Goal: Task Accomplishment & Management: Manage account settings

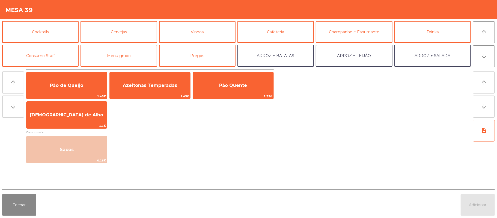
scroll to position [30, 0]
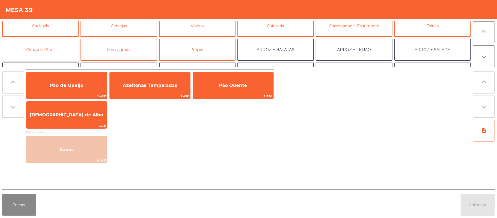
click at [53, 49] on button "Consumo Staff" at bounding box center [40, 50] width 76 height 22
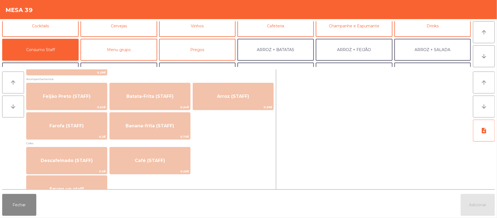
scroll to position [254, 0]
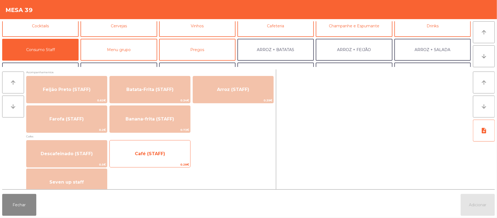
click at [152, 154] on span "Café (STAFF)" at bounding box center [150, 153] width 30 height 5
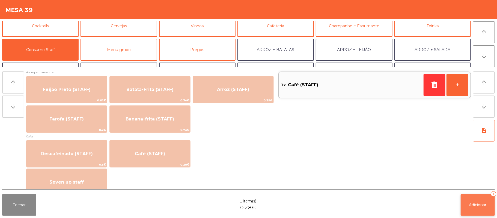
click at [474, 208] on button "Adicionar 1" at bounding box center [478, 205] width 34 height 22
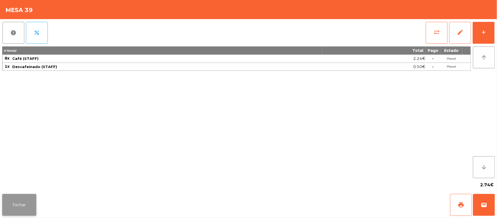
click at [21, 200] on button "Fechar" at bounding box center [19, 205] width 34 height 22
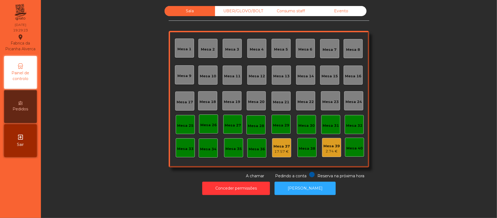
click at [99, 121] on div "Sala UBER/GLOVO/BOLT Consumo staff Evento [GEOGRAPHIC_DATA] 2 [GEOGRAPHIC_DATA]…" at bounding box center [268, 92] width 441 height 173
click at [248, 11] on div "UBER/GLOVO/BOLT" at bounding box center [240, 11] width 50 height 10
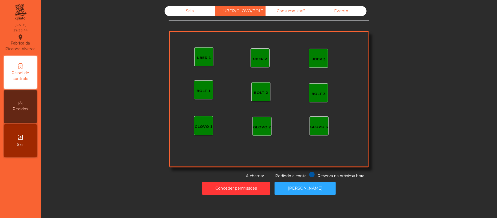
click at [199, 55] on div "UBER 1" at bounding box center [204, 57] width 14 height 5
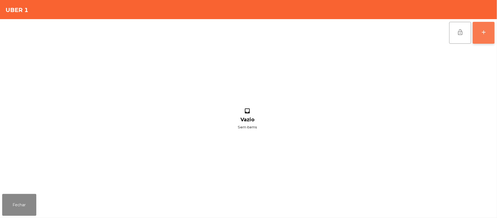
click at [477, 31] on button "add" at bounding box center [484, 33] width 22 height 22
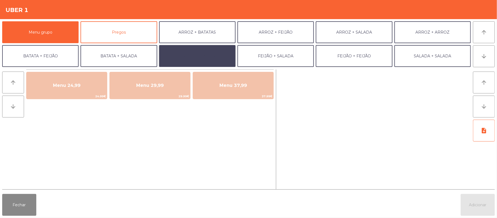
click at [215, 53] on button "BATATA + BATATA" at bounding box center [197, 56] width 76 height 22
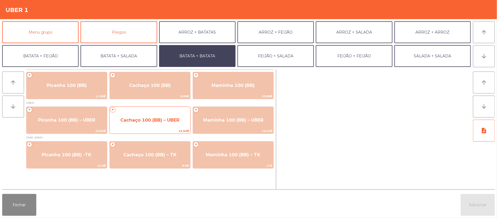
click at [167, 127] on span "Cachaço 100 (BB) – UBER" at bounding box center [150, 120] width 81 height 15
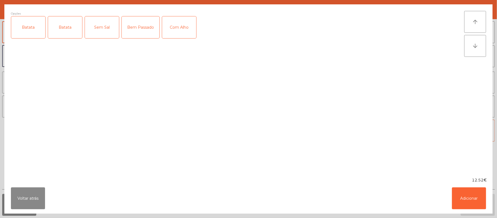
click at [12, 36] on div "Batata" at bounding box center [28, 27] width 34 height 22
click at [457, 193] on button "Adicionar" at bounding box center [469, 198] width 34 height 22
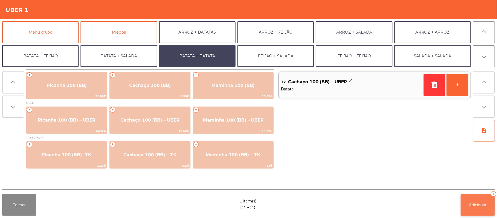
click at [476, 198] on button "Adicionar 1" at bounding box center [478, 205] width 34 height 22
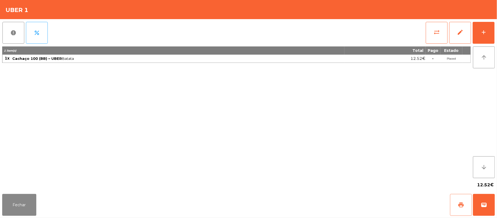
click at [453, 194] on button "print" at bounding box center [461, 205] width 22 height 22
click at [490, 203] on button "wallet" at bounding box center [484, 205] width 22 height 22
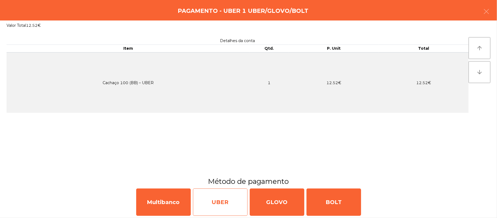
click at [224, 204] on div "UBER" at bounding box center [220, 201] width 55 height 27
select select "**"
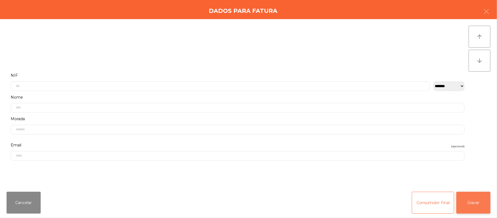
click at [482, 202] on button "Gravar" at bounding box center [473, 203] width 34 height 22
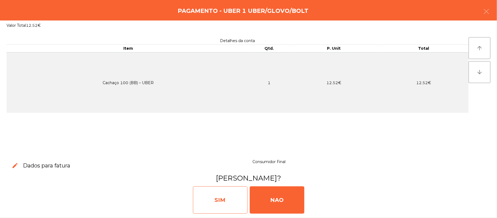
click at [227, 200] on div "SIM" at bounding box center [220, 199] width 55 height 27
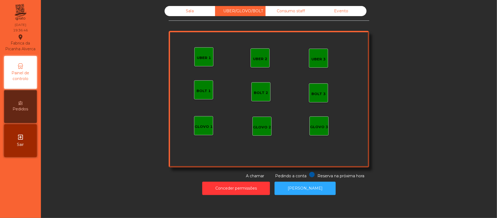
click at [181, 14] on div "Sala" at bounding box center [190, 11] width 50 height 10
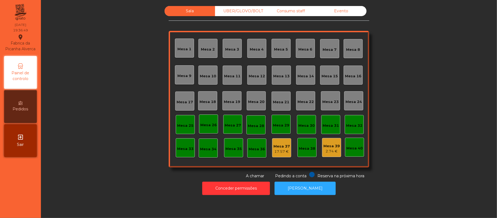
click at [236, 80] on div "Mesa 11" at bounding box center [232, 74] width 19 height 19
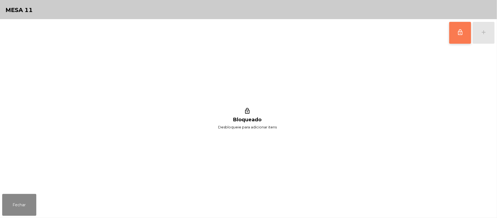
click at [456, 39] on button "lock_outline" at bounding box center [460, 33] width 22 height 22
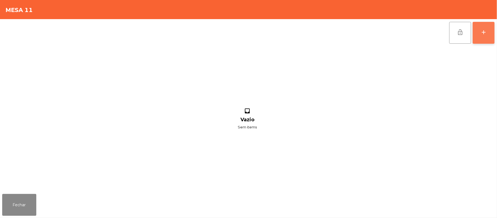
click at [488, 31] on button "add" at bounding box center [484, 33] width 22 height 22
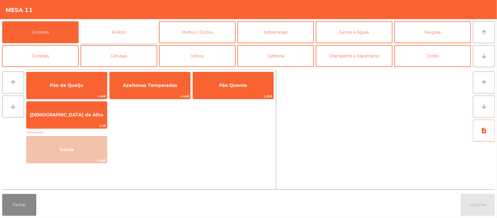
click at [138, 32] on button "Rodizio" at bounding box center [119, 32] width 76 height 22
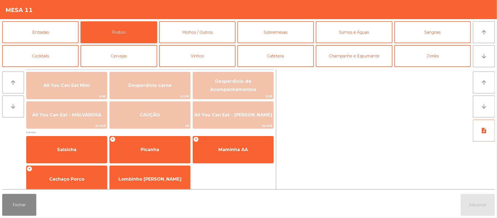
scroll to position [1, 0]
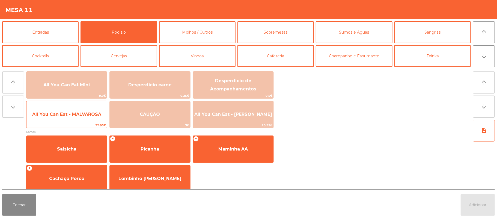
click at [81, 119] on span "All You Can Eat - MALVAROSA" at bounding box center [66, 114] width 81 height 15
click at [79, 114] on span "All You Can Eat - MALVAROSA" at bounding box center [66, 114] width 69 height 5
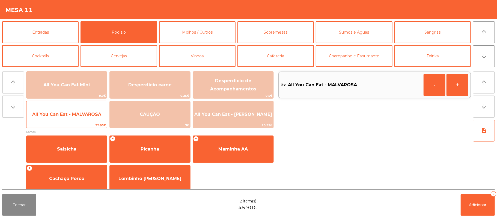
click at [75, 114] on span "All You Can Eat - MALVAROSA" at bounding box center [66, 114] width 69 height 5
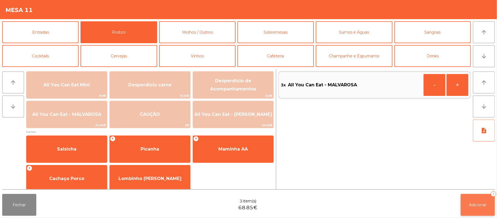
click at [471, 199] on button "Adicionar 3" at bounding box center [478, 205] width 34 height 22
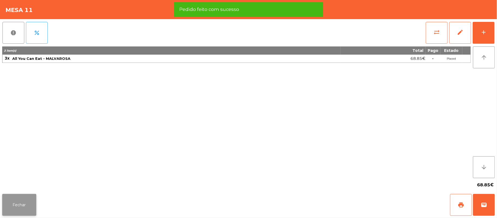
click at [25, 207] on button "Fechar" at bounding box center [19, 205] width 34 height 22
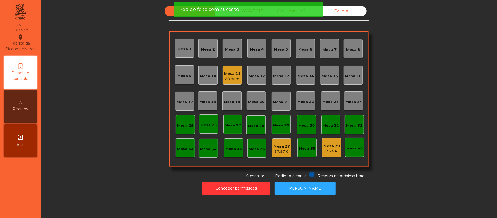
click at [93, 113] on div "Sala UBER/GLOVO/BOLT Consumo staff Evento Mesa 1 Mesa 2 [GEOGRAPHIC_DATA] 4 [GE…" at bounding box center [268, 92] width 441 height 173
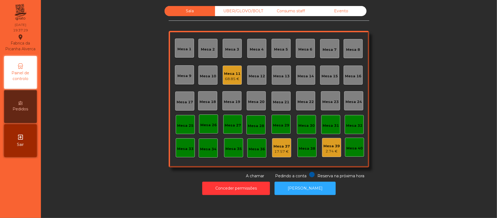
click at [430, 56] on div "Sala UBER/GLOVO/BOLT Consumo staff Evento Mesa 1 Mesa 2 [GEOGRAPHIC_DATA] 4 [GE…" at bounding box center [268, 92] width 441 height 173
click at [351, 71] on div "Mesa 16" at bounding box center [353, 75] width 16 height 8
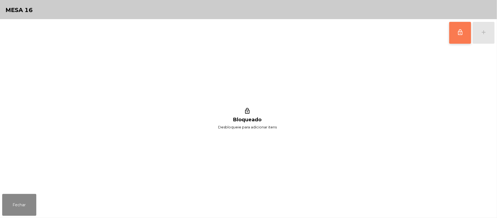
click at [455, 37] on button "lock_outline" at bounding box center [460, 33] width 22 height 22
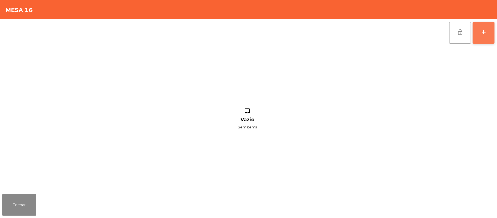
click at [493, 37] on button "add" at bounding box center [484, 33] width 22 height 22
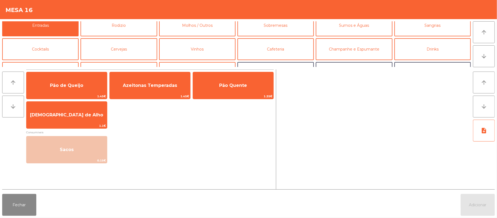
scroll to position [7, 0]
click at [134, 31] on button "Rodizio" at bounding box center [119, 26] width 76 height 22
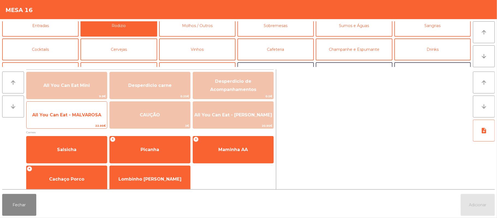
click at [84, 117] on span "All You Can Eat - MALVAROSA" at bounding box center [66, 114] width 69 height 5
click at [80, 115] on span "All You Can Eat - MALVAROSA" at bounding box center [66, 114] width 69 height 5
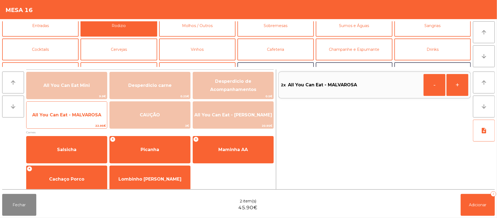
click at [79, 119] on span "All You Can Eat - MALVAROSA" at bounding box center [66, 115] width 81 height 15
click at [81, 112] on span "All You Can Eat - MALVAROSA" at bounding box center [66, 114] width 69 height 5
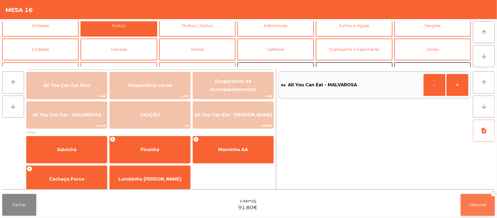
click at [476, 206] on span "Adicionar" at bounding box center [477, 204] width 17 height 5
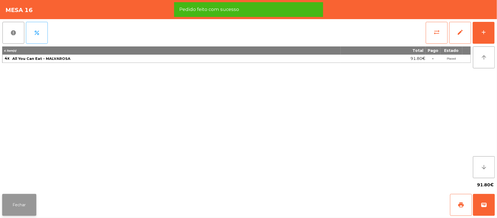
click at [31, 197] on button "Fechar" at bounding box center [19, 205] width 34 height 22
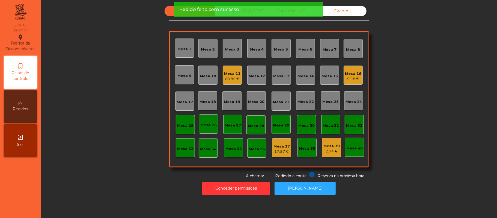
click at [127, 99] on div "Sala UBER/[GEOGRAPHIC_DATA]/BOLT Consumo staff Evento [GEOGRAPHIC_DATA] 2 [GEOG…" at bounding box center [268, 92] width 441 height 173
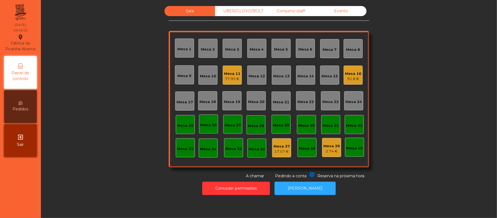
click at [235, 11] on div "UBER/GLOVO/BOLT" at bounding box center [240, 11] width 50 height 10
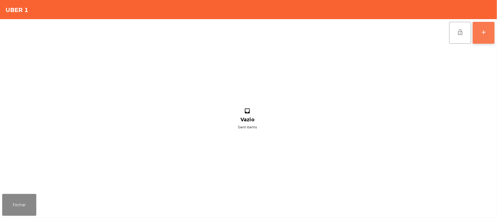
click at [491, 31] on button "add" at bounding box center [484, 33] width 22 height 22
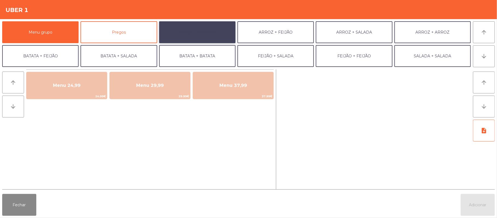
click at [211, 31] on button "ARROZ + BATATAS" at bounding box center [197, 32] width 76 height 22
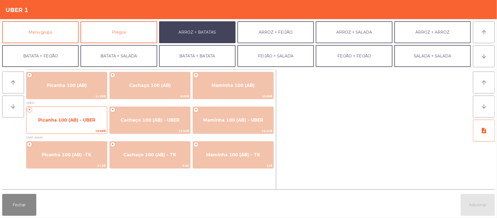
click at [75, 123] on span "Picanha 100 (AB) - UBER" at bounding box center [66, 120] width 81 height 15
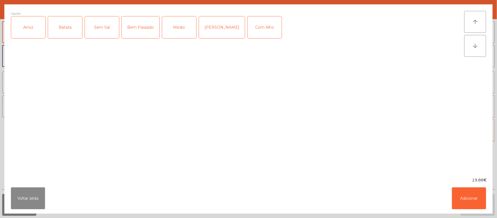
click at [36, 38] on label "Arroz" at bounding box center [28, 27] width 35 height 22
click at [85, 18] on div "Sem Sal" at bounding box center [102, 27] width 34 height 22
click at [100, 29] on div "Sem Sal" at bounding box center [102, 27] width 34 height 22
click at [69, 30] on div "Batata" at bounding box center [65, 27] width 34 height 22
click at [152, 24] on div "Bem Passado" at bounding box center [141, 27] width 38 height 22
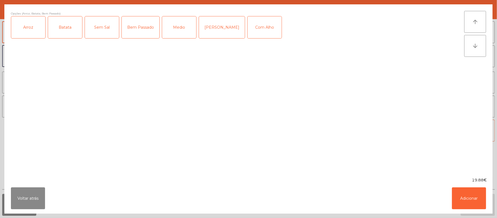
click at [262, 23] on div "Com Alho" at bounding box center [265, 27] width 34 height 22
click at [467, 198] on button "Adicionar" at bounding box center [469, 198] width 34 height 22
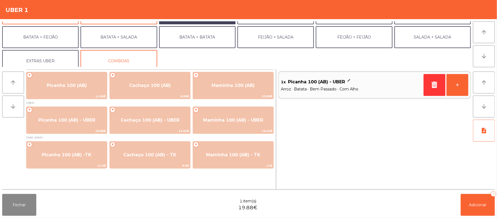
scroll to position [23, 0]
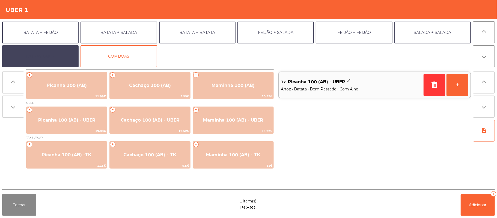
click at [48, 57] on button "EXTRAS UBER" at bounding box center [40, 56] width 76 height 22
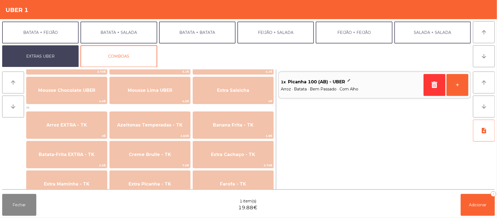
scroll to position [185, 0]
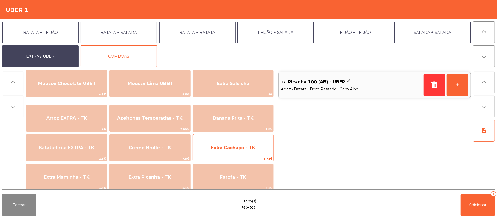
click at [214, 150] on span "Extra Cachaço - TK" at bounding box center [233, 147] width 81 height 15
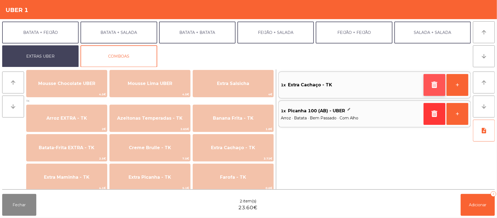
click at [433, 86] on icon "button" at bounding box center [434, 84] width 8 height 7
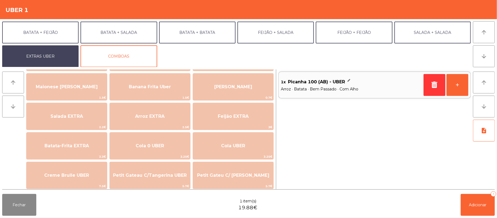
scroll to position [28, 0]
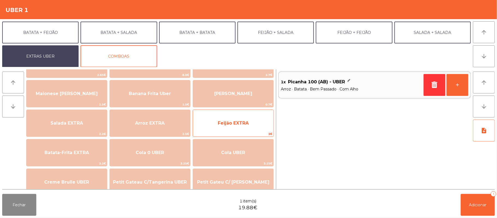
click at [247, 126] on span "Feijão EXTRA" at bounding box center [233, 123] width 81 height 15
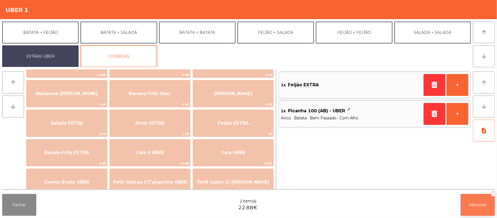
click at [485, 203] on span "Adicionar" at bounding box center [477, 204] width 17 height 5
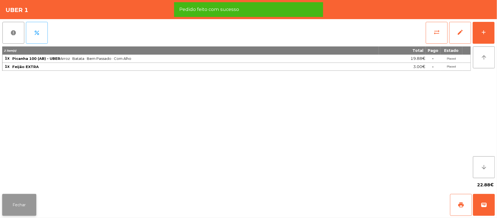
click at [25, 213] on button "Fechar" at bounding box center [19, 205] width 34 height 22
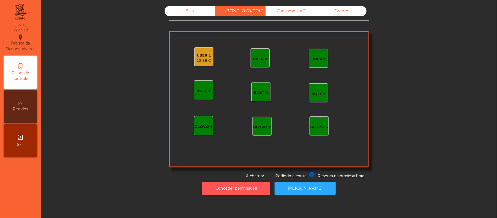
click at [236, 195] on button "Conceder permissões" at bounding box center [236, 187] width 68 height 13
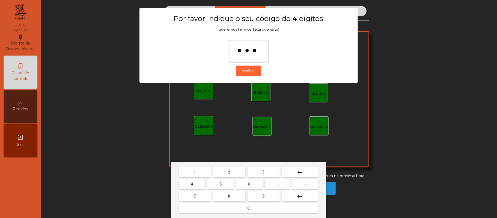
type input "****"
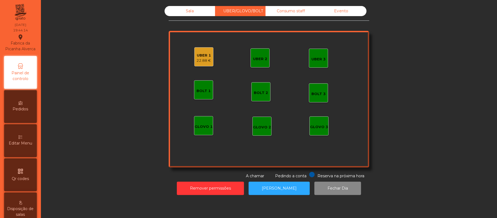
click at [201, 54] on div "UBER 1" at bounding box center [204, 55] width 14 height 5
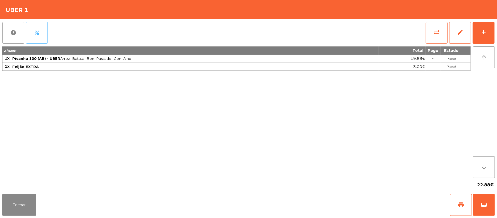
click at [40, 23] on button "percent" at bounding box center [37, 33] width 22 height 22
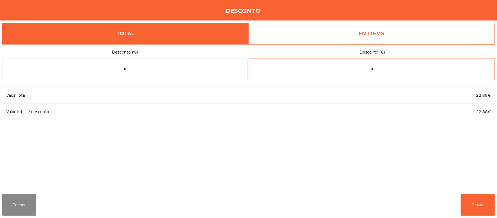
click at [386, 69] on input "*" at bounding box center [372, 69] width 245 height 22
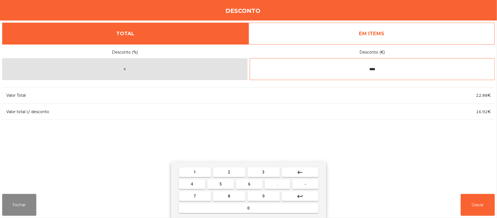
type input "****"
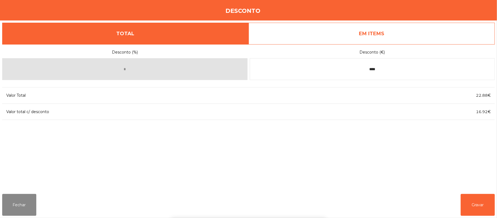
click at [473, 204] on div "1 2 3 keyboard_backspace 4 5 6 . - 7 8 9 keyboard_return 0" at bounding box center [248, 190] width 497 height 56
click at [486, 203] on button "Gravar" at bounding box center [478, 205] width 34 height 22
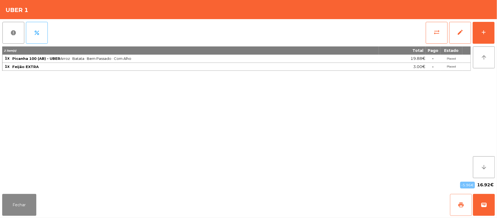
click at [456, 209] on button "print" at bounding box center [461, 205] width 22 height 22
click at [479, 204] on button "wallet" at bounding box center [484, 205] width 22 height 22
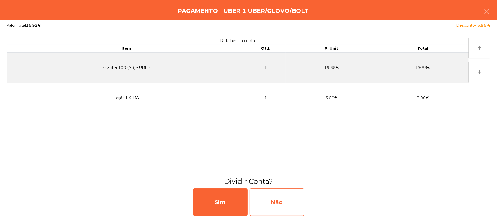
click at [287, 208] on div "Não" at bounding box center [277, 201] width 55 height 27
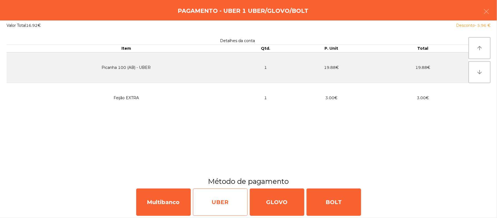
click at [224, 205] on div "UBER" at bounding box center [220, 201] width 55 height 27
select select "**"
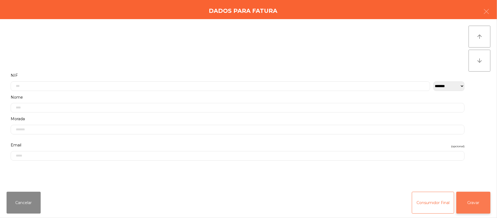
click at [479, 207] on button "Gravar" at bounding box center [473, 203] width 34 height 22
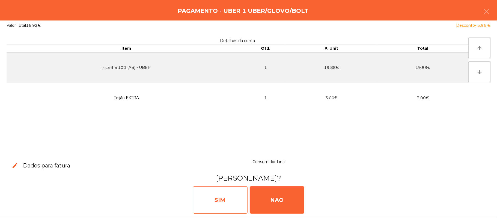
click at [221, 205] on div "SIM" at bounding box center [220, 199] width 55 height 27
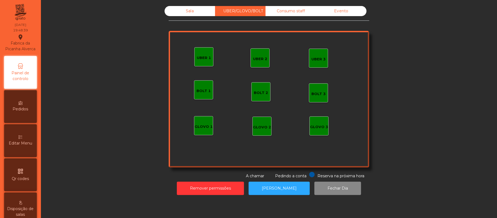
click at [190, 11] on div "Sala" at bounding box center [190, 11] width 50 height 10
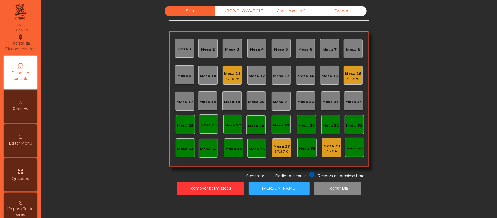
click at [85, 159] on div "Sala UBER/[GEOGRAPHIC_DATA]/BOLT Consumo staff Evento Mesa 1 Mesa 2 [GEOGRAPHIC…" at bounding box center [268, 92] width 441 height 173
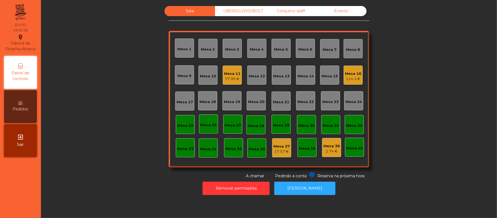
click at [231, 102] on div "Mesa 19" at bounding box center [232, 101] width 16 height 5
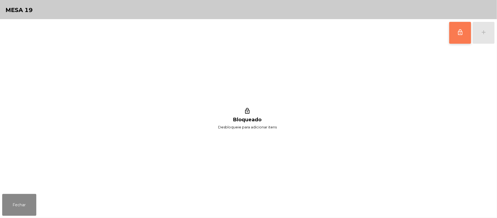
click at [451, 30] on button "lock_outline" at bounding box center [460, 33] width 22 height 22
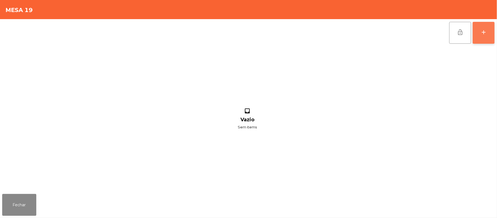
click at [481, 35] on button "add" at bounding box center [484, 33] width 22 height 22
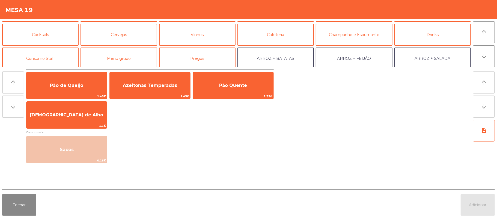
scroll to position [1, 0]
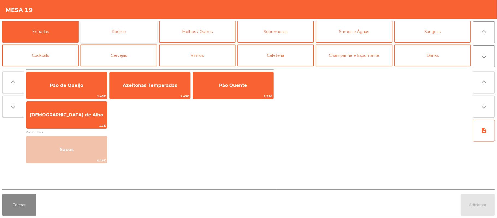
click at [116, 30] on button "Rodizio" at bounding box center [119, 32] width 76 height 22
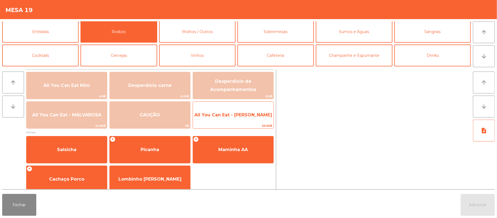
click at [231, 114] on span "All You Can Eat - [PERSON_NAME]" at bounding box center [233, 114] width 78 height 5
click at [229, 111] on span "All You Can Eat - [PERSON_NAME]" at bounding box center [233, 115] width 81 height 15
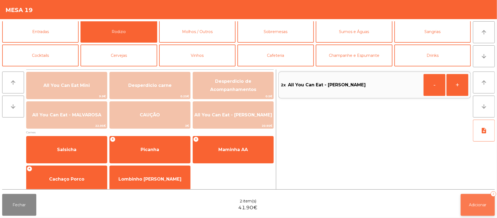
click at [464, 197] on button "Adicionar 2" at bounding box center [478, 205] width 34 height 22
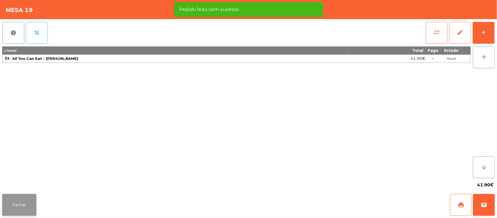
click at [20, 196] on button "Fechar" at bounding box center [19, 205] width 34 height 22
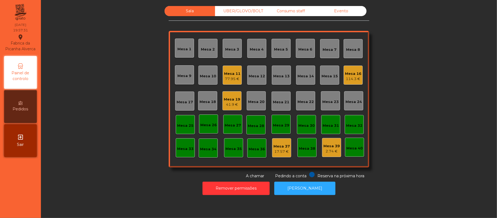
click at [226, 109] on div "Mesa 19 41.9 €" at bounding box center [231, 100] width 19 height 19
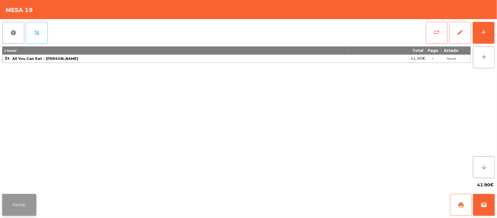
click at [31, 195] on button "Fechar" at bounding box center [19, 205] width 34 height 22
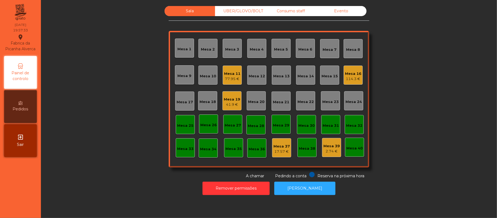
click at [235, 102] on div "41.9 €" at bounding box center [232, 104] width 16 height 5
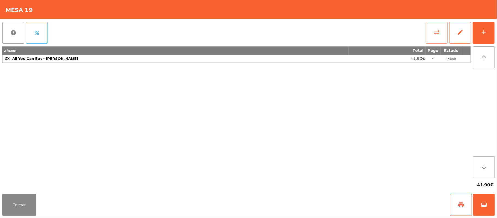
click at [436, 33] on span "sync_alt" at bounding box center [436, 32] width 7 height 7
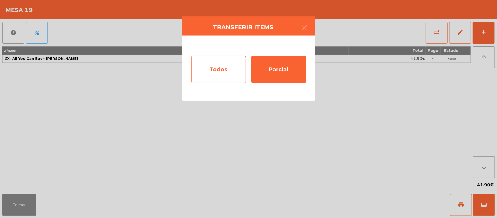
click at [225, 70] on div "Todos" at bounding box center [218, 69] width 55 height 27
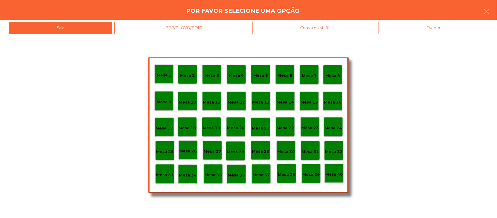
click at [259, 176] on p "Mesa 37" at bounding box center [260, 175] width 17 height 6
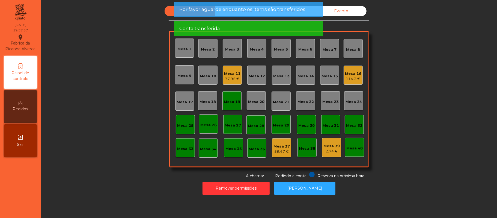
click at [228, 103] on div "Mesa 19" at bounding box center [232, 101] width 16 height 5
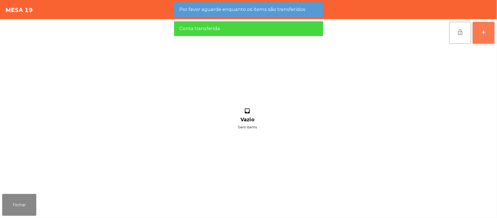
click at [477, 36] on button "add" at bounding box center [484, 33] width 22 height 22
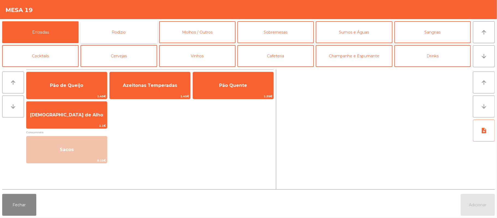
click at [141, 37] on button "Rodizio" at bounding box center [119, 32] width 76 height 22
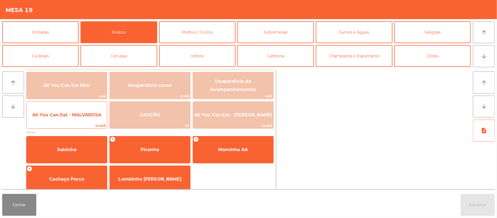
click at [68, 115] on span "All You Can Eat - MALVAROSA" at bounding box center [66, 114] width 69 height 5
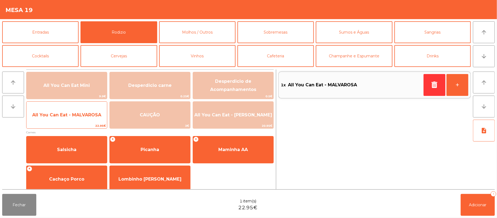
click at [67, 120] on span "All You Can Eat - MALVAROSA" at bounding box center [66, 115] width 81 height 15
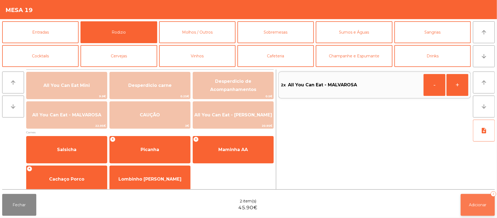
click at [475, 201] on button "Adicionar 2" at bounding box center [478, 205] width 34 height 22
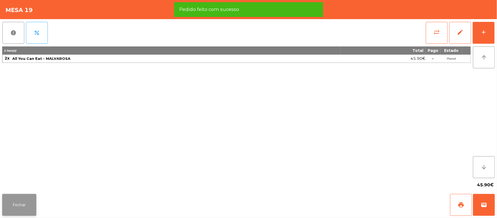
click at [31, 199] on button "Fechar" at bounding box center [19, 205] width 34 height 22
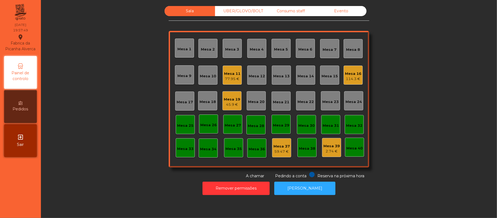
click at [99, 88] on div "Sala UBER/[GEOGRAPHIC_DATA]/BOLT Consumo staff Evento Mesa 1 [GEOGRAPHIC_DATA] …" at bounding box center [268, 92] width 441 height 173
click at [204, 76] on div "Mesa 10" at bounding box center [208, 75] width 16 height 5
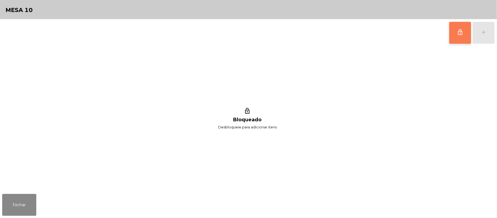
click at [456, 37] on button "lock_outline" at bounding box center [460, 33] width 22 height 22
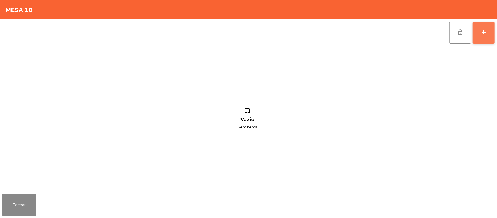
click at [482, 35] on button "add" at bounding box center [484, 33] width 22 height 22
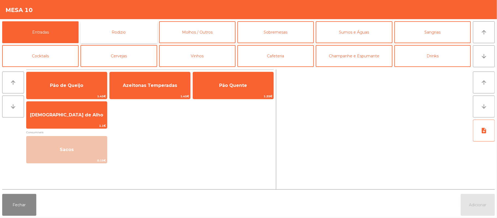
click at [132, 32] on button "Rodizio" at bounding box center [119, 32] width 76 height 22
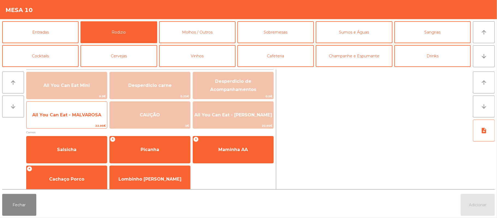
click at [82, 118] on span "All You Can Eat - MALVAROSA" at bounding box center [66, 115] width 81 height 15
click at [80, 119] on span "All You Can Eat - MALVAROSA" at bounding box center [66, 115] width 81 height 15
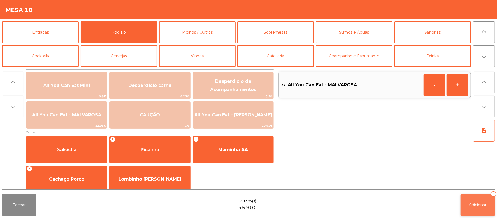
click at [470, 204] on span "Adicionar" at bounding box center [477, 204] width 17 height 5
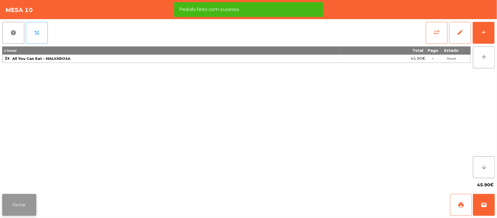
click at [18, 195] on button "Fechar" at bounding box center [19, 205] width 34 height 22
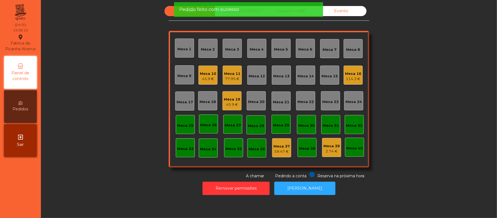
click at [117, 98] on div "Sala UBER/[GEOGRAPHIC_DATA]/BOLT Consumo staff Evento Mesa 1 Mesa 2 [GEOGRAPHIC…" at bounding box center [268, 92] width 441 height 173
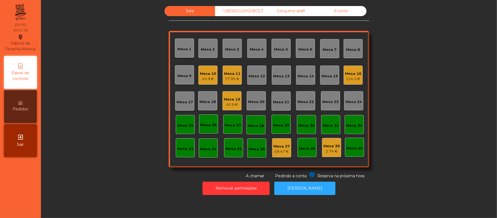
click at [102, 117] on div "Sala UBER/[GEOGRAPHIC_DATA]/BOLT Consumo staff Evento Mesa 1 Mesa 2 [GEOGRAPHIC…" at bounding box center [268, 92] width 441 height 173
click at [421, 128] on div "Sala UBER/[GEOGRAPHIC_DATA]/BOLT Consumo staff Evento Mesa 1 Mesa 2 [GEOGRAPHIC…" at bounding box center [268, 92] width 441 height 173
click at [397, 141] on div "Sala UBER/[GEOGRAPHIC_DATA]/BOLT Consumo staff Evento Mesa 1 Mesa 2 [GEOGRAPHIC…" at bounding box center [268, 92] width 441 height 173
click at [445, 146] on div "Sala UBER/[GEOGRAPHIC_DATA]/BOLT Consumo staff Evento Mesa 1 Mesa 2 [GEOGRAPHIC…" at bounding box center [268, 92] width 441 height 173
click at [229, 12] on div "UBER/GLOVO/BOLT" at bounding box center [240, 11] width 50 height 10
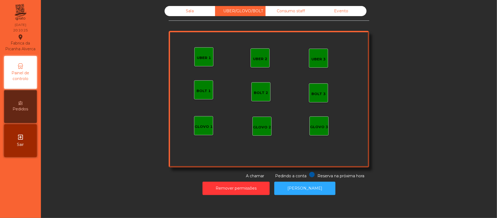
click at [208, 62] on div "UBER 1" at bounding box center [203, 56] width 19 height 19
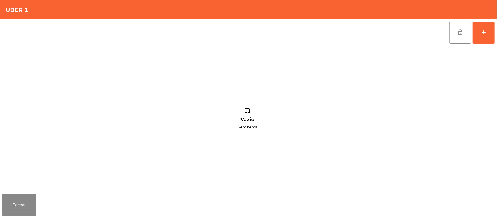
click at [496, 34] on div "lock_open add inbox Vazio Sem items" at bounding box center [248, 105] width 497 height 172
click at [482, 35] on div "add" at bounding box center [483, 32] width 7 height 7
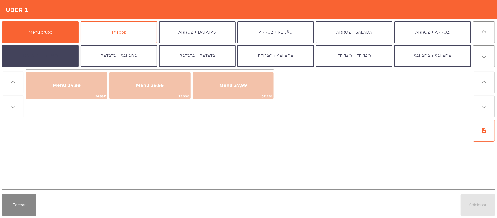
click at [61, 62] on button "BATATA + FEIJÃO" at bounding box center [40, 56] width 76 height 22
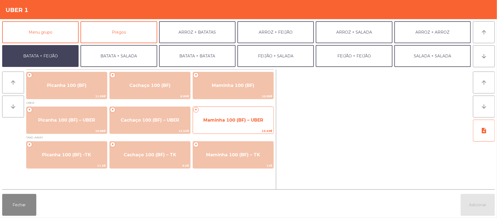
click at [239, 117] on span "Maminha 100 (BF) – UBER" at bounding box center [233, 119] width 60 height 5
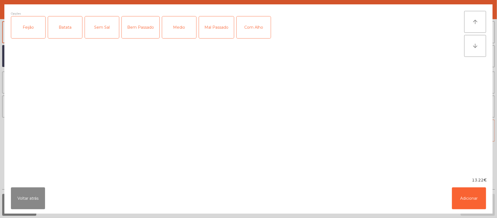
click at [34, 22] on div "Feijão" at bounding box center [28, 27] width 34 height 22
click at [64, 25] on div "Batata" at bounding box center [65, 27] width 34 height 22
click at [188, 32] on div "Medio" at bounding box center [179, 27] width 34 height 22
click at [467, 203] on button "Adicionar" at bounding box center [469, 198] width 34 height 22
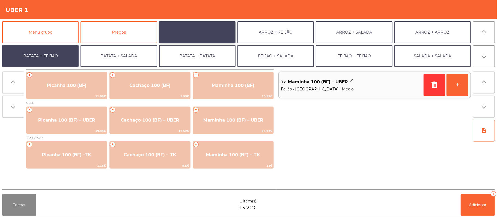
click at [201, 28] on button "ARROZ + BATATAS" at bounding box center [197, 32] width 76 height 22
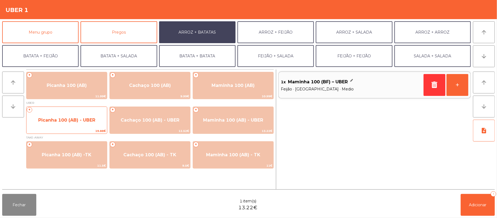
click at [84, 125] on span "Picanha 100 (AB) - UBER" at bounding box center [66, 120] width 81 height 15
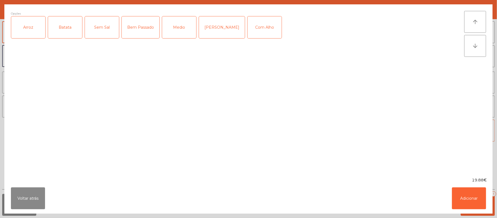
click at [33, 36] on div "Arroz" at bounding box center [28, 27] width 34 height 22
click at [69, 28] on div "Batata" at bounding box center [65, 27] width 34 height 22
click at [178, 25] on div "Medio" at bounding box center [179, 27] width 34 height 22
click at [255, 33] on div "Com Alho" at bounding box center [265, 27] width 34 height 22
click at [467, 201] on button "Adicionar" at bounding box center [469, 198] width 34 height 22
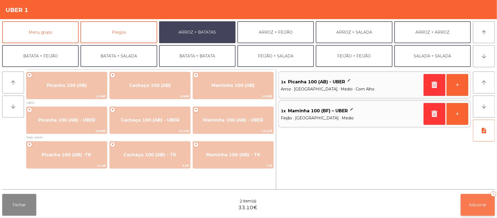
click at [472, 208] on button "Adicionar 2" at bounding box center [478, 205] width 34 height 22
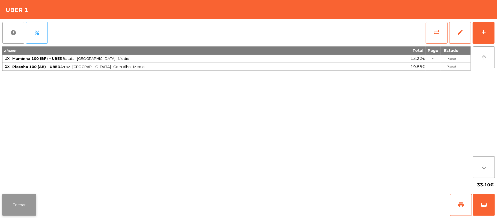
click at [19, 199] on button "Fechar" at bounding box center [19, 205] width 34 height 22
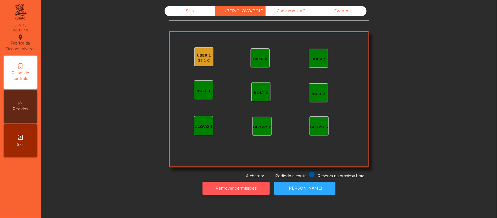
click at [246, 189] on button "Remover permissões" at bounding box center [235, 187] width 67 height 13
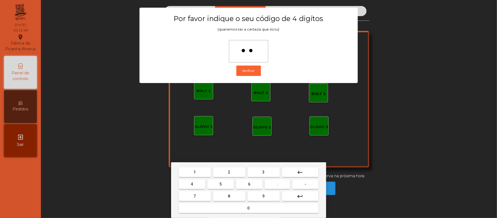
type input "***"
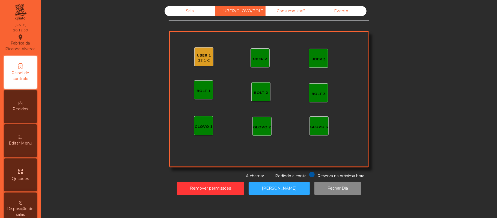
click at [202, 58] on div "33.1 €" at bounding box center [204, 60] width 14 height 5
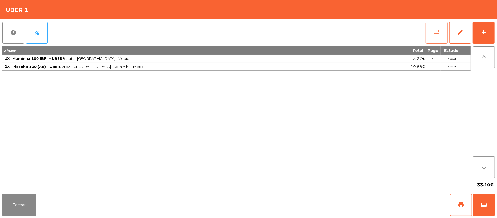
click at [439, 33] on span "sync_alt" at bounding box center [436, 32] width 7 height 7
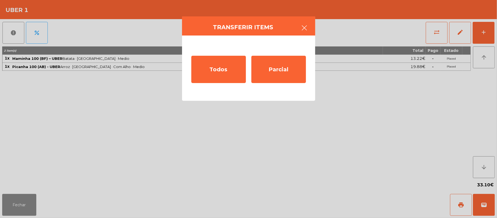
click at [303, 29] on icon "button" at bounding box center [304, 28] width 7 height 7
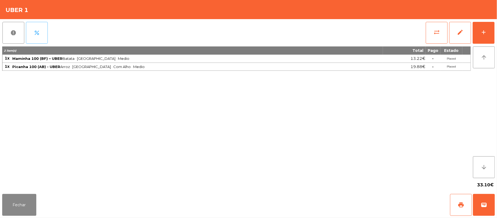
click at [38, 36] on button "percent" at bounding box center [37, 33] width 22 height 22
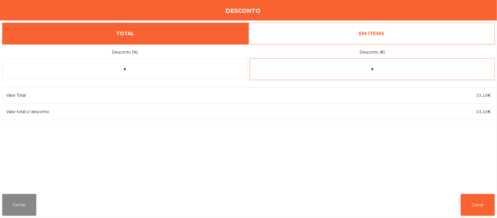
click at [398, 70] on input "*" at bounding box center [372, 69] width 245 height 22
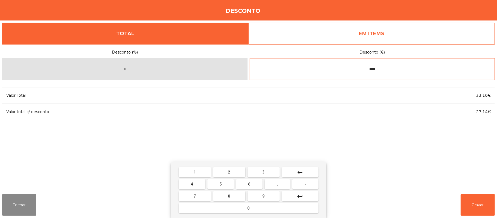
type input "****"
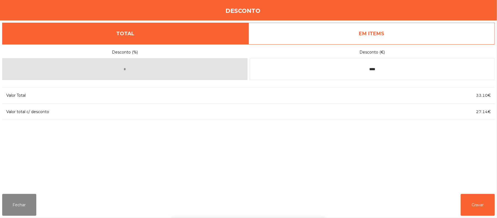
click at [476, 211] on div "1 2 3 keyboard_backspace 4 5 6 . - 7 8 9 keyboard_return 0" at bounding box center [248, 190] width 497 height 56
click at [481, 201] on button "Gravar" at bounding box center [478, 205] width 34 height 22
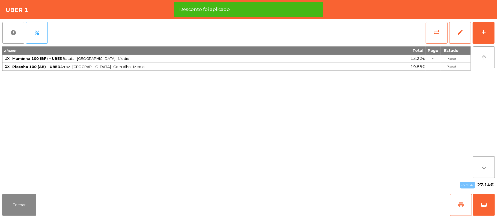
click at [464, 210] on button "print" at bounding box center [461, 205] width 22 height 22
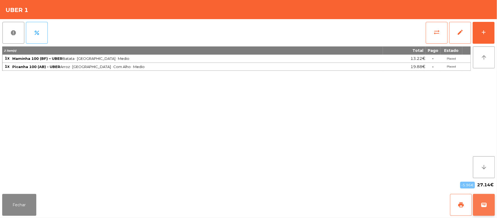
click at [486, 206] on span "wallet" at bounding box center [484, 204] width 7 height 7
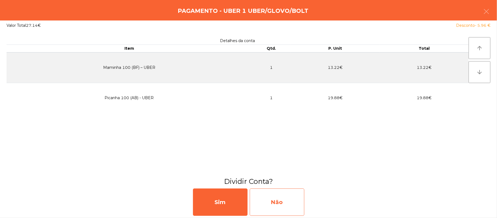
click at [283, 201] on div "Não" at bounding box center [277, 201] width 55 height 27
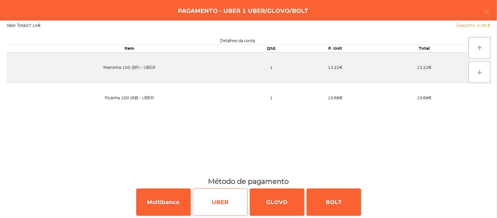
click at [220, 204] on div "UBER" at bounding box center [220, 201] width 55 height 27
select select "**"
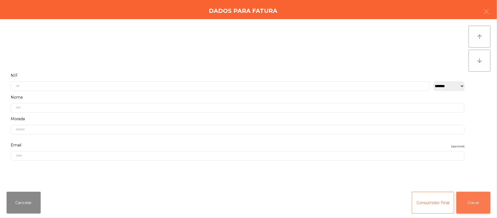
click at [469, 201] on button "Gravar" at bounding box center [473, 203] width 34 height 22
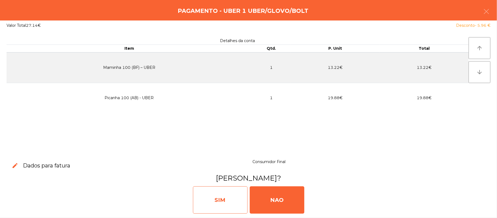
click at [235, 206] on div "SIM" at bounding box center [220, 199] width 55 height 27
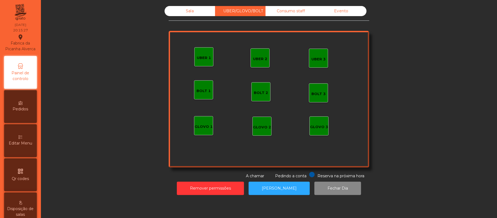
click at [199, 55] on div "UBER 1" at bounding box center [204, 57] width 14 height 8
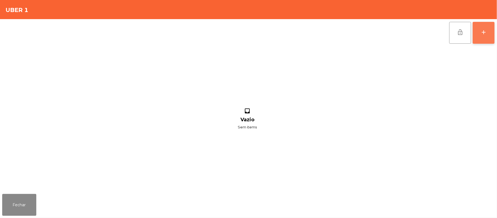
click at [481, 41] on button "add" at bounding box center [484, 33] width 22 height 22
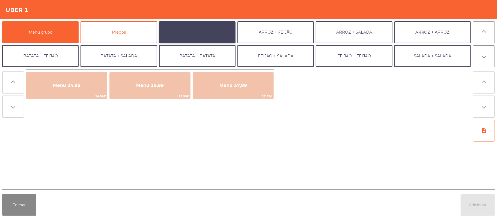
click at [212, 28] on button "ARROZ + BATATAS" at bounding box center [197, 32] width 76 height 22
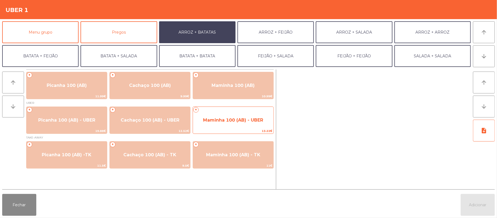
click at [226, 117] on span "Maminha 100 (AB) - UBER" at bounding box center [233, 119] width 60 height 5
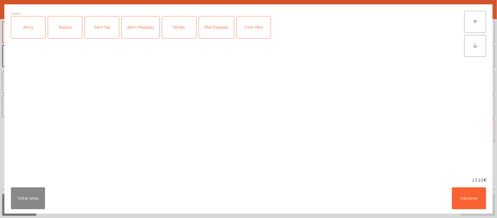
click at [28, 26] on div "Arroz" at bounding box center [28, 27] width 34 height 22
click at [64, 26] on div "Batata" at bounding box center [65, 27] width 34 height 22
click at [146, 28] on div "Bem Passado" at bounding box center [141, 27] width 38 height 22
click at [469, 200] on button "Adicionar" at bounding box center [469, 198] width 34 height 22
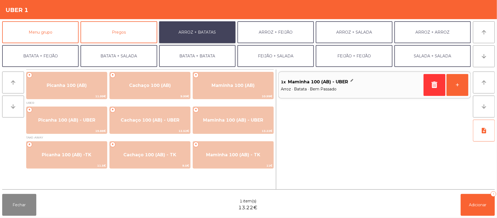
click at [189, 37] on button "ARROZ + BATATAS" at bounding box center [197, 32] width 76 height 22
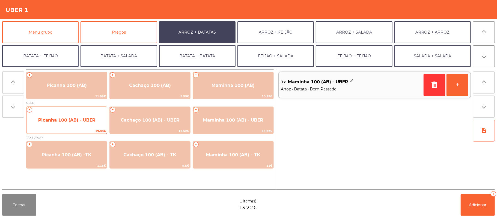
click at [81, 124] on span "Picanha 100 (AB) - UBER" at bounding box center [66, 120] width 81 height 15
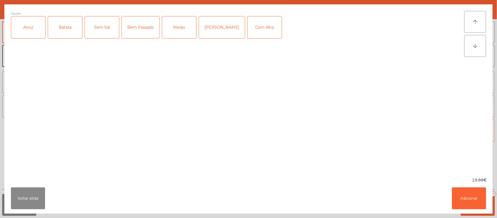
click at [36, 31] on div "Arroz" at bounding box center [28, 27] width 34 height 22
click at [64, 27] on div "Batata" at bounding box center [65, 27] width 34 height 22
click at [140, 25] on div "Bem Passado" at bounding box center [141, 27] width 38 height 22
click at [476, 194] on button "Adicionar" at bounding box center [469, 198] width 34 height 22
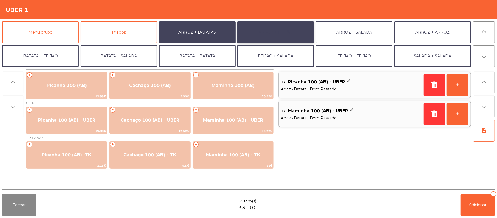
click at [273, 32] on button "ARROZ + FEIJÃO" at bounding box center [275, 32] width 76 height 22
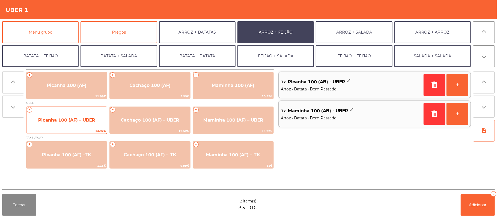
click at [71, 121] on span "Picanha 100 (AF) – UBER" at bounding box center [66, 119] width 57 height 5
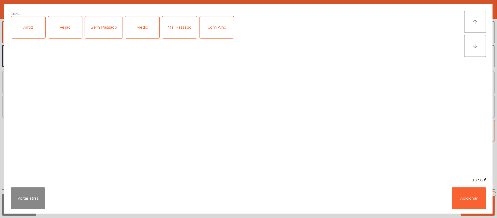
click at [30, 32] on div "Arroz" at bounding box center [28, 27] width 34 height 22
click at [64, 38] on div "Feijão" at bounding box center [65, 27] width 34 height 22
click at [98, 29] on div "Bem Passado" at bounding box center [104, 27] width 38 height 22
click at [465, 200] on button "Adicionar" at bounding box center [469, 198] width 34 height 22
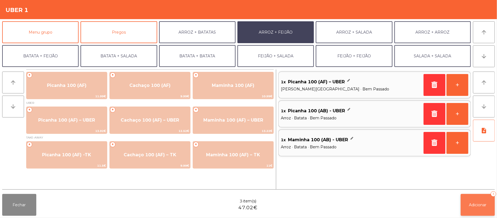
click at [480, 206] on span "Adicionar" at bounding box center [477, 204] width 17 height 5
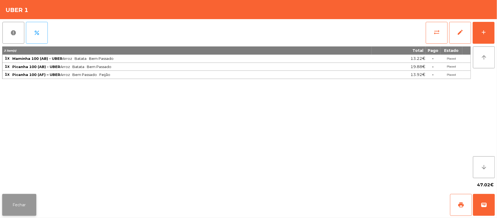
click at [26, 202] on button "Fechar" at bounding box center [19, 205] width 34 height 22
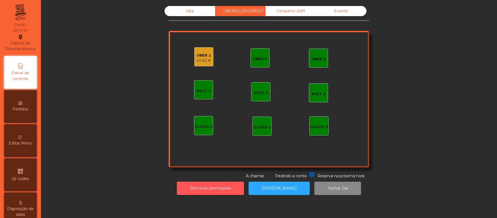
click at [215, 189] on button "Remover permissões" at bounding box center [210, 187] width 67 height 13
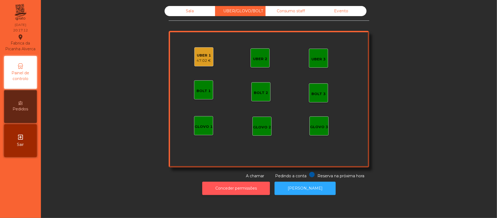
click at [217, 182] on button "Conceder permissões" at bounding box center [236, 187] width 68 height 13
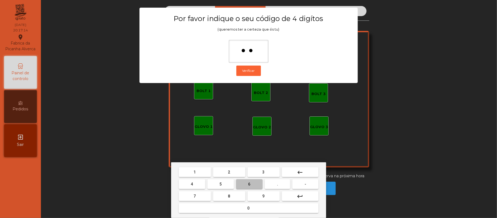
type input "***"
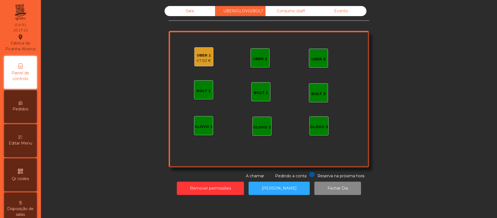
click at [208, 64] on div "UBER 1 47.02 €" at bounding box center [203, 56] width 19 height 19
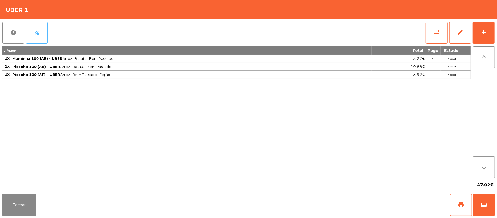
click at [37, 35] on span "percent" at bounding box center [37, 32] width 7 height 7
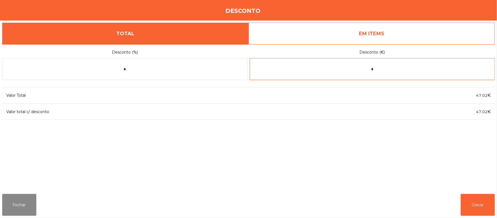
click at [345, 67] on input "*" at bounding box center [372, 69] width 245 height 22
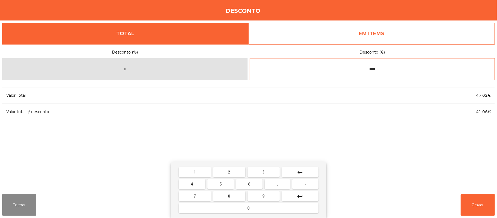
type input "****"
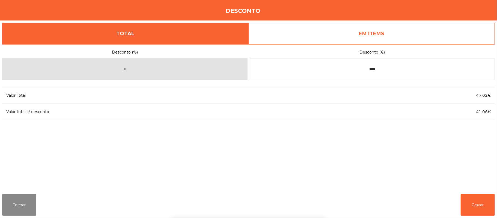
click at [470, 201] on div "1 2 3 keyboard_backspace 4 5 6 . - 7 8 9 keyboard_return 0" at bounding box center [248, 190] width 497 height 56
click at [469, 205] on button "Gravar" at bounding box center [478, 205] width 34 height 22
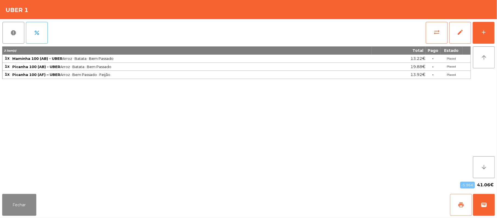
click at [457, 208] on button "print" at bounding box center [461, 205] width 22 height 22
click at [492, 200] on button "wallet" at bounding box center [484, 205] width 22 height 22
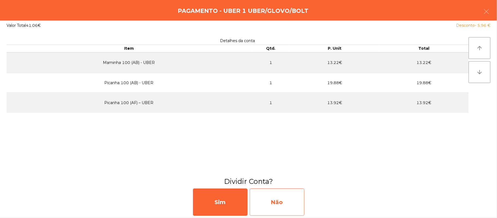
click at [282, 199] on div "Não" at bounding box center [277, 201] width 55 height 27
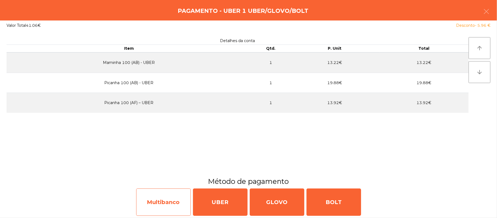
click at [166, 208] on div "Multibanco" at bounding box center [163, 201] width 55 height 27
select select "**"
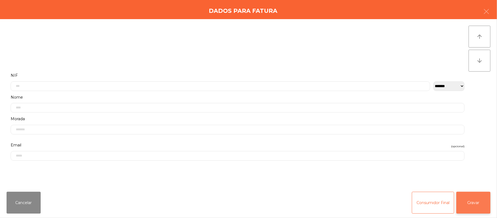
click at [473, 195] on button "Gravar" at bounding box center [473, 203] width 34 height 22
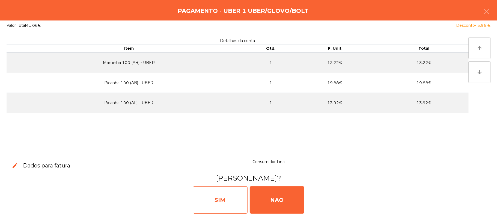
click at [223, 207] on div "SIM" at bounding box center [220, 199] width 55 height 27
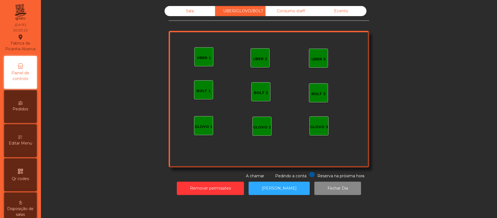
click at [99, 78] on div "Sala UBER/GLOVO/BOLT Consumo staff Evento UBER 2 UBER 3 BOLT 1 BOLT 2 BOLT 3 GL…" at bounding box center [268, 92] width 441 height 173
click at [188, 14] on div "Sala" at bounding box center [190, 11] width 50 height 10
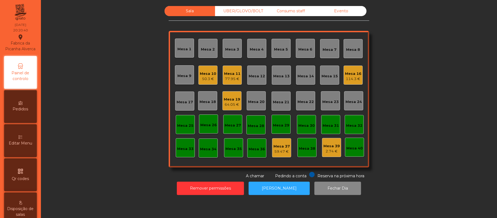
click at [227, 106] on div "64.05 €" at bounding box center [232, 104] width 16 height 5
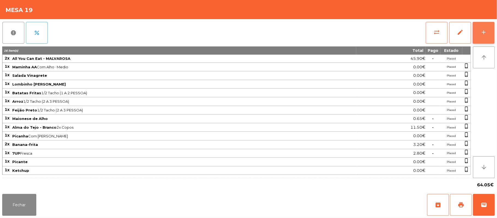
click at [479, 32] on button "add" at bounding box center [484, 33] width 22 height 22
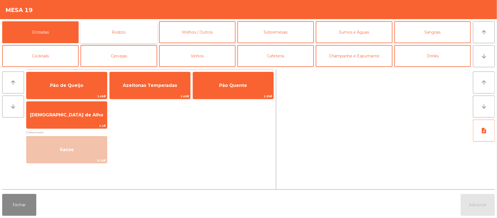
click at [127, 35] on button "Rodizio" at bounding box center [119, 32] width 76 height 22
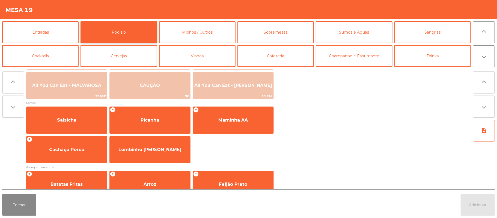
scroll to position [70, 0]
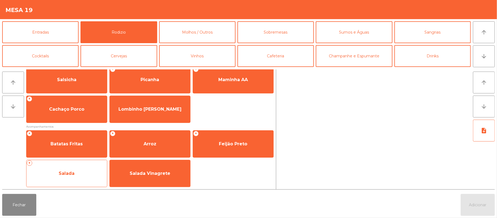
click at [77, 171] on span "Salada" at bounding box center [66, 173] width 81 height 15
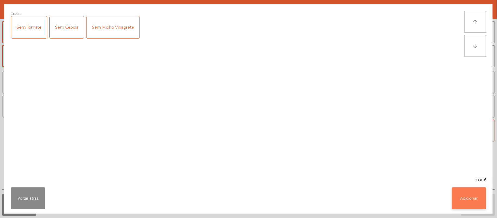
click at [458, 198] on button "Adicionar" at bounding box center [469, 198] width 34 height 22
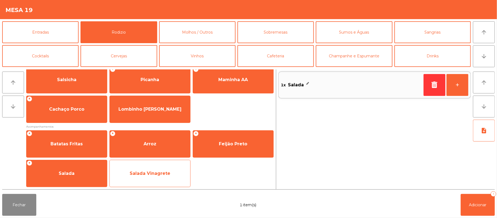
click at [168, 169] on span "Salada Vinagrete" at bounding box center [150, 173] width 81 height 15
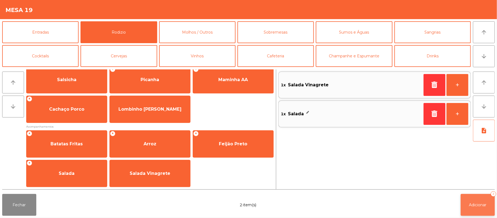
click at [469, 200] on button "Adicionar 2" at bounding box center [478, 205] width 34 height 22
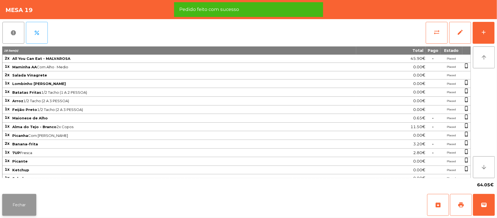
click at [20, 201] on button "Fechar" at bounding box center [19, 205] width 34 height 22
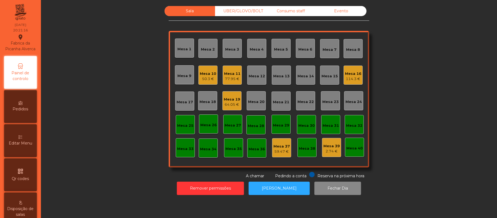
click at [296, 9] on div "Consumo staff" at bounding box center [291, 11] width 50 height 10
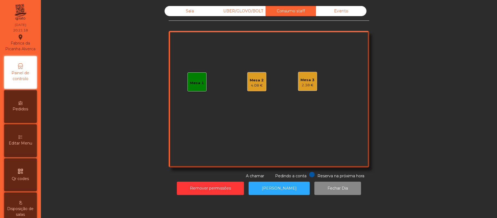
click at [301, 84] on div "2.38 €" at bounding box center [308, 84] width 14 height 5
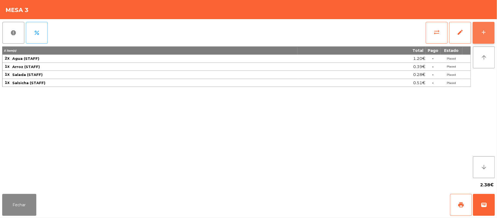
click at [479, 31] on button "add" at bounding box center [484, 33] width 22 height 22
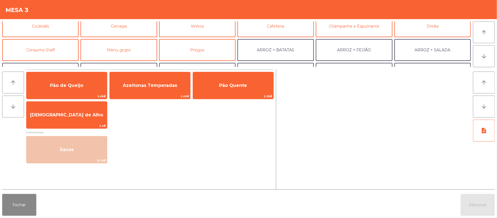
scroll to position [41, 0]
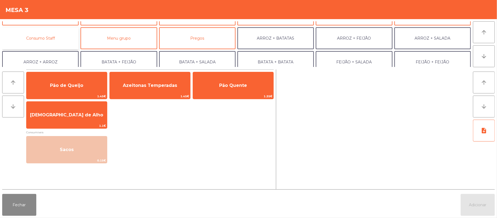
click at [56, 37] on button "Consumo Staff" at bounding box center [40, 38] width 76 height 22
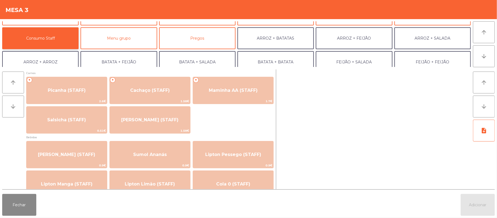
scroll to position [0, 0]
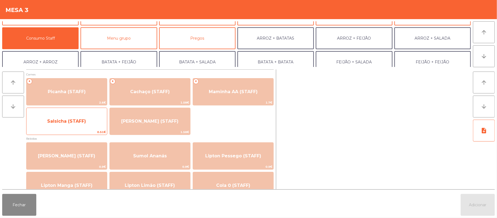
click at [69, 119] on span "Salsicha (STAFF)" at bounding box center [66, 120] width 39 height 5
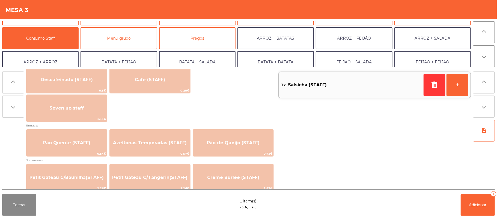
scroll to position [342, 0]
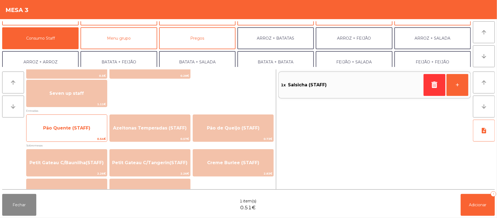
click at [65, 126] on span "Pão Quente (STAFF)" at bounding box center [66, 127] width 47 height 5
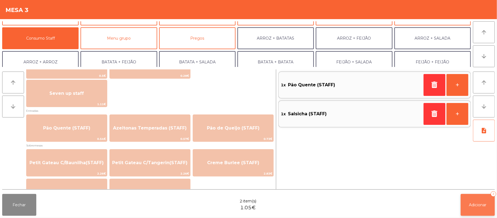
click at [473, 198] on button "Adicionar 2" at bounding box center [478, 205] width 34 height 22
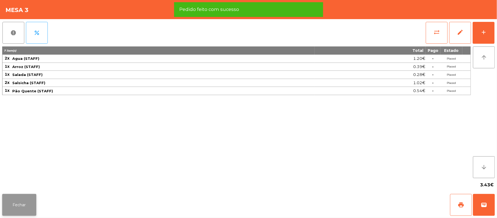
click at [16, 207] on button "Fechar" at bounding box center [19, 205] width 34 height 22
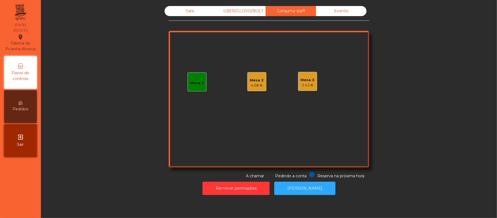
click at [173, 11] on div "Sala" at bounding box center [190, 11] width 50 height 10
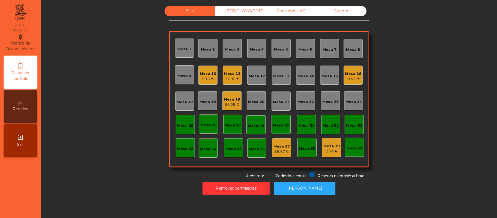
click at [201, 79] on div "50.3 €" at bounding box center [208, 78] width 16 height 5
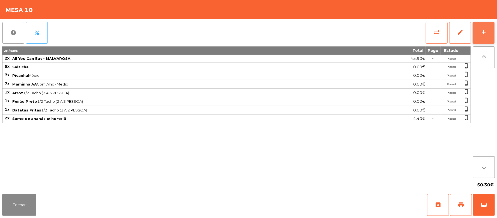
click at [493, 39] on button "add" at bounding box center [484, 33] width 22 height 22
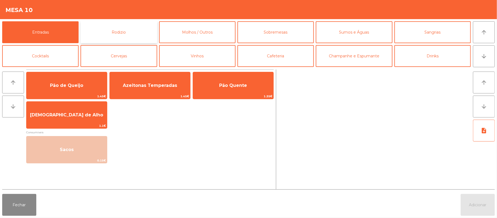
click at [119, 29] on button "Rodizio" at bounding box center [119, 32] width 76 height 22
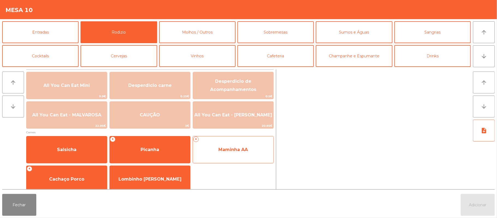
click at [221, 156] on span "Maminha AA" at bounding box center [233, 149] width 81 height 15
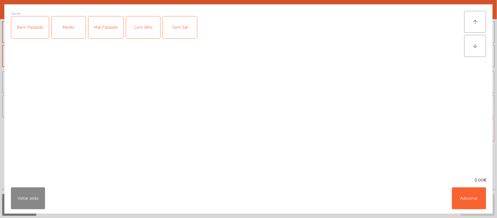
click at [76, 32] on div "Medio" at bounding box center [69, 27] width 34 height 22
click at [142, 34] on div "Com Alho" at bounding box center [143, 27] width 34 height 22
click at [459, 201] on button "Adicionar" at bounding box center [469, 198] width 34 height 22
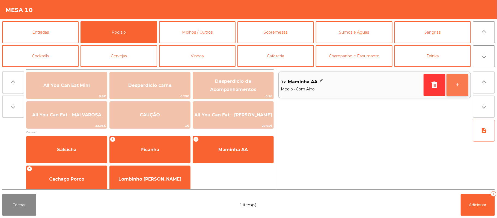
click at [463, 91] on button "+" at bounding box center [457, 85] width 22 height 22
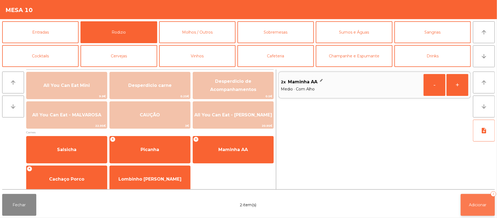
click at [475, 203] on span "Adicionar" at bounding box center [477, 204] width 17 height 5
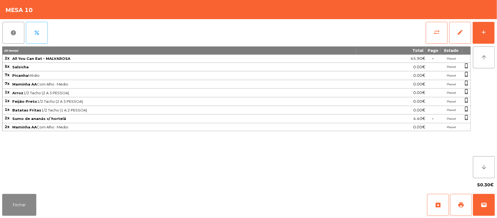
click at [420, 152] on div "28 item(s) Total Pago Estado 2x All You Can Eat - MALVAROSA 45.90€ - Placed 5x …" at bounding box center [236, 112] width 469 height 132
click at [30, 211] on button "Fechar" at bounding box center [19, 205] width 34 height 22
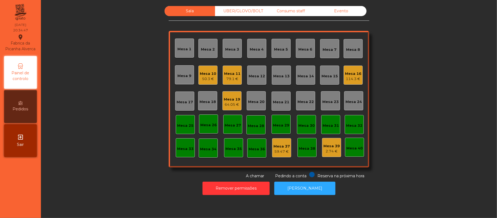
click at [138, 75] on div "Sala UBER/[GEOGRAPHIC_DATA]/BOLT Consumo staff Evento Mesa 1 Mesa 2 [GEOGRAPHIC…" at bounding box center [268, 92] width 441 height 173
click at [228, 73] on div "Mesa 11" at bounding box center [232, 73] width 16 height 5
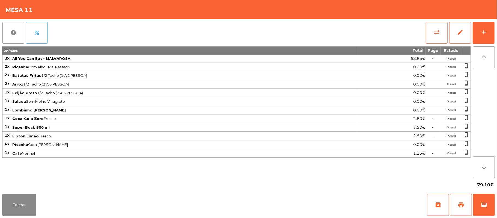
click at [460, 216] on div "Fechar archive print wallet" at bounding box center [248, 205] width 497 height 26
click at [461, 202] on span "print" at bounding box center [461, 204] width 7 height 7
click at [479, 200] on button "wallet" at bounding box center [484, 205] width 22 height 22
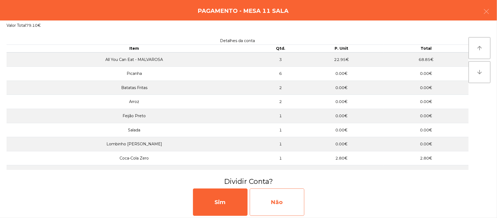
click at [271, 202] on div "Não" at bounding box center [277, 201] width 55 height 27
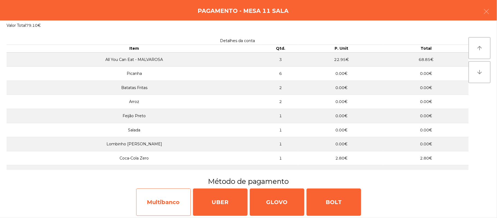
click at [164, 202] on div "Multibanco" at bounding box center [163, 201] width 55 height 27
select select "**"
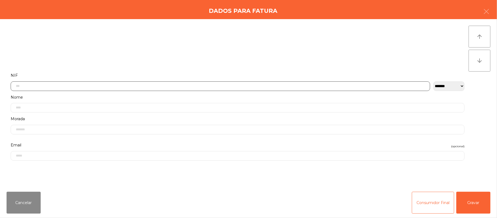
click at [100, 86] on input "text" at bounding box center [220, 86] width 419 height 10
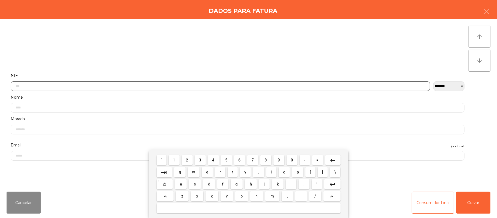
scroll to position [46, 0]
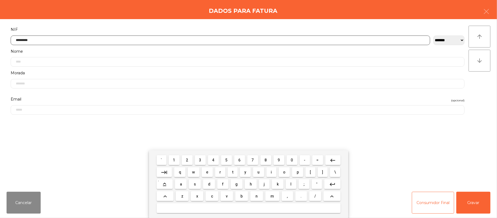
type input "*********"
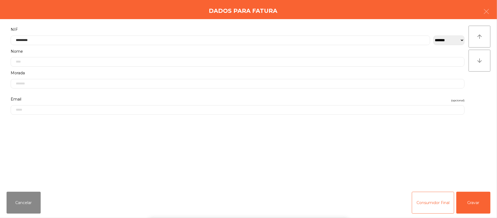
click at [478, 197] on div "` 1 2 3 4 5 6 7 8 9 0 - = keyboard_backspace keyboard_tab q w e r t y u i o p […" at bounding box center [248, 184] width 497 height 68
click at [467, 193] on button "Gravar" at bounding box center [473, 203] width 34 height 22
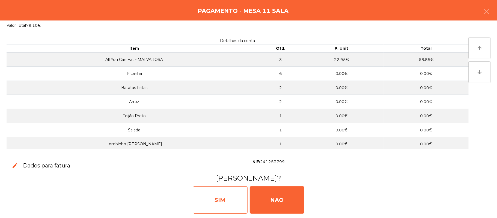
click at [216, 193] on div "SIM" at bounding box center [220, 199] width 55 height 27
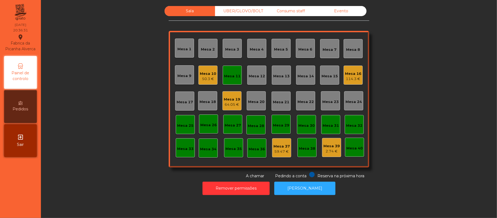
click at [229, 83] on div "Mesa 11" at bounding box center [232, 74] width 19 height 19
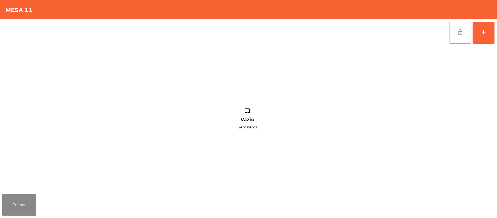
click at [457, 32] on span "lock_open" at bounding box center [460, 32] width 7 height 7
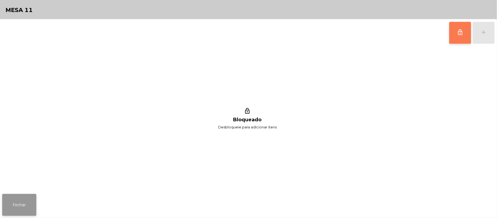
click at [16, 213] on button "Fechar" at bounding box center [19, 205] width 34 height 22
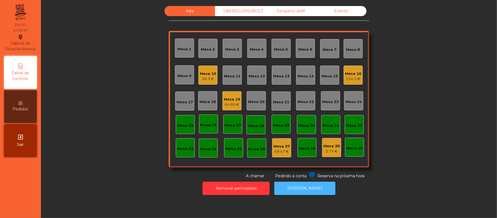
click at [301, 186] on button "[PERSON_NAME]" at bounding box center [304, 187] width 61 height 13
click at [289, 10] on div "Consumo staff" at bounding box center [291, 11] width 50 height 10
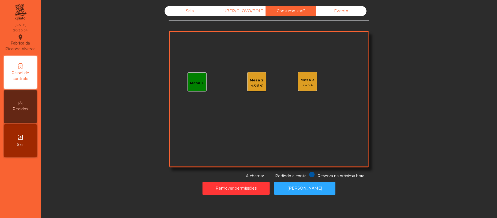
click at [303, 81] on div "Mesa 3" at bounding box center [308, 79] width 14 height 5
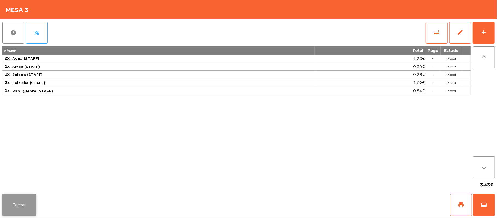
click at [28, 210] on button "Fechar" at bounding box center [19, 205] width 34 height 22
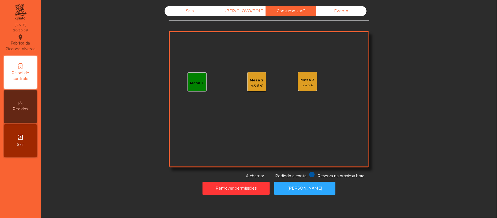
click at [259, 85] on div "4.08 €" at bounding box center [257, 85] width 14 height 5
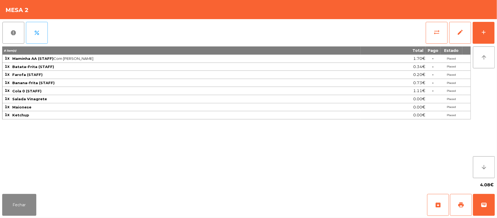
click at [2, 22] on button "report" at bounding box center [13, 33] width 22 height 22
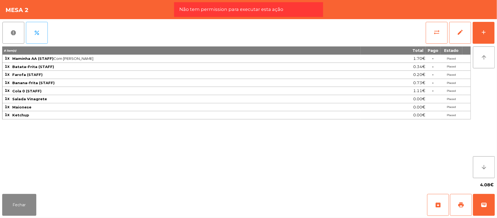
click at [2, 22] on button "report" at bounding box center [13, 33] width 22 height 22
click at [29, 205] on button "Fechar" at bounding box center [19, 205] width 34 height 22
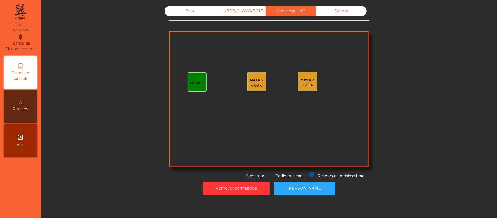
click at [310, 81] on div "Mesa 3" at bounding box center [308, 79] width 14 height 5
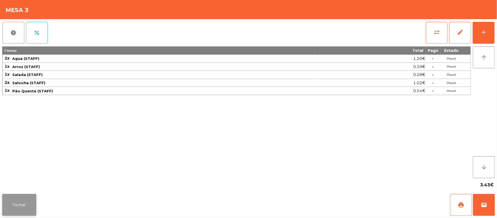
click at [21, 197] on button "Fechar" at bounding box center [19, 205] width 34 height 22
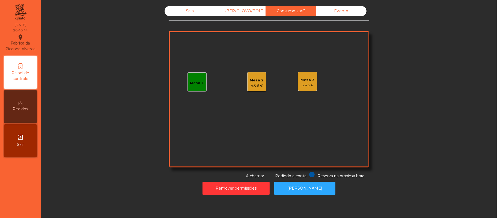
click at [186, 10] on div "Sala" at bounding box center [190, 11] width 50 height 10
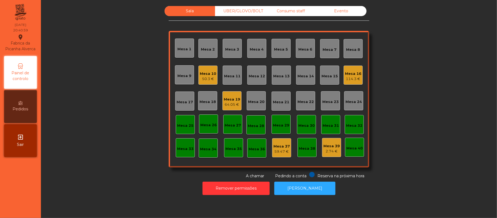
click at [239, 10] on div "UBER/GLOVO/BOLT" at bounding box center [240, 11] width 50 height 10
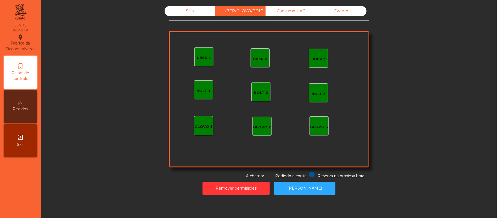
click at [208, 57] on div "UBER 1" at bounding box center [204, 57] width 14 height 5
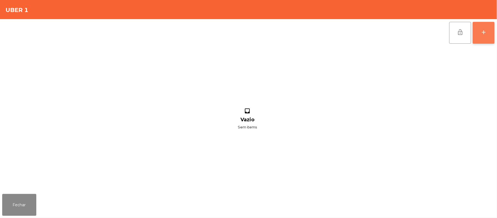
click at [479, 31] on button "add" at bounding box center [484, 33] width 22 height 22
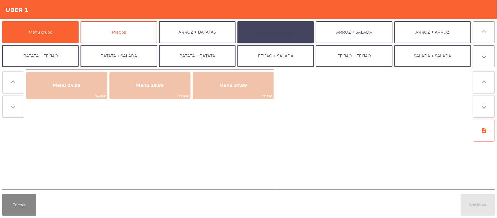
click at [279, 32] on button "ARROZ + FEIJÃO" at bounding box center [275, 32] width 76 height 22
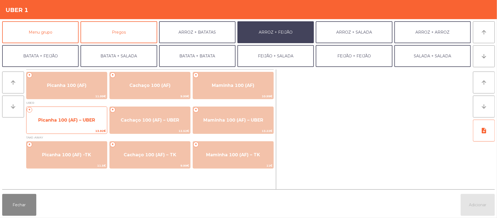
click at [84, 121] on span "Picanha 100 (AF) – UBER" at bounding box center [66, 119] width 57 height 5
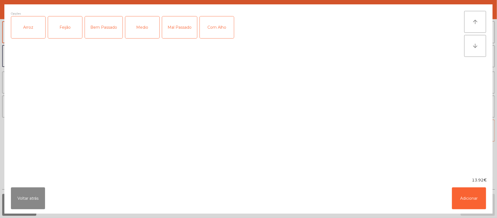
click at [151, 30] on div "Medio" at bounding box center [142, 27] width 34 height 22
click at [465, 200] on button "Adicionar" at bounding box center [469, 198] width 34 height 22
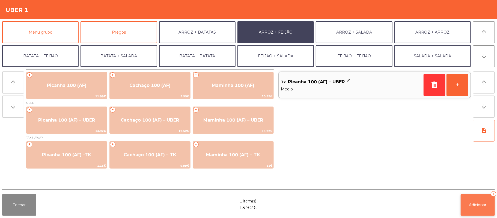
click at [467, 209] on button "Adicionar 1" at bounding box center [478, 205] width 34 height 22
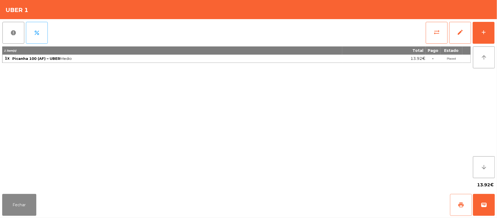
click at [457, 199] on button "print" at bounding box center [461, 205] width 22 height 22
click at [485, 200] on button "wallet" at bounding box center [484, 205] width 22 height 22
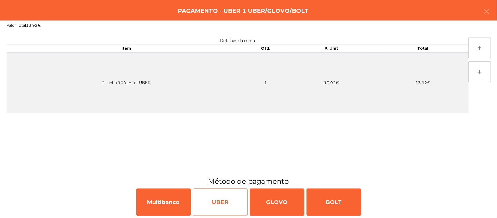
click at [228, 202] on div "UBER" at bounding box center [220, 201] width 55 height 27
select select "**"
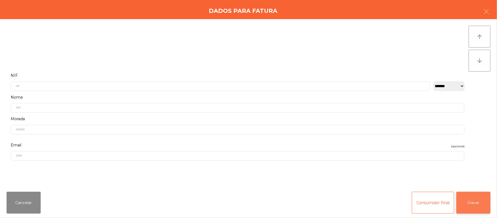
click at [476, 198] on button "Gravar" at bounding box center [473, 203] width 34 height 22
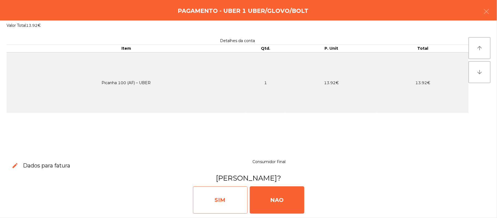
click at [221, 204] on div "SIM" at bounding box center [220, 199] width 55 height 27
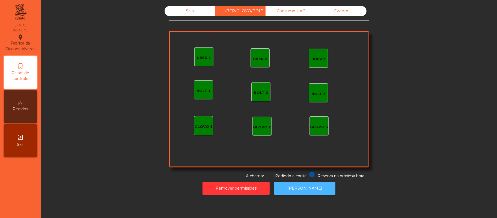
click at [296, 188] on button "[PERSON_NAME]" at bounding box center [304, 187] width 61 height 13
click at [187, 11] on div "Sala" at bounding box center [190, 11] width 50 height 10
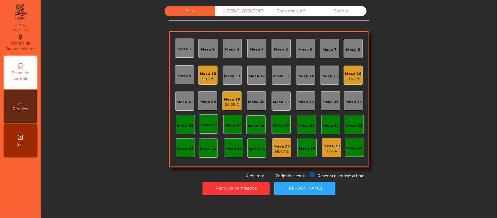
click at [200, 71] on div "Mesa 10" at bounding box center [208, 73] width 16 height 5
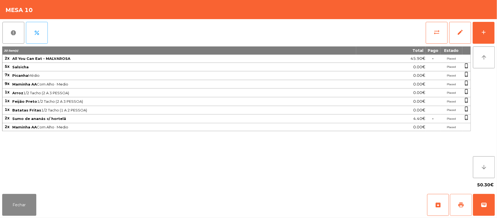
click at [461, 202] on span "print" at bounding box center [461, 204] width 7 height 7
click at [456, 202] on button "print" at bounding box center [461, 205] width 22 height 22
click at [479, 212] on button "wallet" at bounding box center [484, 205] width 22 height 22
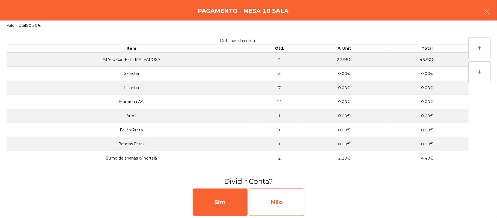
click at [276, 190] on div "Não" at bounding box center [277, 201] width 55 height 27
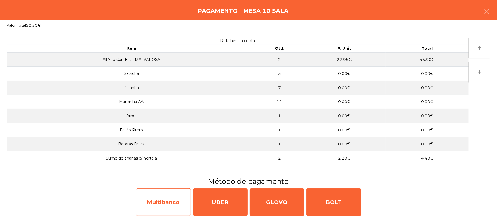
click at [157, 194] on div "Multibanco" at bounding box center [163, 201] width 55 height 27
select select "**"
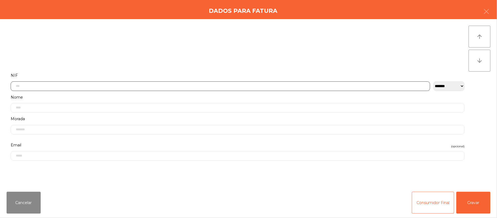
click at [227, 84] on input "text" at bounding box center [220, 86] width 419 height 10
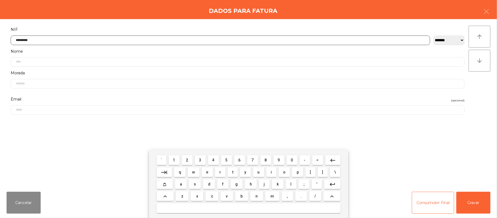
type input "*********"
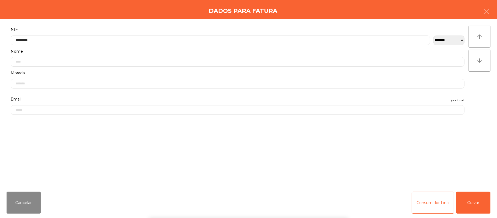
click at [469, 197] on div "` 1 2 3 4 5 6 7 8 9 0 - = keyboard_backspace keyboard_tab q w e r t y u i o p […" at bounding box center [248, 184] width 497 height 68
click at [471, 198] on button "Gravar" at bounding box center [473, 203] width 34 height 22
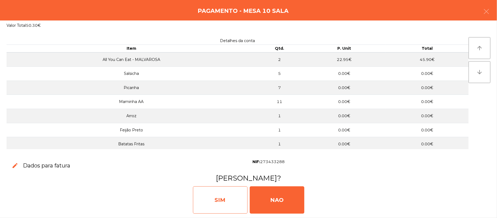
click at [215, 196] on div "SIM" at bounding box center [220, 199] width 55 height 27
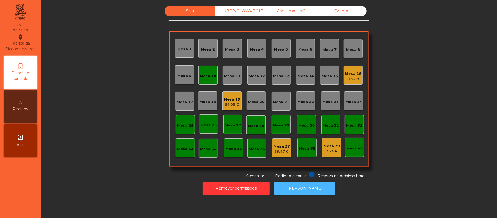
click at [302, 188] on button "[PERSON_NAME]" at bounding box center [304, 187] width 61 height 13
click at [212, 76] on div "Mesa 10" at bounding box center [208, 75] width 16 height 5
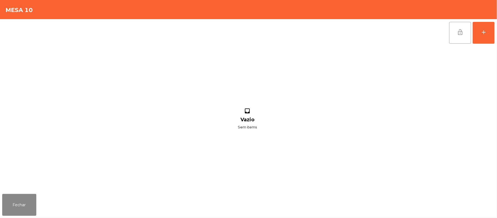
click at [467, 34] on button "lock_open" at bounding box center [460, 33] width 22 height 22
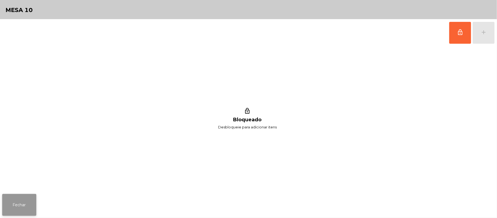
click at [5, 197] on button "Fechar" at bounding box center [19, 205] width 34 height 22
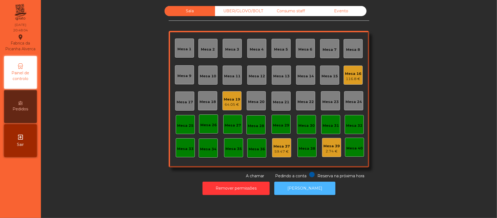
click at [307, 192] on button "[PERSON_NAME]" at bounding box center [304, 187] width 61 height 13
click at [294, 12] on div "Consumo staff" at bounding box center [291, 11] width 50 height 10
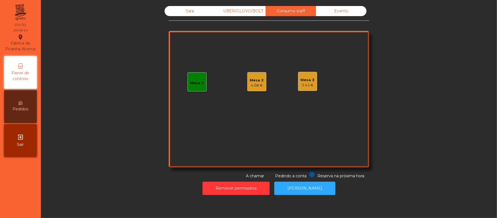
click at [256, 84] on div "4.08 €" at bounding box center [257, 85] width 14 height 5
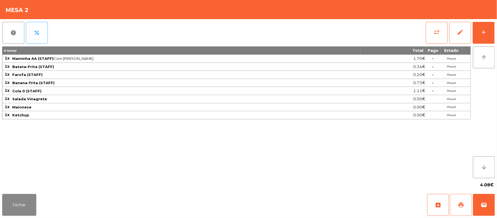
click at [460, 203] on span "print" at bounding box center [461, 204] width 7 height 7
click at [16, 201] on button "Fechar" at bounding box center [19, 205] width 34 height 22
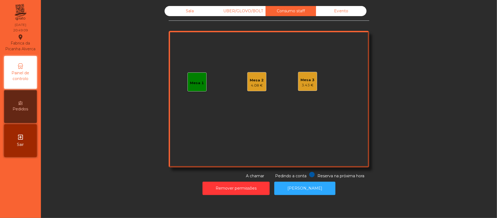
click at [187, 11] on div "Sala" at bounding box center [190, 11] width 50 height 10
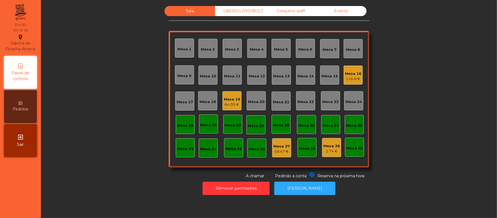
click at [297, 12] on div "Consumo staff" at bounding box center [291, 11] width 50 height 10
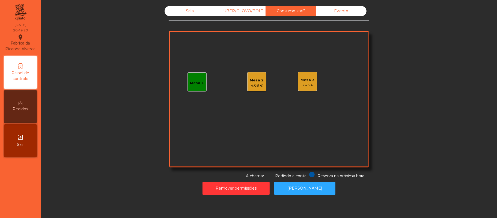
click at [251, 81] on div "Mesa 2" at bounding box center [257, 80] width 14 height 5
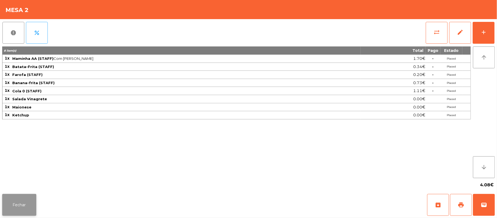
click at [27, 201] on button "Fechar" at bounding box center [19, 205] width 34 height 22
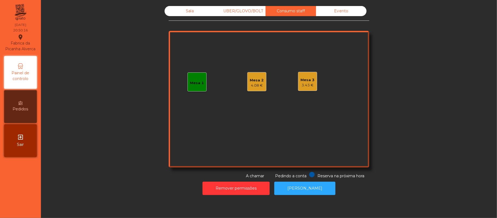
click at [452, 66] on div "Sala UBER/GLOVO/BOLT Consumo staff Evento Mesa 1 Mesa 2 4.08 € Mesa 3 3.43 € Re…" at bounding box center [268, 92] width 441 height 173
click at [432, 64] on div "Sala UBER/GLOVO/BOLT Consumo staff Evento Mesa 1 Mesa 2 4.08 € Mesa 3 3.43 € Re…" at bounding box center [268, 92] width 441 height 173
click at [252, 79] on div "Mesa 2" at bounding box center [257, 80] width 14 height 5
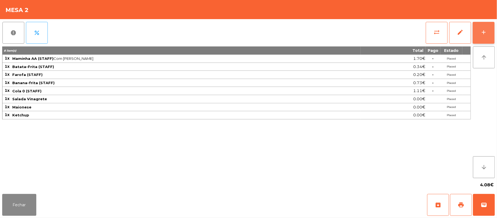
click at [493, 34] on button "add" at bounding box center [484, 33] width 22 height 22
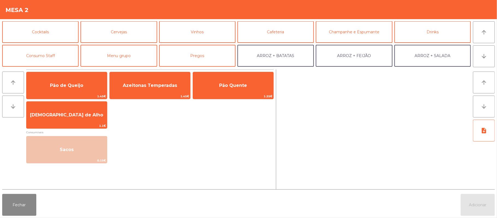
scroll to position [28, 0]
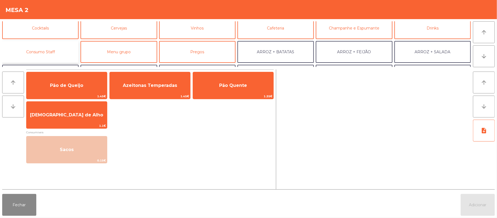
click at [54, 62] on button "Consumo Staff" at bounding box center [40, 52] width 76 height 22
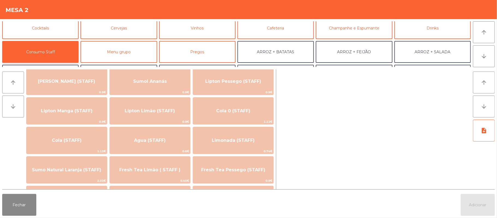
scroll to position [72, 0]
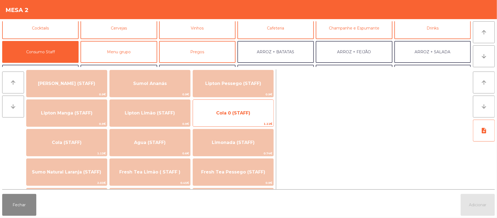
click at [239, 117] on span "Cola 0 (STAFF)" at bounding box center [233, 113] width 81 height 15
click at [246, 115] on span "Cola 0 (STAFF)" at bounding box center [233, 112] width 34 height 5
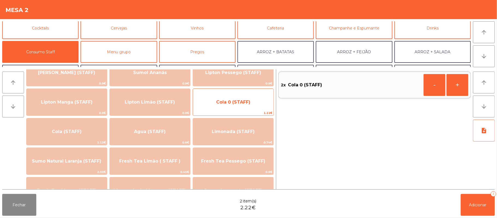
scroll to position [83, 0]
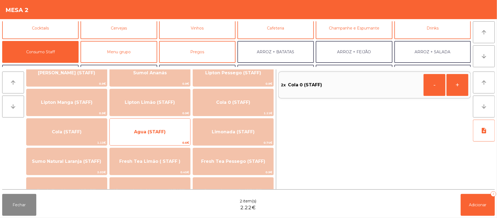
click at [175, 130] on span "Agua (STAFF)" at bounding box center [150, 131] width 81 height 15
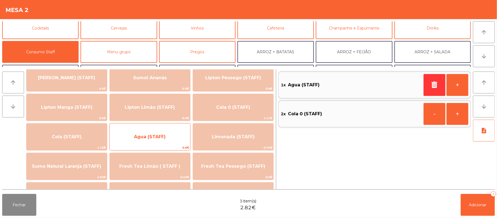
scroll to position [80, 0]
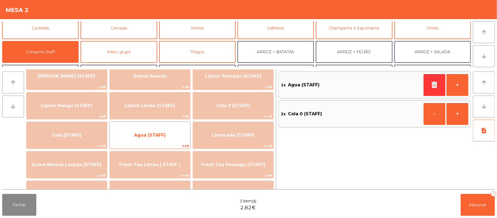
click at [172, 134] on span "Agua (STAFF)" at bounding box center [150, 135] width 81 height 15
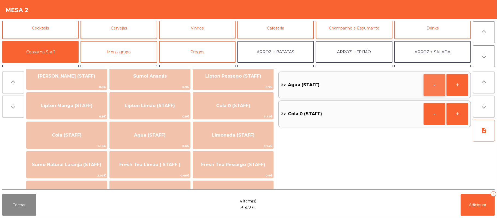
click at [433, 83] on button "-" at bounding box center [435, 85] width 22 height 22
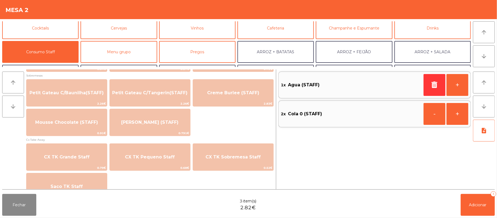
scroll to position [425, 0]
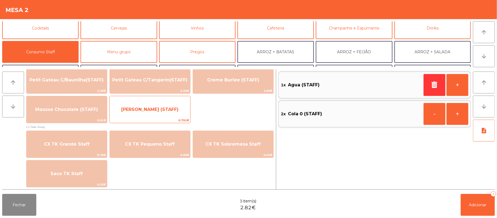
click at [172, 108] on span "[PERSON_NAME] (STAFF)" at bounding box center [149, 109] width 57 height 5
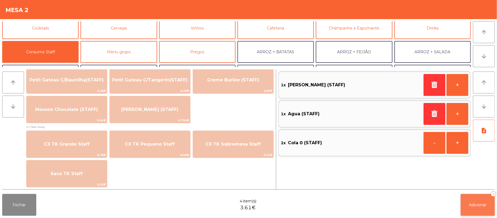
click at [469, 207] on span "Adicionar" at bounding box center [477, 204] width 17 height 5
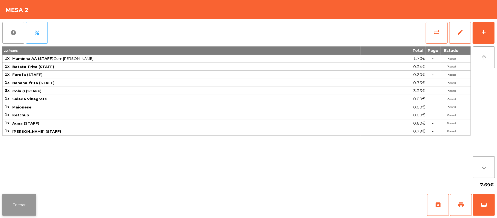
click at [4, 213] on button "Fechar" at bounding box center [19, 205] width 34 height 22
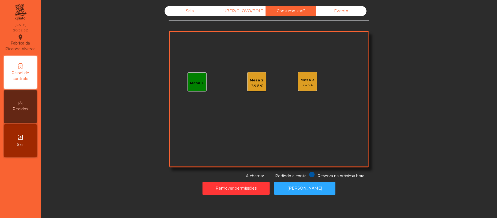
click at [261, 82] on div "Mesa 2 7.69 €" at bounding box center [256, 81] width 19 height 19
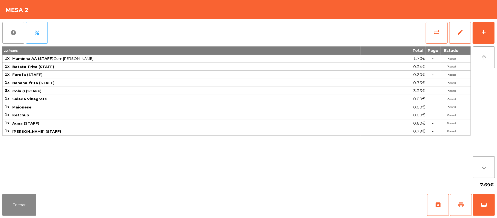
click at [461, 203] on span "print" at bounding box center [461, 204] width 7 height 7
click at [440, 33] on span "sync_alt" at bounding box center [436, 32] width 7 height 7
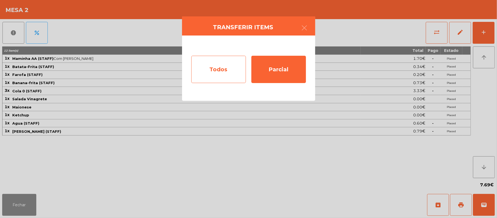
click at [223, 67] on div "Todos" at bounding box center [218, 69] width 55 height 27
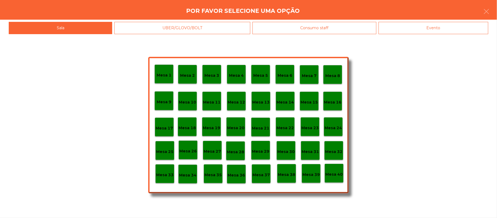
click at [161, 177] on p "Mesa 33" at bounding box center [164, 175] width 17 height 6
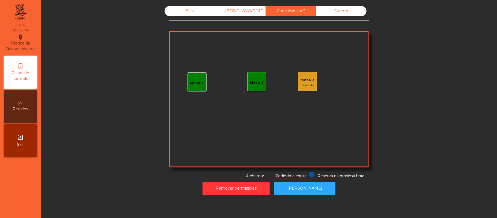
click at [189, 13] on div "Sala" at bounding box center [190, 11] width 50 height 10
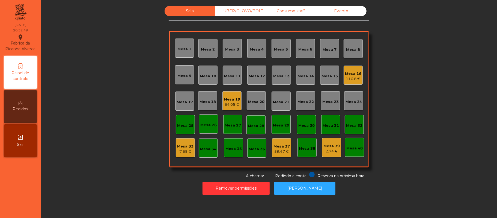
click at [441, 41] on div "Sala UBER/[GEOGRAPHIC_DATA]/BOLT Consumo staff Evento [GEOGRAPHIC_DATA] 2 [GEOG…" at bounding box center [268, 92] width 441 height 173
click at [294, 188] on button "[PERSON_NAME]" at bounding box center [304, 187] width 61 height 13
click at [286, 11] on div "Consumo staff" at bounding box center [291, 11] width 50 height 10
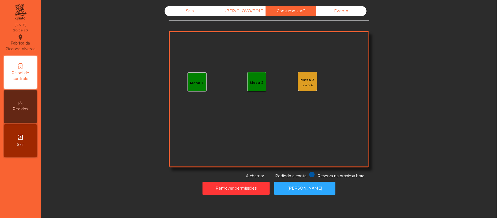
click at [311, 85] on div "Mesa 3 3.43 €" at bounding box center [307, 81] width 19 height 19
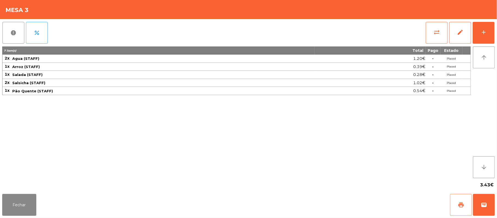
click at [456, 204] on button "print" at bounding box center [461, 205] width 22 height 22
click at [456, 202] on button "print" at bounding box center [461, 205] width 22 height 22
click at [20, 199] on button "Fechar" at bounding box center [19, 205] width 34 height 22
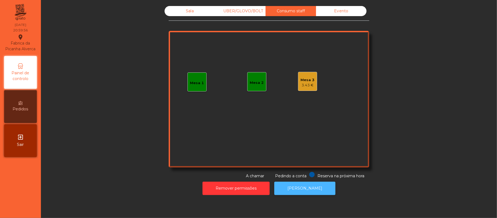
click at [308, 188] on button "[PERSON_NAME]" at bounding box center [304, 187] width 61 height 13
click at [301, 86] on div "3.43 €" at bounding box center [308, 84] width 14 height 5
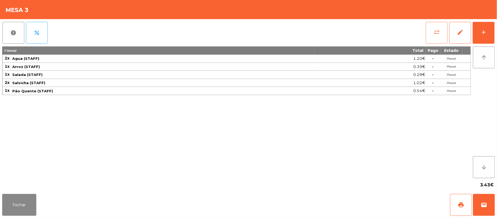
click at [437, 29] on span "sync_alt" at bounding box center [436, 32] width 7 height 7
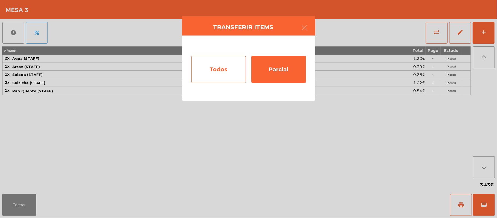
click at [221, 66] on div "Todos" at bounding box center [218, 69] width 55 height 27
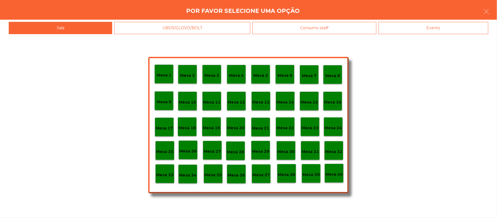
click at [164, 174] on p "Mesa 33" at bounding box center [164, 175] width 17 height 6
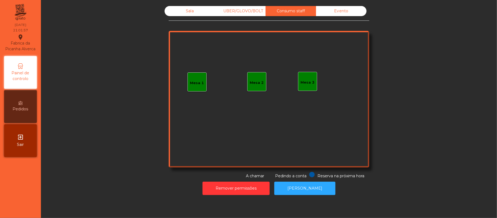
click at [249, 13] on div "UBER/GLOVO/BOLT" at bounding box center [240, 11] width 50 height 10
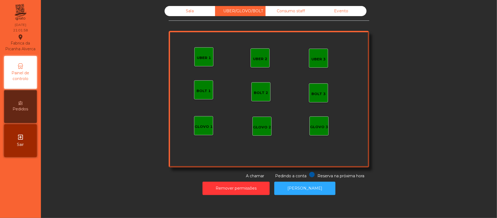
click at [201, 59] on div "UBER 1" at bounding box center [204, 57] width 14 height 5
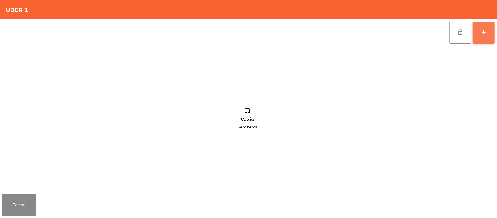
click at [485, 31] on div "add" at bounding box center [483, 32] width 7 height 7
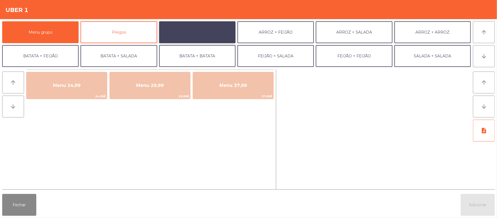
click at [186, 31] on button "ARROZ + BATATAS" at bounding box center [197, 32] width 76 height 22
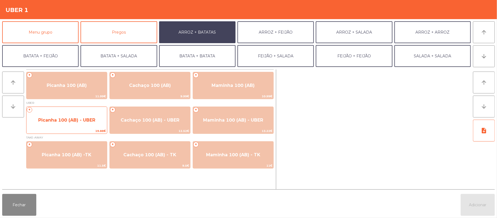
click at [80, 122] on span "Picanha 100 (AB) - UBER" at bounding box center [66, 119] width 57 height 5
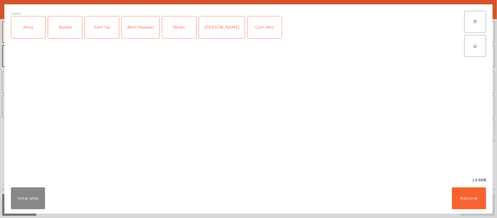
click at [184, 21] on div "Medio" at bounding box center [179, 27] width 34 height 22
click at [469, 198] on button "Adicionar" at bounding box center [469, 198] width 34 height 22
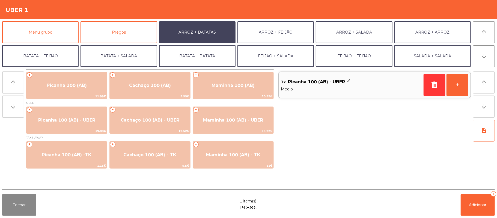
scroll to position [23, 0]
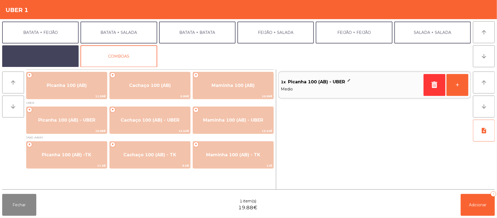
click at [64, 56] on button "EXTRAS UBER" at bounding box center [40, 56] width 76 height 22
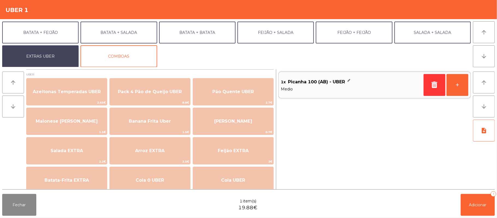
scroll to position [0, 0]
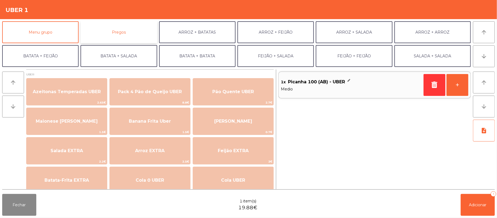
click at [127, 25] on button "Pregos" at bounding box center [119, 32] width 76 height 22
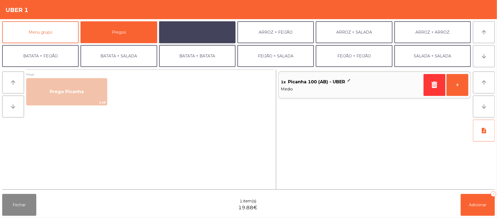
click at [198, 25] on button "ARROZ + BATATAS" at bounding box center [197, 32] width 76 height 22
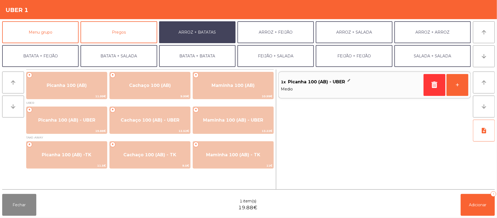
click at [347, 78] on div "1x Picanha 100 (AB) - UBER" at bounding box center [351, 82] width 141 height 8
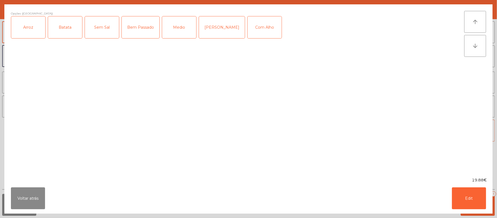
click at [252, 26] on div "Com Alho" at bounding box center [265, 27] width 34 height 22
click at [66, 27] on div "Batata" at bounding box center [65, 27] width 34 height 22
click at [31, 28] on div "Arroz" at bounding box center [28, 27] width 34 height 22
click at [467, 196] on button "Edit" at bounding box center [469, 198] width 34 height 22
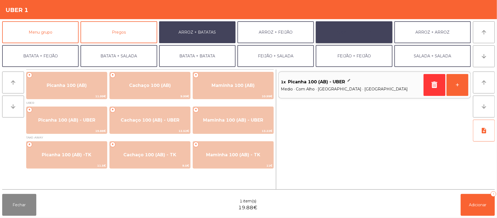
click at [358, 32] on button "ARROZ + SALADA" at bounding box center [354, 32] width 76 height 22
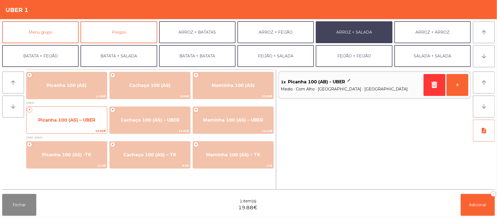
click at [65, 122] on span "Picanha 100 (AS) – UBER" at bounding box center [66, 119] width 57 height 5
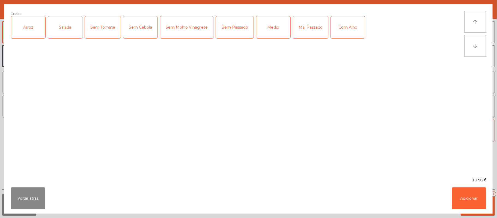
click at [272, 29] on div "Medio" at bounding box center [273, 27] width 34 height 22
click at [354, 23] on div "Com Alho" at bounding box center [348, 27] width 34 height 22
click at [27, 23] on div "Arroz" at bounding box center [28, 27] width 34 height 22
click at [62, 24] on div "Salada" at bounding box center [65, 27] width 34 height 22
click at [461, 196] on button "Adicionar" at bounding box center [469, 198] width 34 height 22
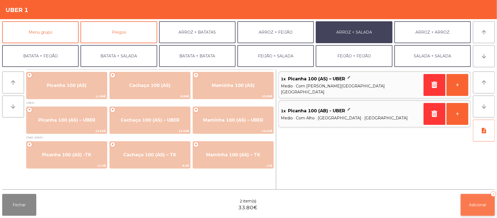
click at [476, 204] on span "Adicionar" at bounding box center [477, 204] width 17 height 5
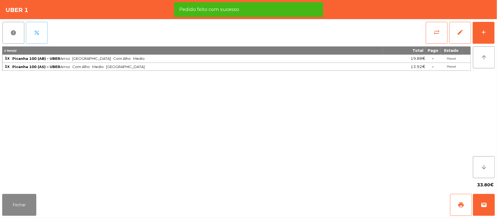
click at [36, 37] on button "percent" at bounding box center [37, 33] width 22 height 22
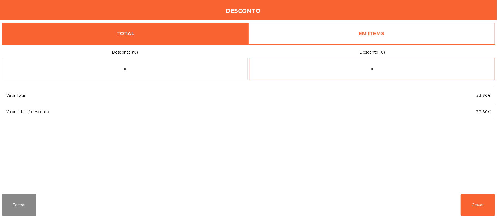
click at [377, 71] on input "*" at bounding box center [372, 69] width 245 height 22
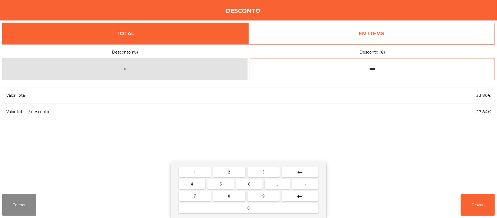
type input "****"
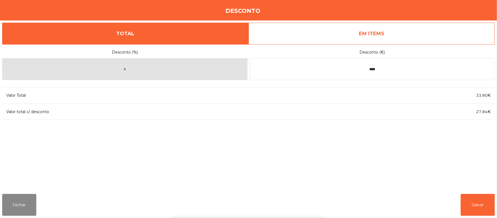
click at [409, 167] on div "1 2 3 keyboard_backspace 4 5 6 . - 7 8 9 keyboard_return 0" at bounding box center [248, 190] width 497 height 56
click at [462, 209] on button "Gravar" at bounding box center [478, 205] width 34 height 22
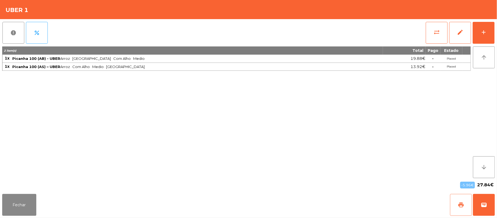
click at [466, 205] on button "print" at bounding box center [461, 205] width 22 height 22
click at [491, 208] on button "wallet" at bounding box center [484, 205] width 22 height 22
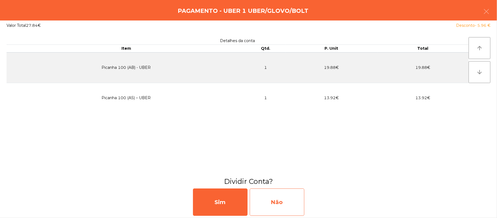
click at [285, 201] on div "Não" at bounding box center [277, 201] width 55 height 27
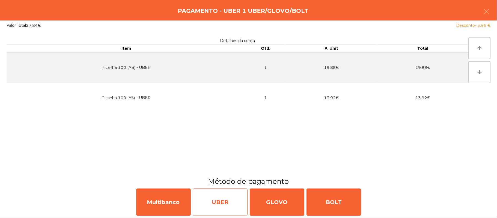
click at [228, 202] on div "UBER" at bounding box center [220, 201] width 55 height 27
select select "**"
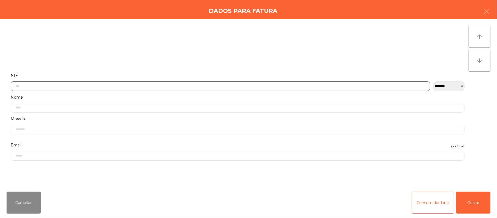
click at [136, 87] on input "text" at bounding box center [220, 86] width 419 height 10
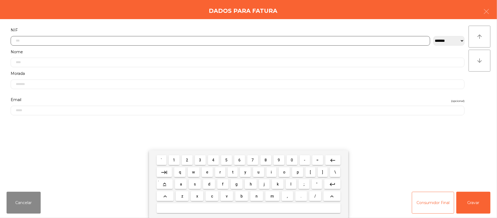
scroll to position [46, 0]
type input "*********"
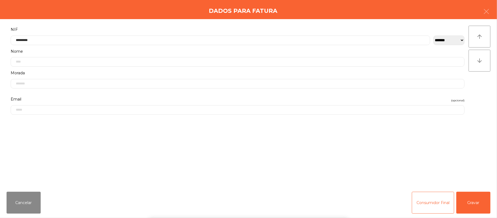
click at [434, 169] on div "` 1 2 3 4 5 6 7 8 9 0 - = keyboard_backspace keyboard_tab q w e r t y u i o p […" at bounding box center [248, 184] width 497 height 68
click at [472, 201] on button "Gravar" at bounding box center [473, 203] width 34 height 22
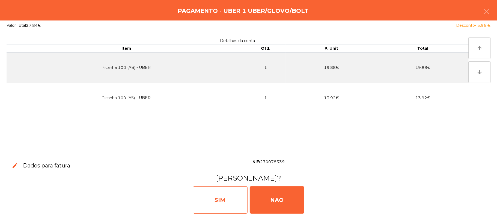
click at [227, 199] on div "SIM" at bounding box center [220, 199] width 55 height 27
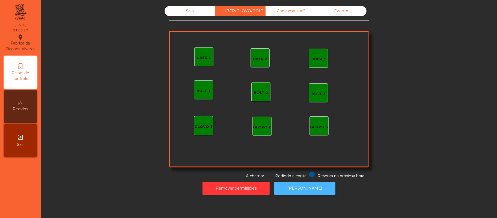
click at [298, 184] on button "[PERSON_NAME]" at bounding box center [304, 187] width 61 height 13
click at [187, 15] on div "Sala" at bounding box center [190, 11] width 50 height 10
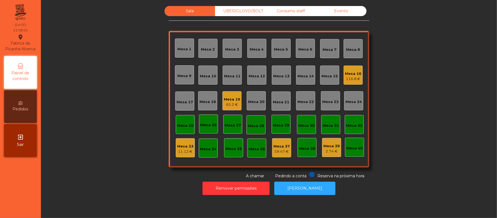
click at [305, 105] on div "Mesa 22" at bounding box center [305, 100] width 19 height 19
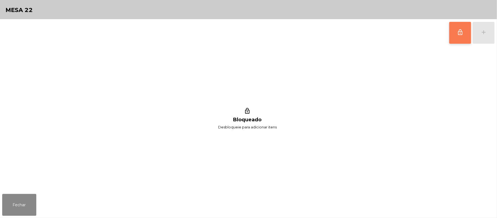
click at [456, 34] on button "lock_outline" at bounding box center [460, 33] width 22 height 22
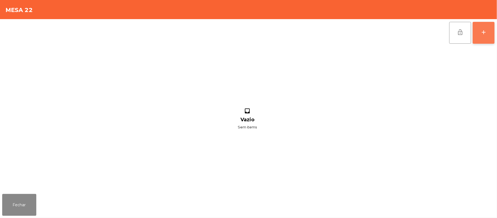
click at [490, 33] on button "add" at bounding box center [484, 33] width 22 height 22
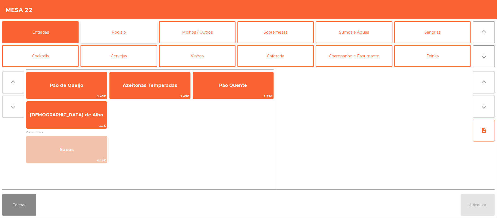
click at [120, 33] on button "Rodizio" at bounding box center [119, 32] width 76 height 22
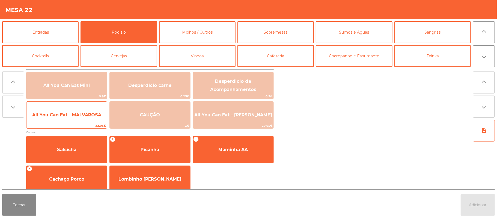
click at [64, 111] on span "All You Can Eat - MALVAROSA" at bounding box center [66, 115] width 81 height 15
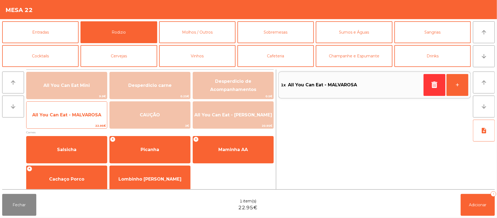
click at [56, 119] on span "All You Can Eat - MALVAROSA" at bounding box center [66, 115] width 81 height 15
click at [68, 111] on span "All You Can Eat - MALVAROSA" at bounding box center [66, 115] width 81 height 15
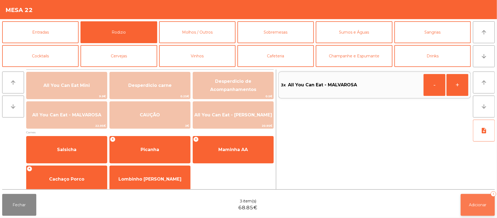
click at [481, 203] on span "Adicionar" at bounding box center [477, 204] width 17 height 5
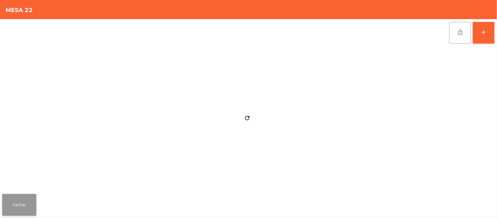
click at [14, 207] on button "Fechar" at bounding box center [19, 205] width 34 height 22
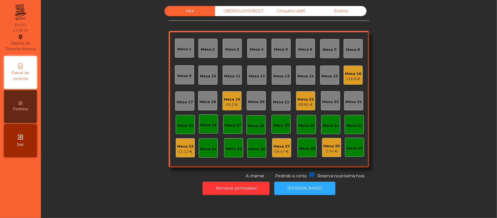
click at [299, 102] on div "68.85 €" at bounding box center [305, 104] width 16 height 5
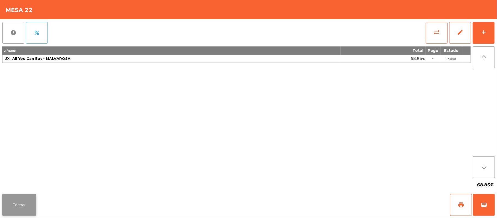
click at [16, 204] on button "Fechar" at bounding box center [19, 205] width 34 height 22
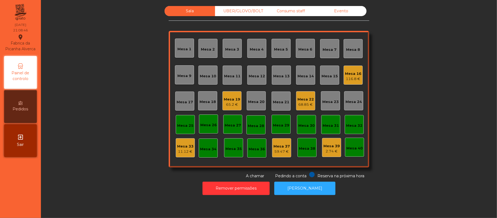
click at [224, 98] on div "Mesa 19" at bounding box center [232, 99] width 16 height 5
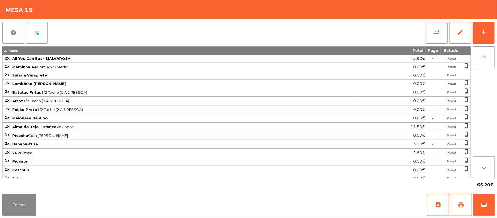
click at [459, 205] on span "print" at bounding box center [461, 204] width 7 height 7
click at [17, 205] on button "Fechar" at bounding box center [19, 205] width 34 height 22
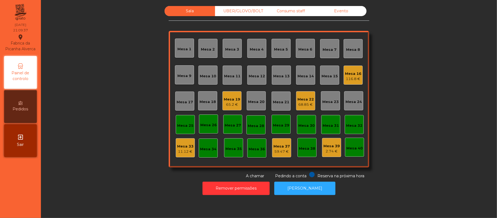
click at [230, 102] on div "65.2 €" at bounding box center [232, 104] width 16 height 5
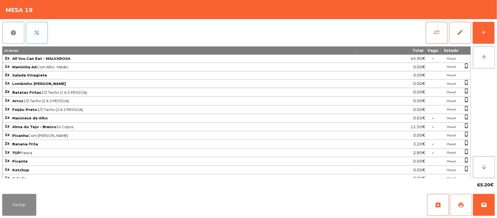
click at [451, 202] on button "print" at bounding box center [461, 205] width 22 height 22
click at [26, 205] on button "Fechar" at bounding box center [19, 205] width 34 height 22
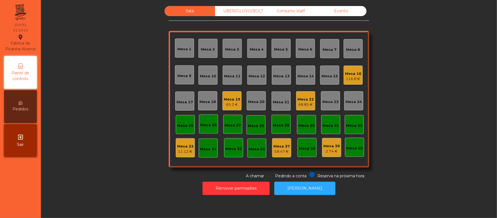
click at [182, 99] on div "Mesa 17" at bounding box center [185, 101] width 16 height 5
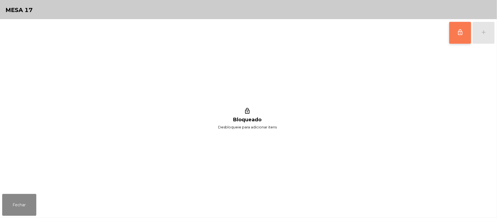
click at [452, 34] on button "lock_outline" at bounding box center [460, 33] width 22 height 22
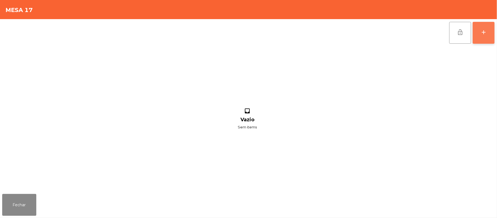
click at [479, 34] on button "add" at bounding box center [484, 33] width 22 height 22
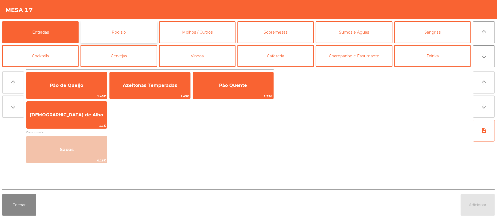
click at [139, 33] on button "Rodizio" at bounding box center [119, 32] width 76 height 22
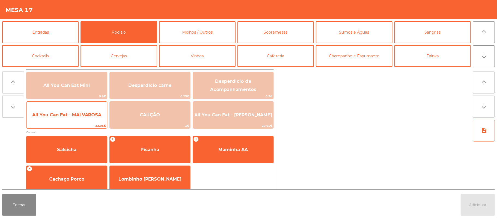
click at [79, 112] on span "All You Can Eat - MALVAROSA" at bounding box center [66, 114] width 69 height 5
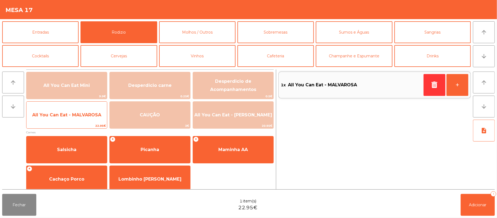
click at [77, 118] on span "All You Can Eat - MALVAROSA" at bounding box center [66, 115] width 81 height 15
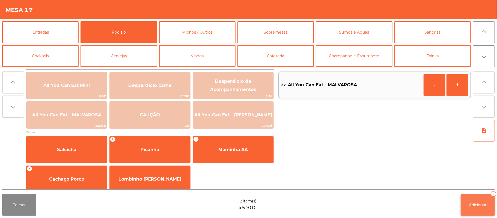
click at [462, 207] on button "Adicionar 2" at bounding box center [478, 205] width 34 height 22
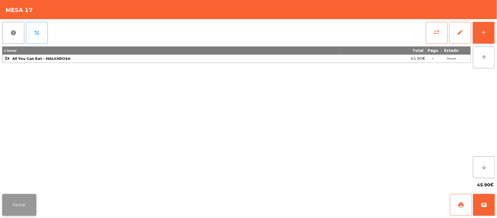
click at [22, 200] on button "Fechar" at bounding box center [19, 205] width 34 height 22
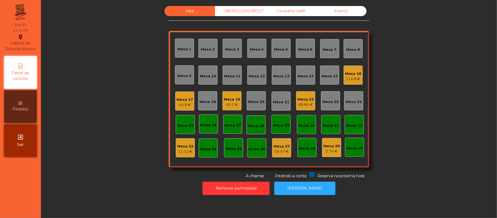
click at [224, 101] on div "Mesa 19" at bounding box center [232, 99] width 16 height 5
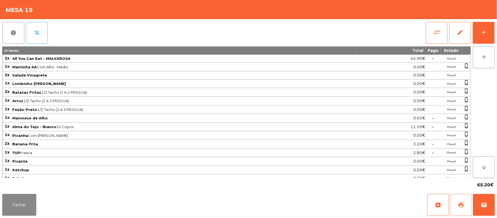
click at [457, 206] on button "print" at bounding box center [461, 205] width 22 height 22
click at [440, 36] on button "sync_alt" at bounding box center [437, 33] width 22 height 22
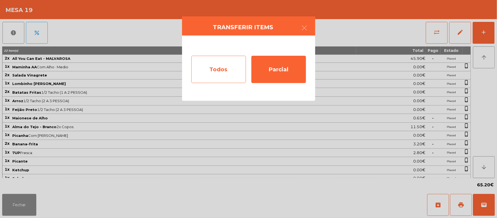
click at [213, 75] on div "Todos" at bounding box center [218, 69] width 55 height 27
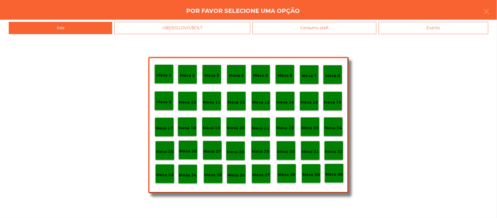
click at [453, 33] on div "Evento" at bounding box center [433, 28] width 110 height 12
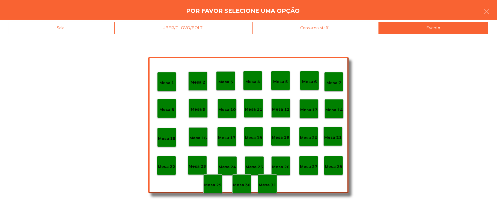
click at [340, 164] on p "Mesa 28" at bounding box center [333, 166] width 17 height 6
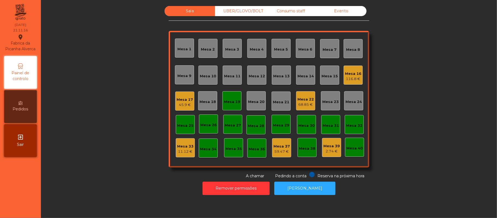
click at [225, 101] on div "Mesa 19" at bounding box center [232, 101] width 16 height 5
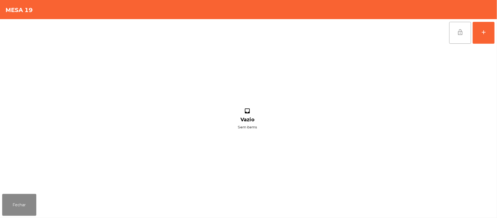
click at [467, 33] on button "lock_open" at bounding box center [460, 33] width 22 height 22
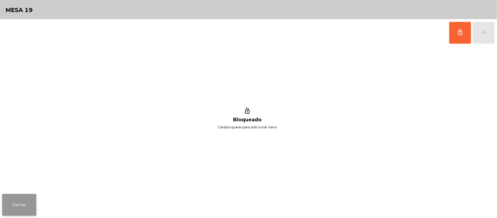
click at [5, 205] on button "Fechar" at bounding box center [19, 205] width 34 height 22
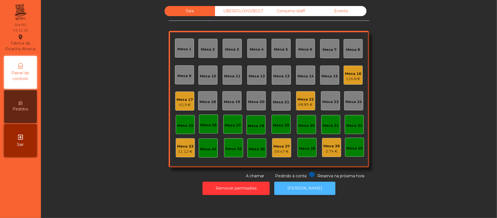
click at [309, 188] on button "[PERSON_NAME]" at bounding box center [304, 187] width 61 height 13
click at [234, 98] on div "Mesa 19" at bounding box center [232, 101] width 16 height 8
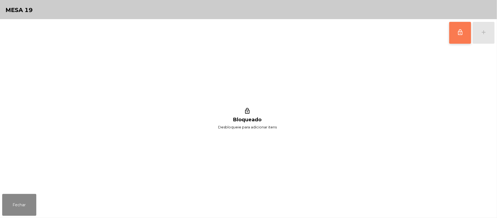
click at [456, 40] on button "lock_outline" at bounding box center [460, 33] width 22 height 22
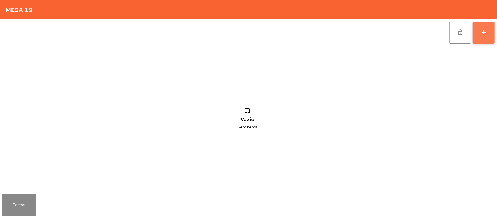
click at [484, 31] on div "add" at bounding box center [483, 32] width 7 height 7
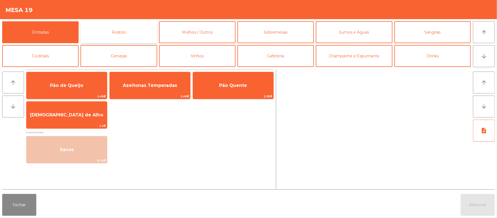
click at [136, 34] on button "Rodizio" at bounding box center [119, 32] width 76 height 22
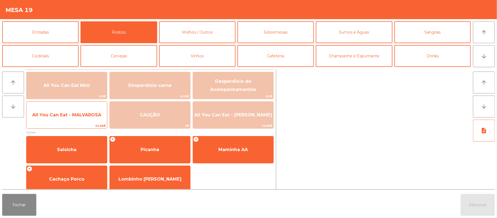
click at [76, 114] on span "All You Can Eat - MALVAROSA" at bounding box center [66, 114] width 69 height 5
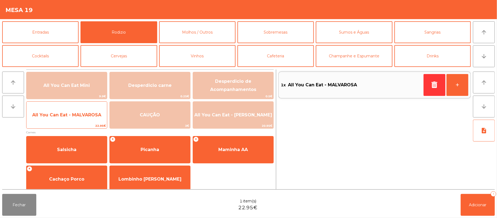
click at [76, 115] on span "All You Can Eat - MALVAROSA" at bounding box center [66, 114] width 69 height 5
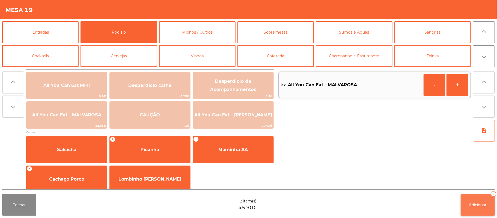
click at [467, 202] on button "Adicionar 2" at bounding box center [478, 205] width 34 height 22
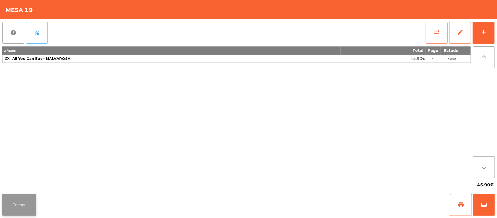
click at [16, 202] on button "Fechar" at bounding box center [19, 205] width 34 height 22
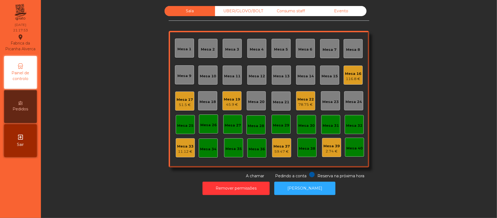
click at [252, 12] on div "UBER/GLOVO/BOLT" at bounding box center [240, 11] width 50 height 10
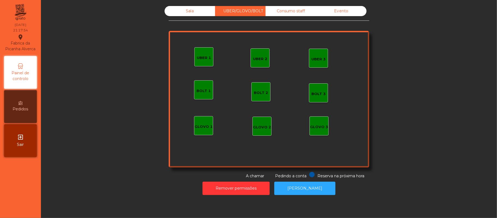
click at [200, 57] on div "UBER 1" at bounding box center [204, 57] width 14 height 5
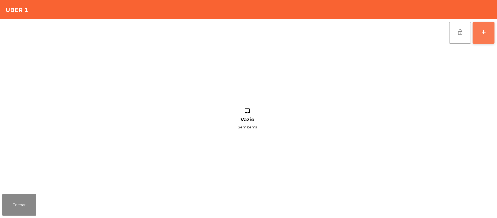
click at [480, 30] on div "add" at bounding box center [483, 32] width 7 height 7
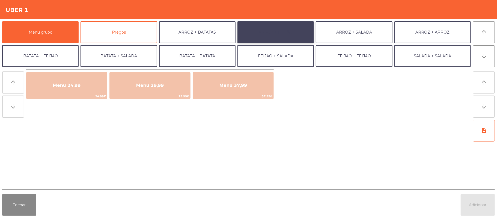
click at [279, 36] on button "ARROZ + FEIJÃO" at bounding box center [275, 32] width 76 height 22
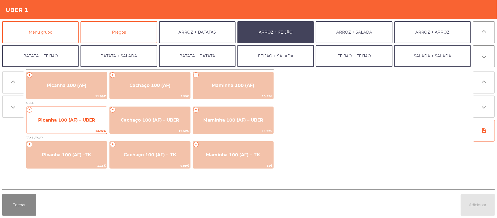
click at [66, 121] on span "Picanha 100 (AF) – UBER" at bounding box center [66, 119] width 57 height 5
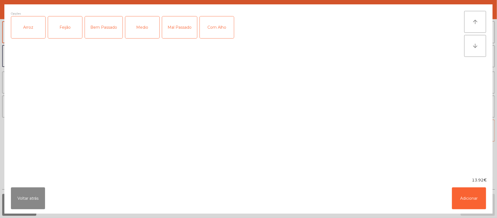
click at [142, 26] on div "Medio" at bounding box center [142, 27] width 34 height 22
click at [29, 33] on div "Arroz" at bounding box center [28, 27] width 34 height 22
click at [73, 24] on div "Feijão" at bounding box center [65, 27] width 34 height 22
click at [471, 197] on button "Adicionar" at bounding box center [469, 198] width 34 height 22
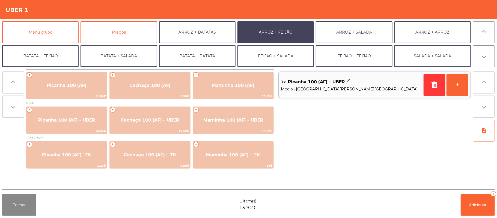
scroll to position [23, 0]
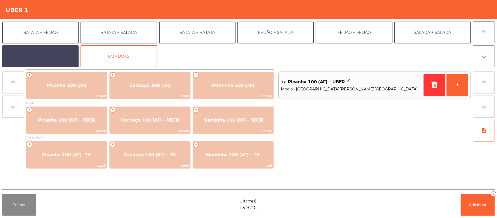
click at [64, 54] on button "EXTRAS UBER" at bounding box center [40, 56] width 76 height 22
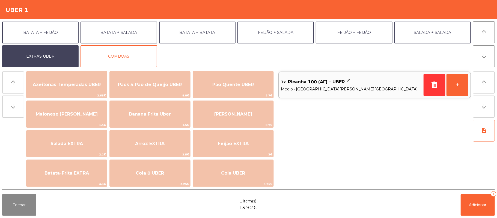
scroll to position [6, 0]
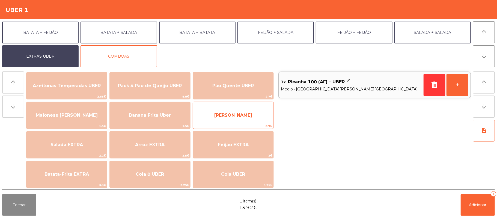
click at [242, 111] on span "[PERSON_NAME]" at bounding box center [233, 115] width 81 height 15
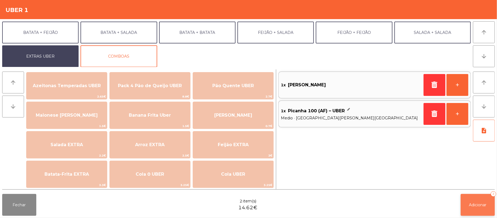
click at [472, 207] on span "Adicionar" at bounding box center [477, 204] width 17 height 5
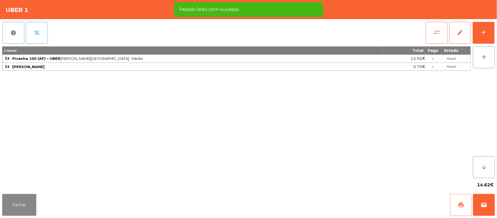
click at [454, 204] on button "print" at bounding box center [461, 205] width 22 height 22
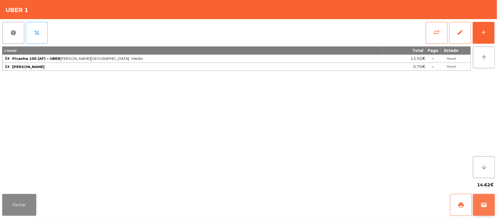
click at [482, 212] on button "wallet" at bounding box center [484, 205] width 22 height 22
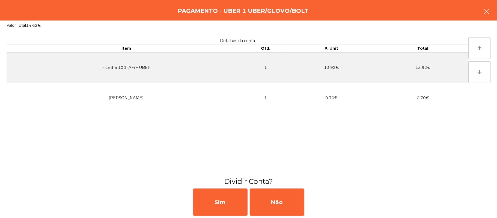
click at [482, 13] on button "button" at bounding box center [486, 12] width 15 height 16
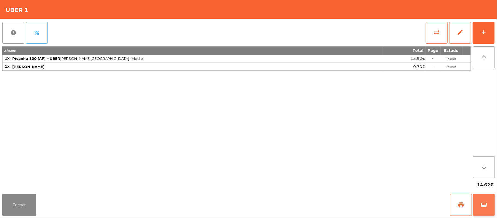
click at [484, 202] on span "wallet" at bounding box center [484, 204] width 7 height 7
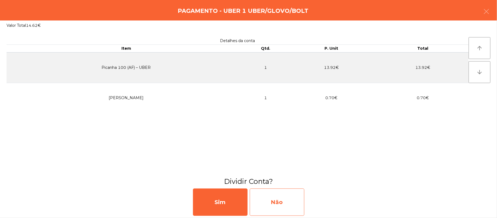
click at [285, 207] on div "Não" at bounding box center [277, 201] width 55 height 27
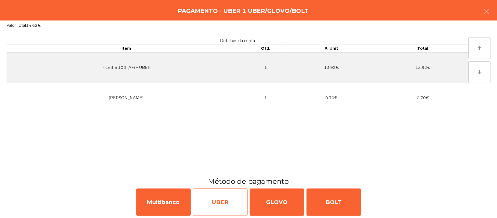
click at [224, 201] on div "UBER" at bounding box center [220, 201] width 55 height 27
select select "**"
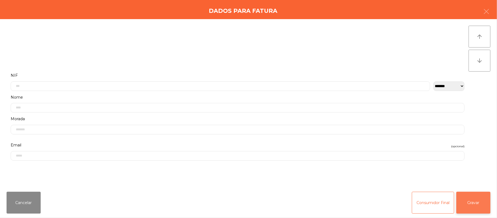
click at [477, 201] on button "Gravar" at bounding box center [473, 203] width 34 height 22
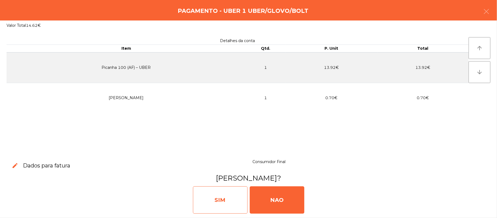
click at [222, 206] on div "SIM" at bounding box center [220, 199] width 55 height 27
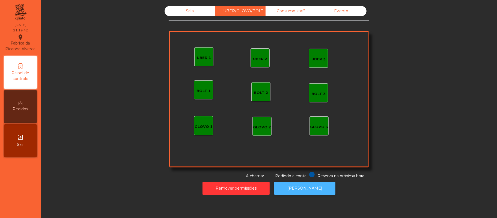
click at [302, 188] on button "[PERSON_NAME]" at bounding box center [304, 187] width 61 height 13
click at [188, 11] on div "Sala" at bounding box center [190, 11] width 50 height 10
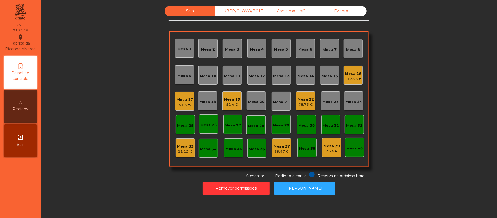
click at [279, 104] on div "Mesa 21" at bounding box center [281, 101] width 16 height 5
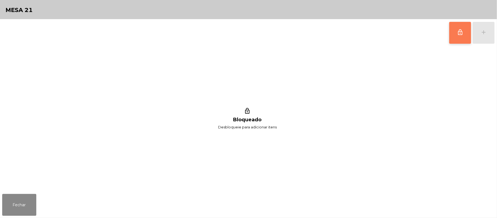
click at [458, 37] on button "lock_outline" at bounding box center [460, 33] width 22 height 22
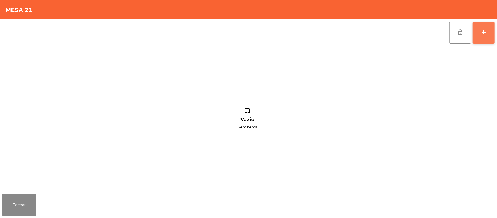
click at [484, 31] on div "add" at bounding box center [483, 32] width 7 height 7
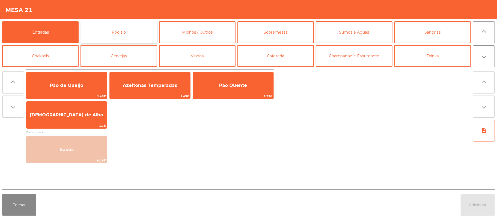
click at [125, 32] on button "Rodizio" at bounding box center [119, 32] width 76 height 22
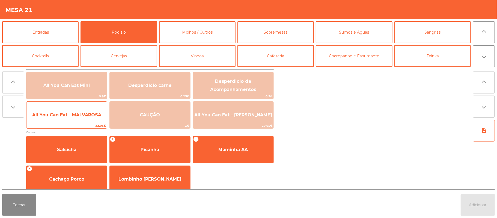
click at [64, 116] on span "All You Can Eat - MALVAROSA" at bounding box center [66, 114] width 69 height 5
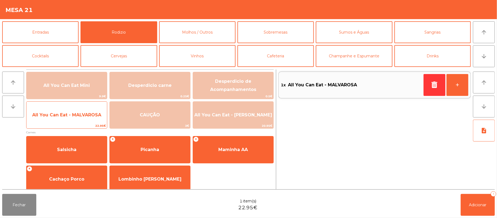
click at [64, 112] on span "All You Can Eat - MALVAROSA" at bounding box center [66, 114] width 69 height 5
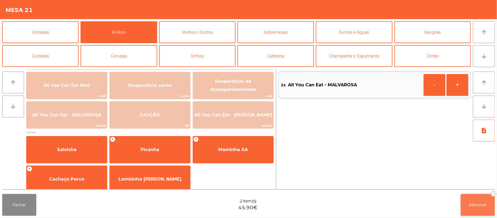
click at [478, 204] on span "Adicionar" at bounding box center [477, 204] width 17 height 5
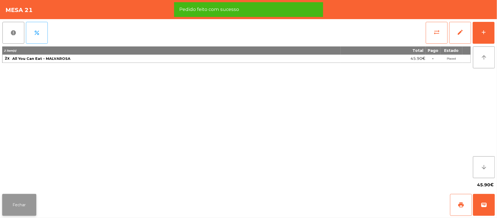
click at [19, 203] on button "Fechar" at bounding box center [19, 205] width 34 height 22
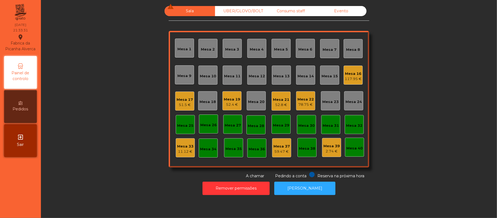
click at [355, 75] on div "Mesa 16" at bounding box center [353, 73] width 17 height 5
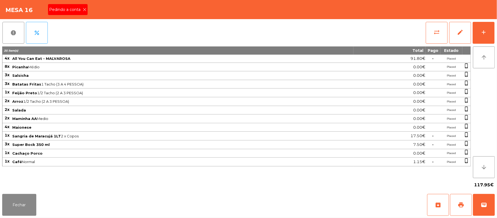
click at [68, 9] on span "Pedindo a conta" at bounding box center [66, 10] width 34 height 6
click at [465, 207] on button "print" at bounding box center [461, 205] width 22 height 22
click at [484, 205] on span "wallet" at bounding box center [484, 204] width 7 height 7
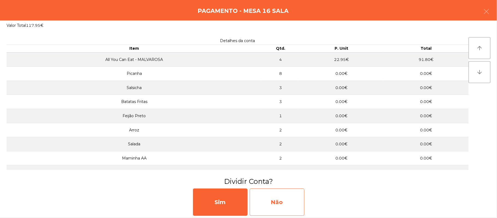
click at [289, 201] on div "Não" at bounding box center [277, 201] width 55 height 27
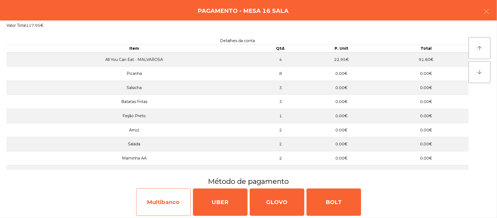
click at [164, 204] on div "Multibanco" at bounding box center [163, 201] width 55 height 27
select select "**"
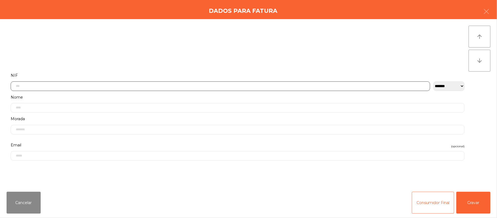
click at [153, 84] on input "text" at bounding box center [220, 86] width 419 height 10
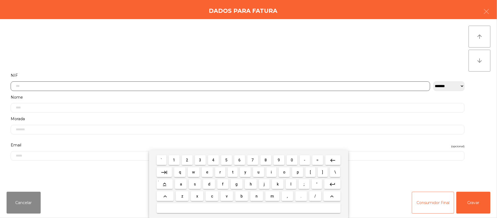
scroll to position [46, 0]
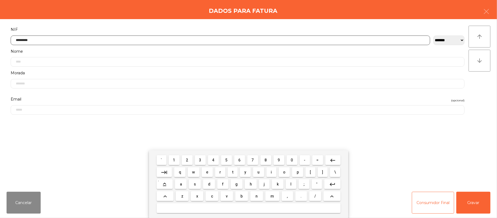
type input "*********"
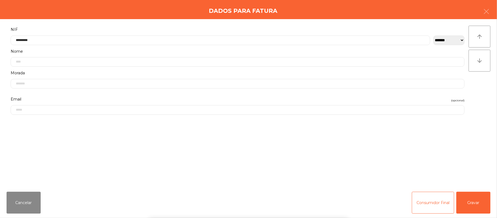
click at [473, 201] on div "` 1 2 3 4 5 6 7 8 9 0 - = keyboard_backspace keyboard_tab q w e r t y u i o p […" at bounding box center [248, 184] width 497 height 68
click at [480, 201] on button "Gravar" at bounding box center [473, 203] width 34 height 22
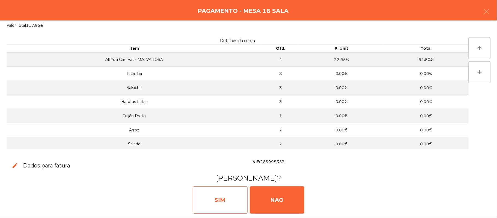
click at [233, 195] on div "SIM" at bounding box center [220, 199] width 55 height 27
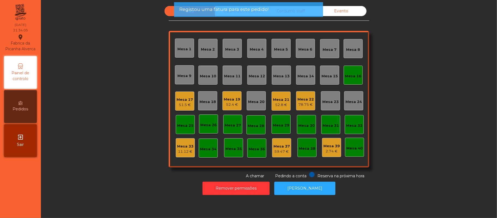
click at [347, 73] on div "Mesa 16" at bounding box center [353, 75] width 16 height 5
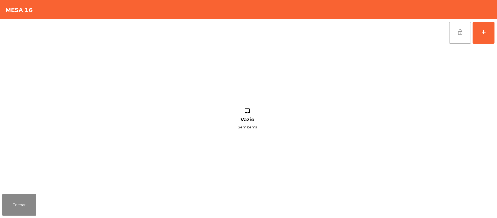
click at [457, 32] on span "lock_open" at bounding box center [460, 32] width 7 height 7
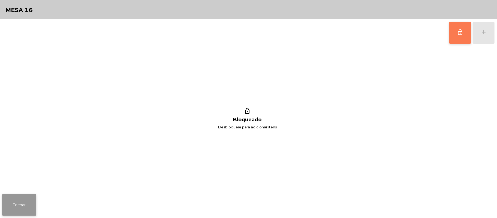
click at [5, 205] on button "Fechar" at bounding box center [19, 205] width 34 height 22
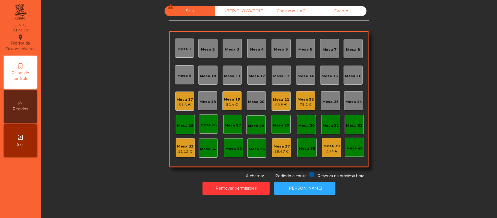
click at [275, 101] on div "Mesa 21" at bounding box center [281, 99] width 16 height 5
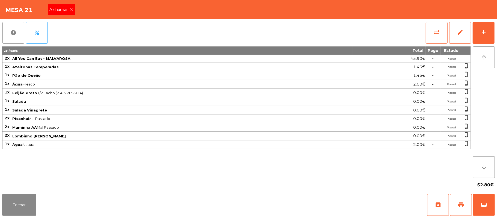
click at [71, 10] on icon at bounding box center [72, 10] width 4 height 4
click at [18, 208] on button "Fechar" at bounding box center [19, 205] width 34 height 22
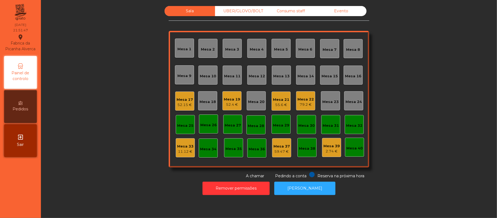
click at [237, 10] on div "UBER/GLOVO/BOLT" at bounding box center [240, 11] width 50 height 10
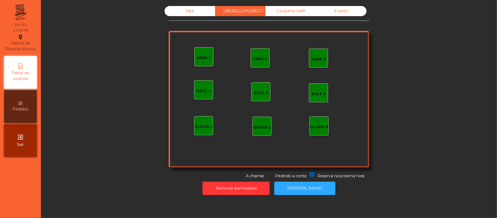
click at [255, 64] on div "UBER 2" at bounding box center [260, 57] width 19 height 19
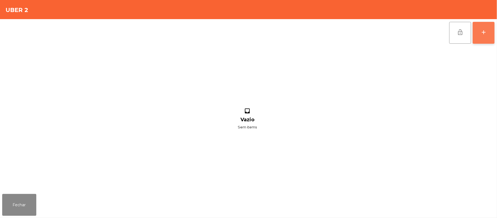
click at [479, 32] on button "add" at bounding box center [484, 33] width 22 height 22
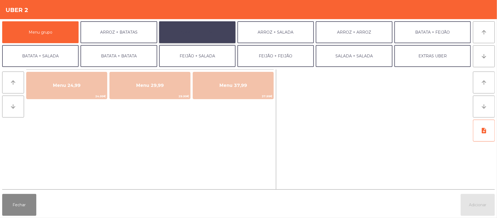
click at [201, 32] on button "ARROZ + FEIJÃO" at bounding box center [197, 32] width 76 height 22
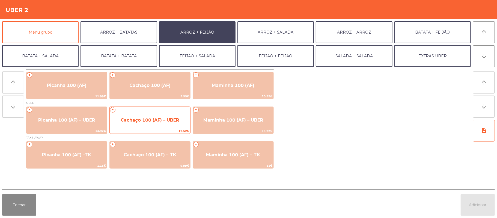
click at [148, 126] on span "Cachaço 100 (AF) – UBER" at bounding box center [150, 120] width 81 height 15
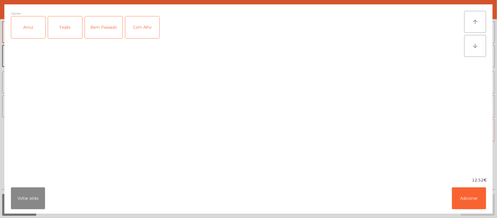
click at [40, 28] on div "Arroz" at bounding box center [28, 27] width 34 height 22
click at [61, 30] on div "Feijão" at bounding box center [65, 27] width 34 height 22
click at [104, 31] on div "Bem Passado" at bounding box center [104, 27] width 38 height 22
click at [469, 197] on button "Adicionar" at bounding box center [469, 198] width 34 height 22
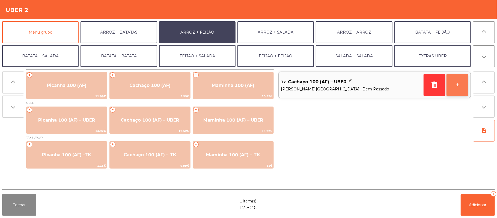
click at [456, 84] on button "+" at bounding box center [457, 85] width 22 height 22
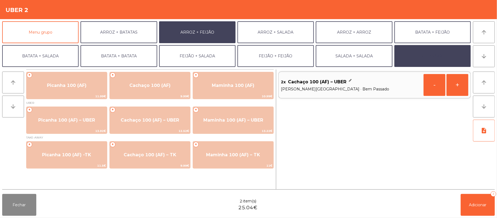
click at [445, 60] on button "EXTRAS UBER" at bounding box center [432, 56] width 76 height 22
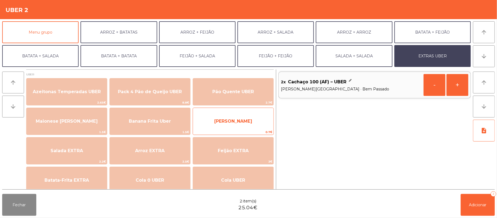
click at [248, 121] on span "[PERSON_NAME]" at bounding box center [233, 121] width 81 height 15
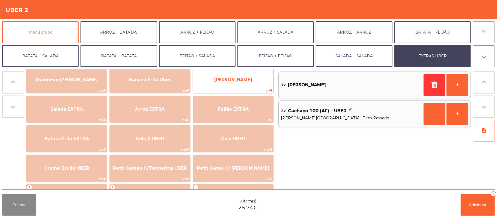
scroll to position [45, 0]
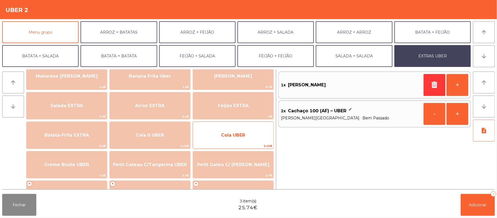
click at [224, 137] on span "Cola UBER" at bounding box center [233, 134] width 24 height 5
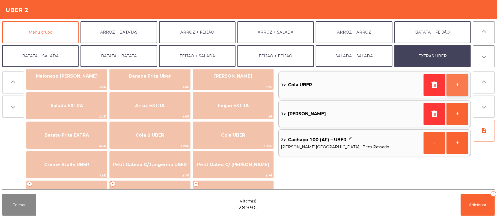
click at [452, 87] on button "+" at bounding box center [457, 85] width 22 height 22
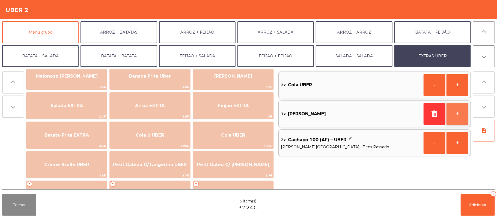
click at [458, 115] on button "+" at bounding box center [457, 114] width 22 height 22
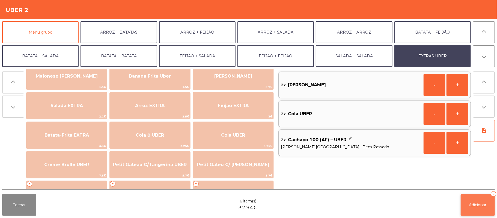
click at [494, 205] on button "Adicionar 6" at bounding box center [478, 205] width 34 height 22
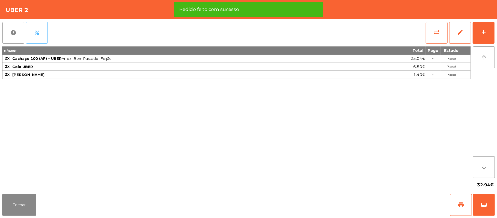
click at [40, 35] on button "percent" at bounding box center [37, 33] width 22 height 22
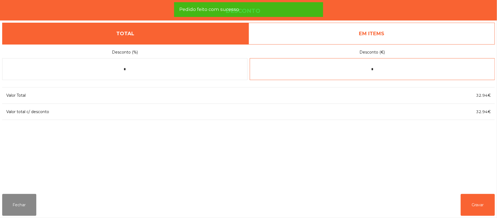
click at [392, 67] on input "*" at bounding box center [372, 69] width 245 height 22
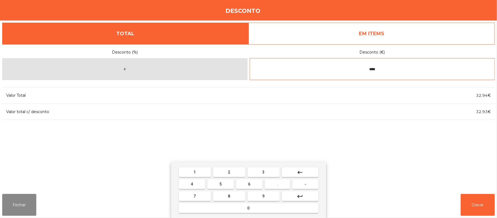
type input "****"
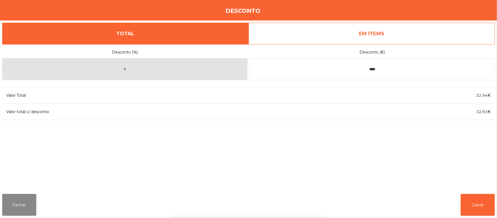
click at [405, 157] on div "Desconto (%) * Desconto (€) **** Valor Total 32.94€ Valor total c/ desconto 32.…" at bounding box center [248, 116] width 493 height 145
click at [478, 203] on button "Gravar" at bounding box center [478, 205] width 34 height 22
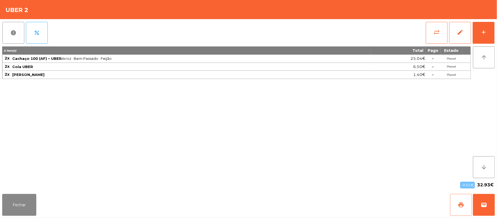
click at [457, 212] on button "print" at bounding box center [461, 205] width 22 height 22
click at [22, 203] on button "Fechar" at bounding box center [19, 205] width 34 height 22
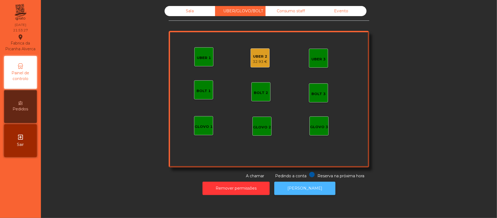
click at [309, 189] on button "[PERSON_NAME]" at bounding box center [304, 187] width 61 height 13
click at [255, 62] on div "32.93 €" at bounding box center [260, 61] width 14 height 5
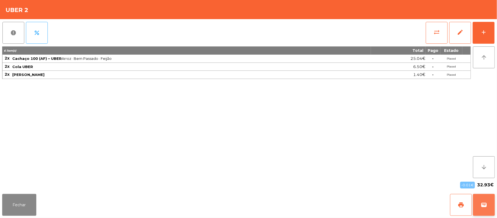
click at [482, 209] on button "wallet" at bounding box center [484, 205] width 22 height 22
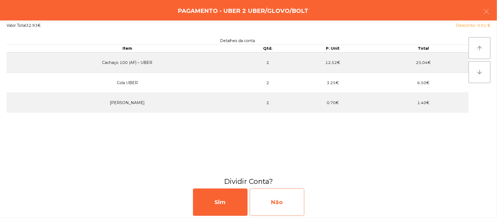
click at [287, 208] on div "Não" at bounding box center [277, 201] width 55 height 27
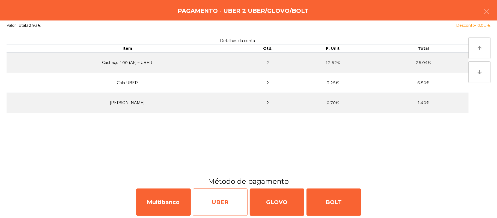
click at [224, 207] on div "UBER" at bounding box center [220, 201] width 55 height 27
select select "**"
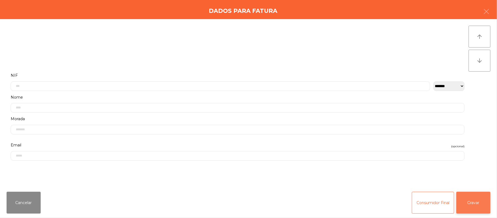
click at [480, 204] on button "Gravar" at bounding box center [473, 203] width 34 height 22
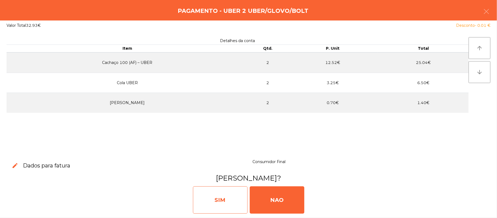
click at [226, 204] on div "SIM" at bounding box center [220, 199] width 55 height 27
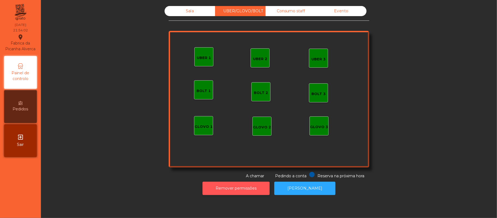
click at [239, 186] on button "Remover permissões" at bounding box center [235, 187] width 67 height 13
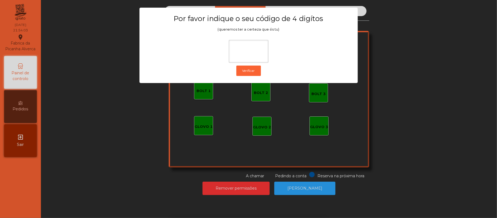
click at [416, 110] on ngb-modal-window "Por favor indique o seu código de 4 digítos (queremos ter a certeza que és tu) …" at bounding box center [249, 109] width 472 height 218
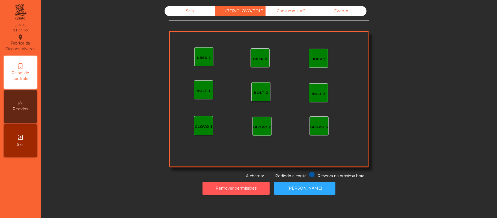
click at [239, 188] on button "Remover permissões" at bounding box center [235, 187] width 67 height 13
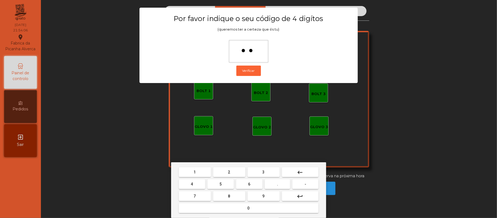
type input "***"
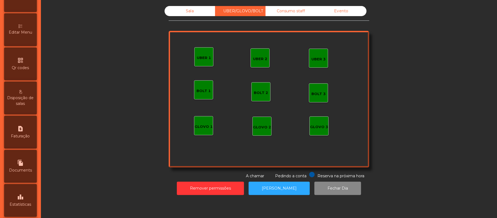
click at [27, 139] on span "Faturação" at bounding box center [20, 136] width 19 height 6
select select "*"
select select "****"
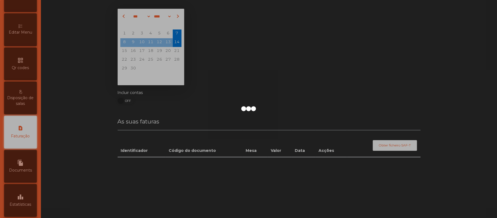
scroll to position [140, 0]
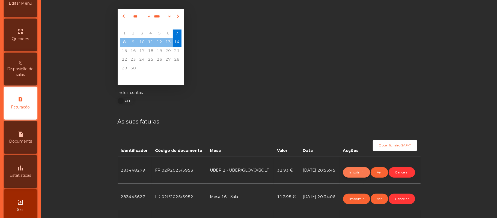
click at [355, 172] on button "Imprimir" at bounding box center [356, 172] width 27 height 10
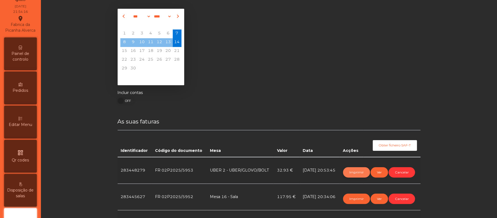
scroll to position [0, 0]
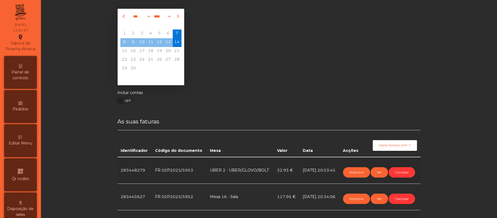
click at [19, 81] on span "Painel de controlo" at bounding box center [20, 74] width 30 height 11
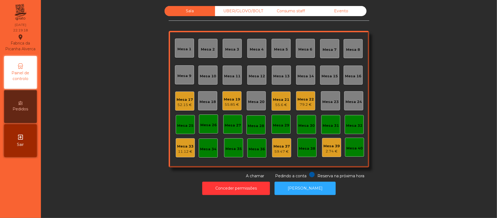
click at [177, 98] on div "Mesa 17" at bounding box center [185, 99] width 16 height 5
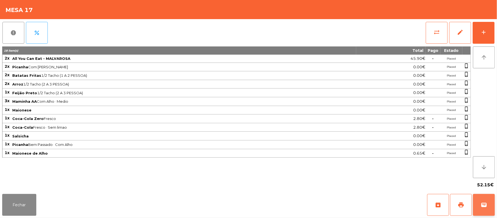
click at [485, 206] on span "wallet" at bounding box center [484, 204] width 7 height 7
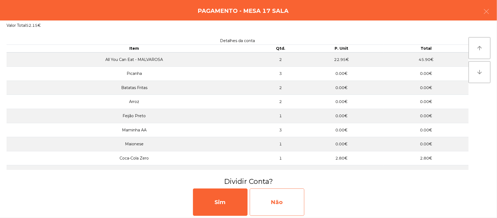
click at [281, 202] on div "Não" at bounding box center [277, 201] width 55 height 27
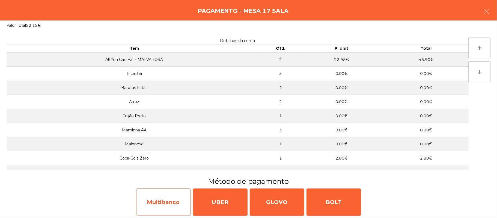
click at [161, 203] on div "Multibanco" at bounding box center [163, 201] width 55 height 27
select select "**"
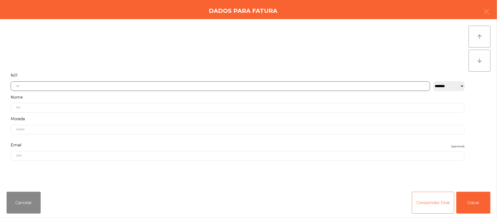
click at [233, 86] on input "text" at bounding box center [220, 86] width 419 height 10
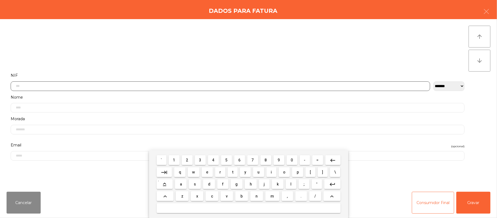
scroll to position [46, 0]
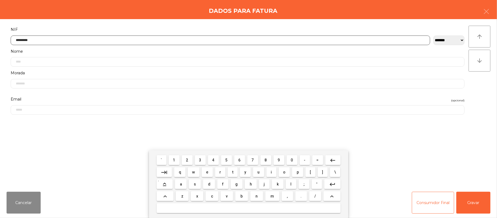
type input "*********"
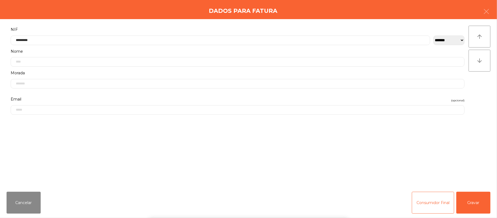
click at [479, 203] on div "` 1 2 3 4 5 6 7 8 9 0 - = keyboard_backspace keyboard_tab q w e r t y u i o p […" at bounding box center [248, 184] width 497 height 68
click at [470, 200] on button "Gravar" at bounding box center [473, 203] width 34 height 22
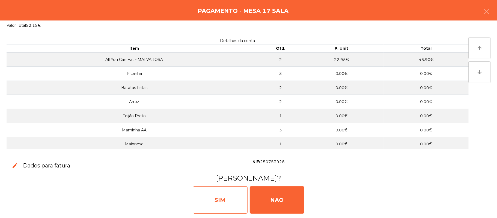
click at [214, 201] on div "SIM" at bounding box center [220, 199] width 55 height 27
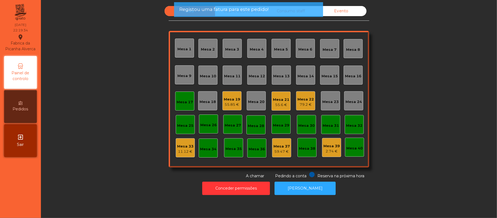
click at [183, 97] on div "Mesa 17" at bounding box center [185, 101] width 16 height 8
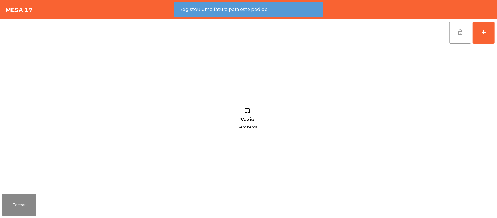
click at [456, 35] on button "lock_open" at bounding box center [460, 33] width 22 height 22
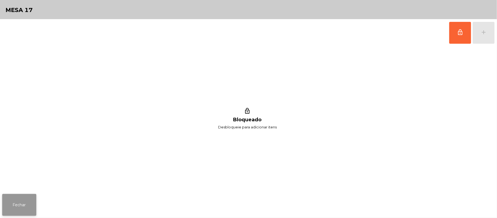
click at [18, 204] on button "Fechar" at bounding box center [19, 205] width 34 height 22
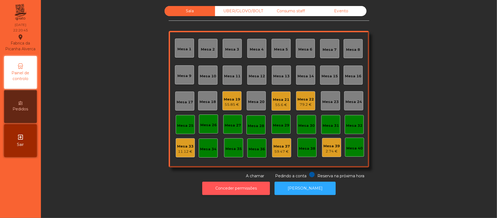
click at [261, 190] on button "Conceder permissões" at bounding box center [236, 187] width 68 height 13
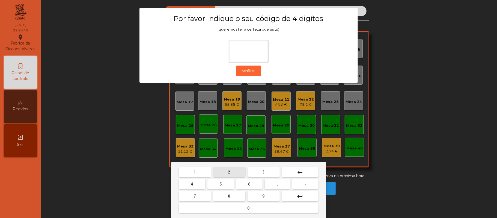
click at [228, 172] on span "2" at bounding box center [229, 172] width 2 height 4
click at [257, 187] on button "6" at bounding box center [249, 184] width 26 height 10
click at [195, 172] on span "1" at bounding box center [195, 172] width 2 height 4
click at [220, 184] on span "5" at bounding box center [220, 184] width 2 height 4
type input "****"
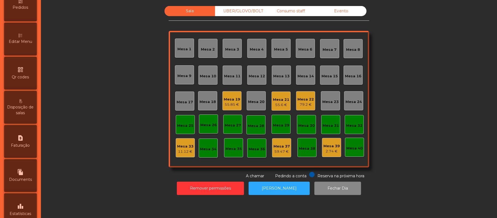
click at [20, 141] on icon "request_page" at bounding box center [20, 138] width 7 height 7
select select "*"
select select "****"
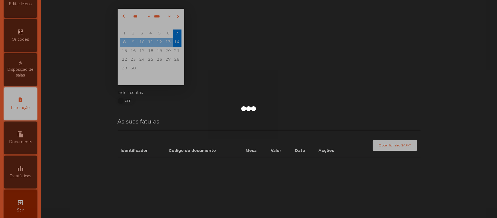
scroll to position [140, 0]
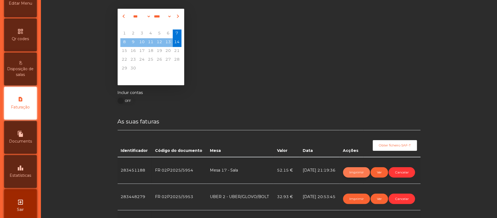
click at [350, 167] on button "Imprimir" at bounding box center [356, 172] width 27 height 10
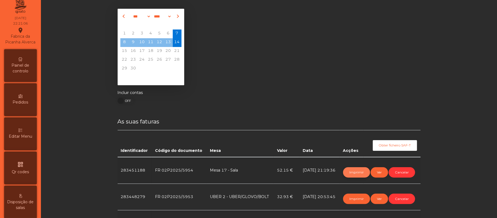
scroll to position [0, 0]
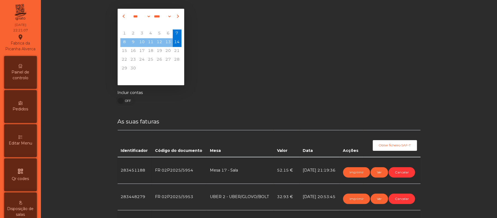
click at [22, 68] on icon at bounding box center [21, 66] width 4 height 4
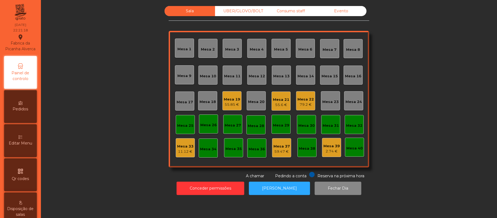
click at [297, 105] on div "79.2 €" at bounding box center [305, 104] width 16 height 5
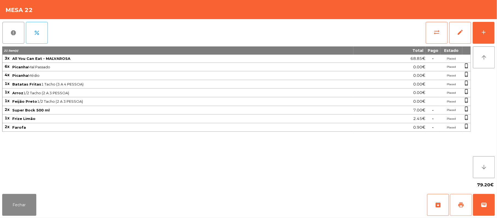
click at [457, 205] on button "print" at bounding box center [461, 205] width 22 height 22
click at [482, 208] on button "wallet" at bounding box center [484, 205] width 22 height 22
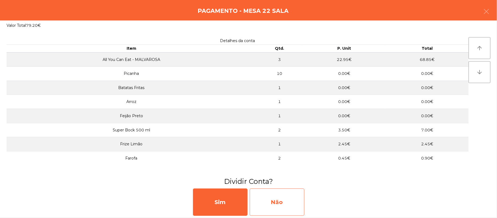
click at [298, 198] on div "Não" at bounding box center [277, 201] width 55 height 27
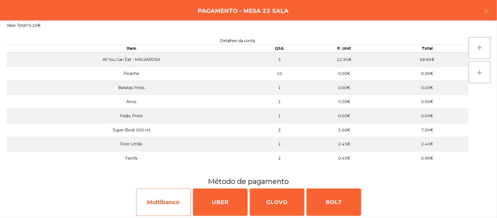
click at [159, 196] on div "Multibanco" at bounding box center [163, 201] width 55 height 27
select select "**"
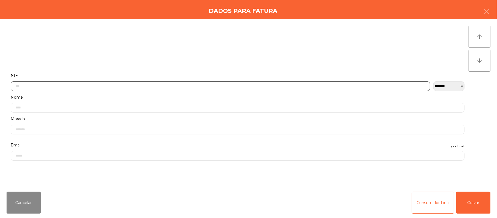
click at [166, 86] on input "text" at bounding box center [220, 86] width 419 height 10
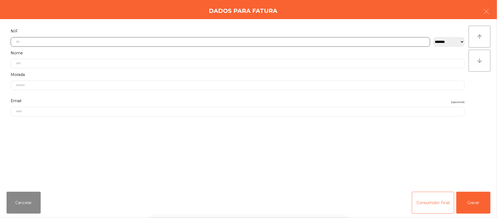
scroll to position [46, 0]
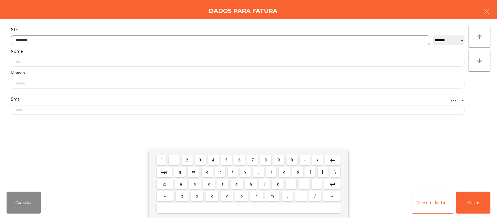
type input "*********"
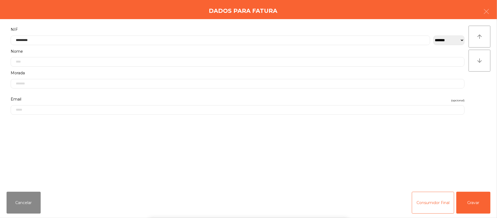
click at [477, 202] on div "` 1 2 3 4 5 6 7 8 9 0 - = keyboard_backspace keyboard_tab q w e r t y u i o p […" at bounding box center [248, 184] width 497 height 68
click at [478, 198] on button "Gravar" at bounding box center [473, 203] width 34 height 22
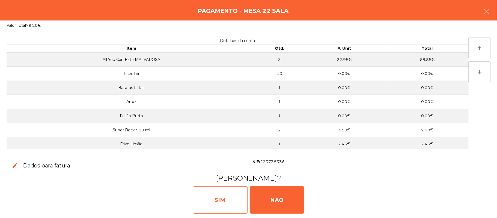
click at [217, 199] on div "SIM" at bounding box center [220, 199] width 55 height 27
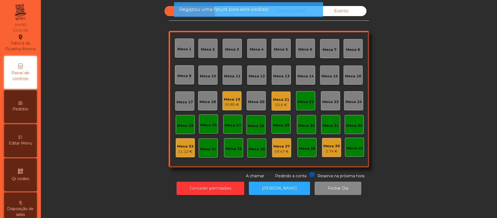
click at [303, 99] on div "Mesa 22" at bounding box center [305, 101] width 16 height 5
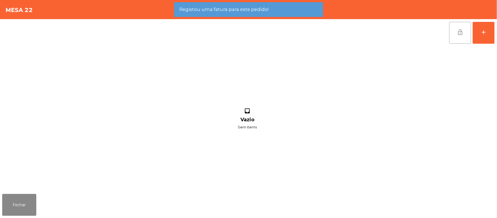
click at [458, 29] on span "lock_open" at bounding box center [460, 32] width 7 height 7
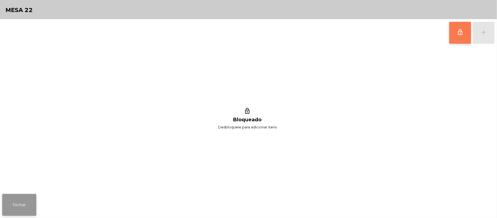
click at [16, 195] on button "Fechar" at bounding box center [19, 205] width 34 height 22
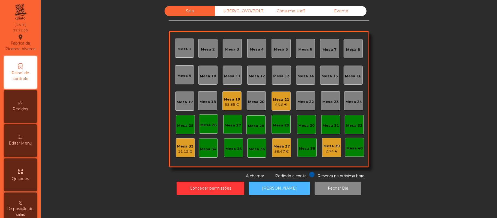
click at [282, 188] on button "[PERSON_NAME]" at bounding box center [279, 187] width 61 height 13
click at [227, 105] on div "55.85 €" at bounding box center [232, 104] width 16 height 5
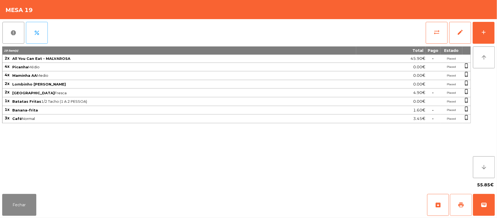
click at [460, 202] on span "print" at bounding box center [461, 204] width 7 height 7
click at [484, 202] on span "wallet" at bounding box center [484, 204] width 7 height 7
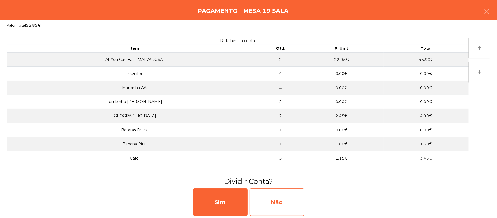
click at [295, 194] on div "Não" at bounding box center [277, 201] width 55 height 27
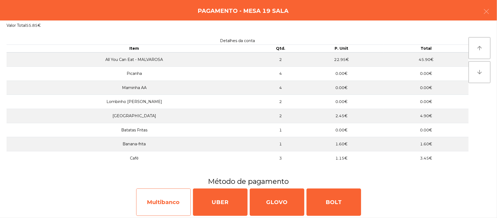
click at [173, 194] on div "Multibanco" at bounding box center [163, 201] width 55 height 27
select select "**"
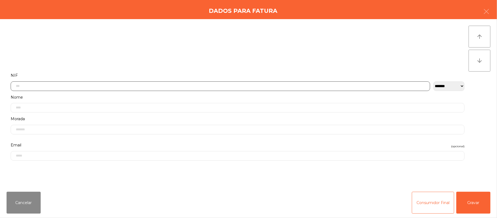
click at [221, 85] on input "text" at bounding box center [220, 86] width 419 height 10
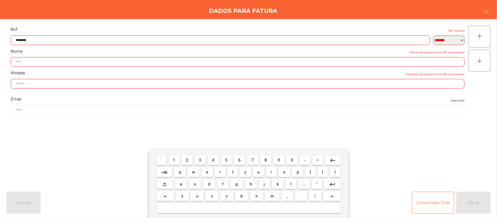
type input "*********"
type input "**********"
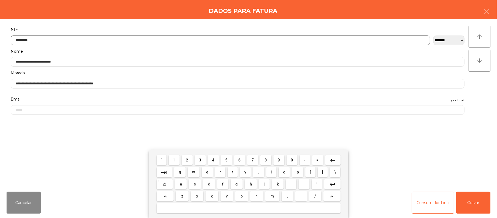
type input "*********"
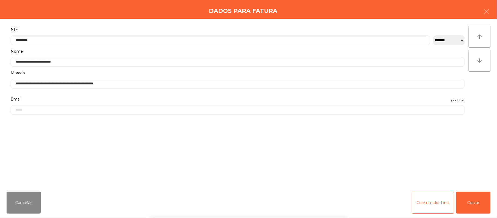
click at [475, 204] on div "` 1 2 3 4 5 6 7 8 9 0 - = keyboard_backspace keyboard_tab q w e r t y u i o p […" at bounding box center [248, 184] width 497 height 68
click at [476, 198] on button "Gravar" at bounding box center [473, 203] width 34 height 22
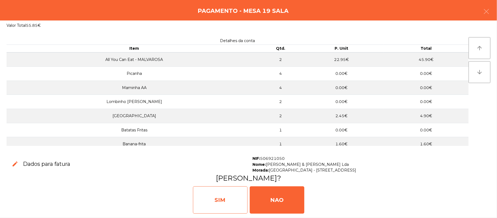
click at [224, 191] on div "SIM" at bounding box center [220, 199] width 55 height 27
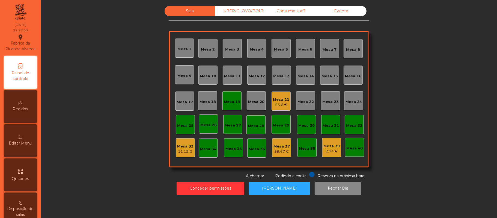
click at [227, 98] on div "Mesa 19" at bounding box center [232, 101] width 16 height 8
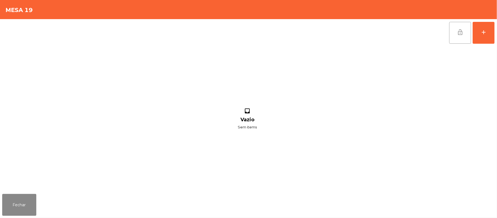
click at [454, 32] on button "lock_open" at bounding box center [460, 33] width 22 height 22
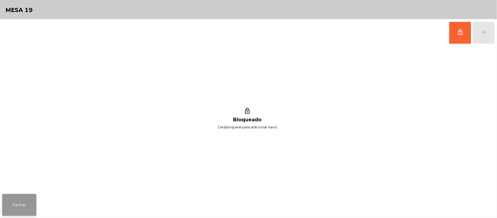
click at [18, 197] on button "Fechar" at bounding box center [19, 205] width 34 height 22
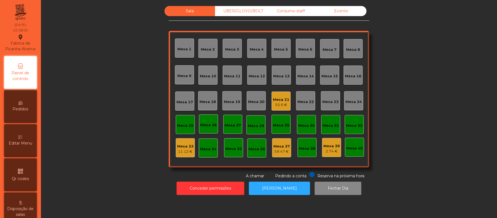
click at [323, 148] on div "Mesa 39" at bounding box center [331, 145] width 16 height 5
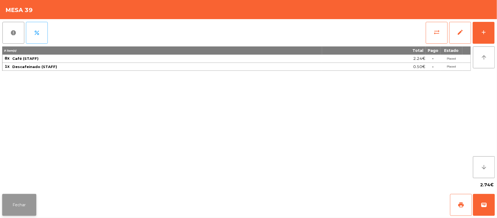
click at [23, 211] on button "Fechar" at bounding box center [19, 205] width 34 height 22
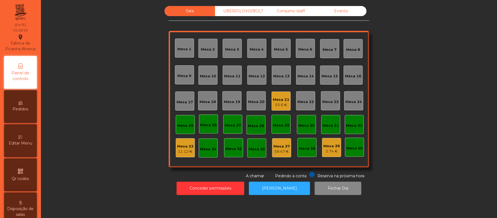
click at [188, 146] on div "Mesa 33" at bounding box center [185, 146] width 16 height 5
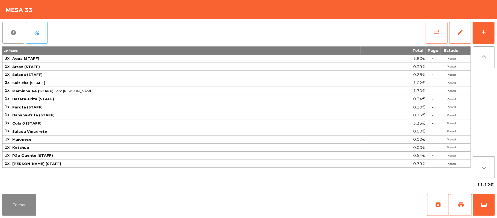
click at [432, 28] on button "sync_alt" at bounding box center [437, 33] width 22 height 22
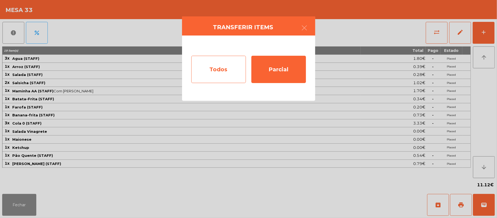
click at [208, 71] on div "Todos" at bounding box center [218, 69] width 55 height 27
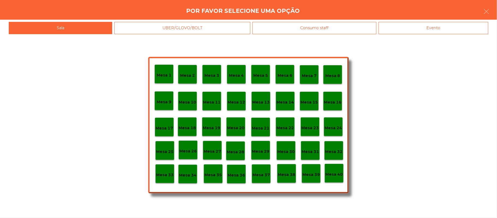
click at [310, 176] on p "Mesa 39" at bounding box center [310, 174] width 17 height 6
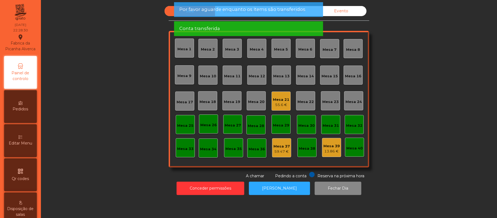
click at [286, 11] on span "Por favor aguarde enquanto os items são transferidos" at bounding box center [242, 9] width 126 height 7
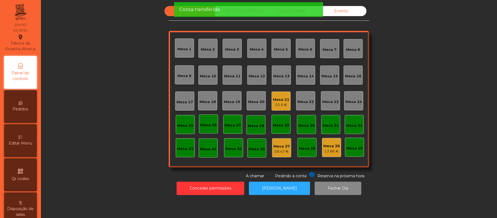
click at [247, 12] on div "Conta transferida" at bounding box center [248, 9] width 138 height 7
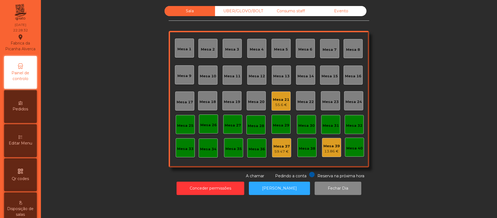
click at [249, 12] on div "UBER/GLOVO/BOLT" at bounding box center [240, 11] width 50 height 10
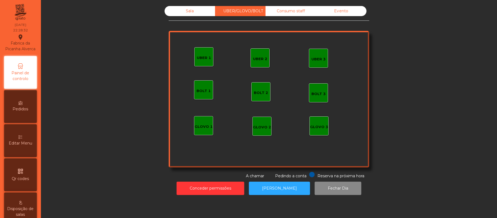
click at [291, 12] on div "Consumo staff" at bounding box center [291, 11] width 50 height 10
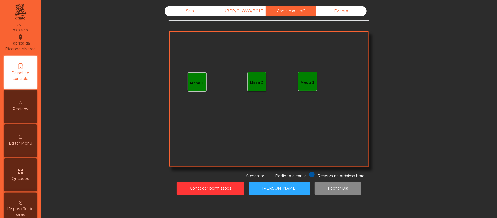
click at [246, 11] on div "UBER/GLOVO/BOLT" at bounding box center [240, 11] width 50 height 10
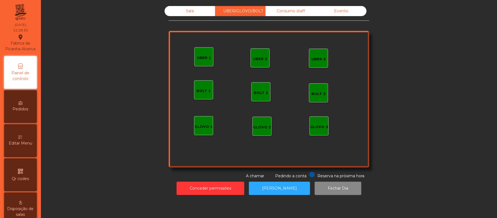
click at [187, 12] on div "Sala" at bounding box center [190, 11] width 50 height 10
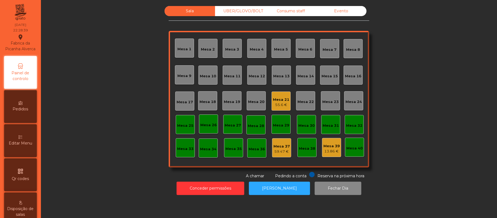
click at [333, 153] on div "13.86 €" at bounding box center [331, 150] width 16 height 5
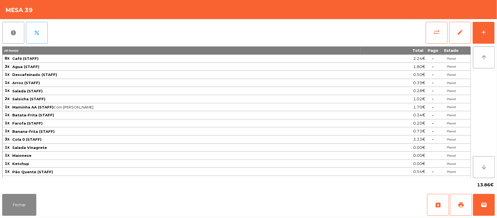
click at [2, 205] on div "Fechar archive print wallet" at bounding box center [248, 205] width 497 height 26
click at [16, 199] on button "Fechar" at bounding box center [19, 205] width 34 height 22
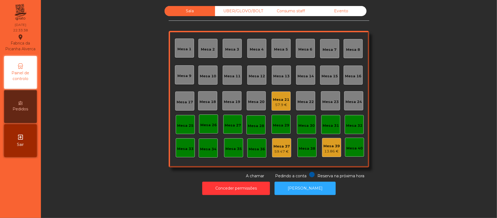
click at [296, 11] on div "Consumo staff" at bounding box center [291, 11] width 50 height 10
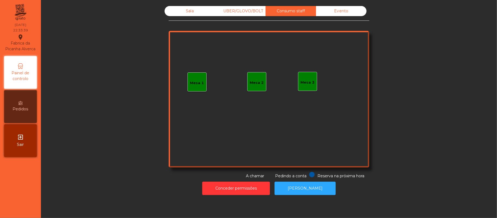
click at [199, 88] on div "Mesa 1" at bounding box center [196, 81] width 19 height 19
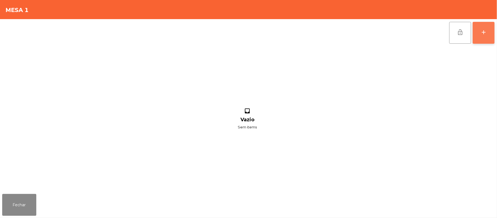
click at [487, 31] on button "add" at bounding box center [484, 33] width 22 height 22
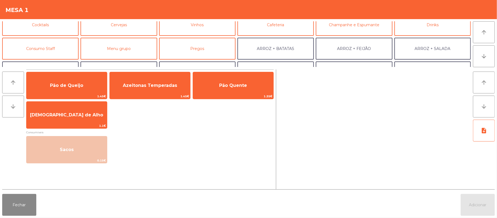
scroll to position [32, 0]
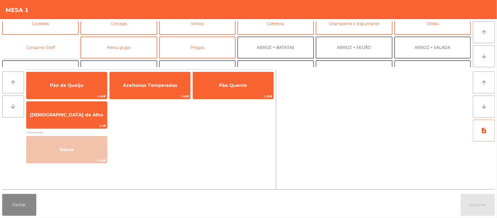
click at [55, 50] on button "Consumo Staff" at bounding box center [40, 48] width 76 height 22
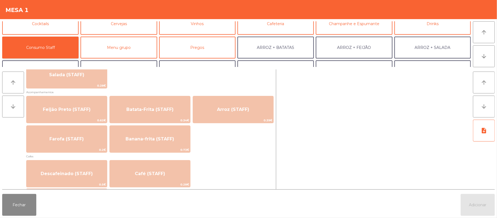
scroll to position [234, 0]
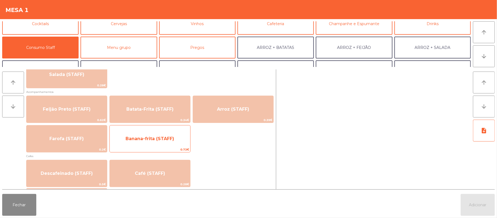
click at [157, 135] on span "Banana-frita (STAFF)" at bounding box center [150, 138] width 81 height 15
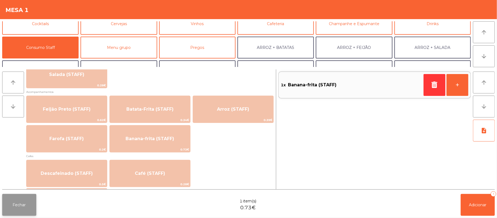
click at [23, 205] on button "Fechar" at bounding box center [19, 205] width 34 height 22
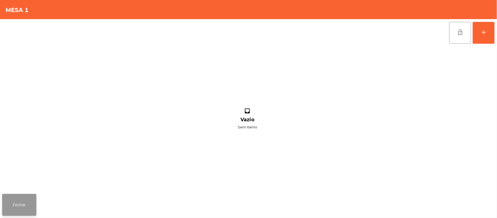
click at [26, 207] on button "Fechar" at bounding box center [19, 205] width 34 height 22
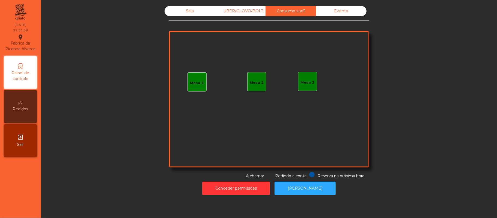
click at [194, 82] on div "Mesa 1" at bounding box center [197, 82] width 14 height 5
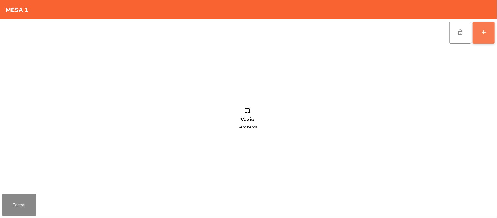
click at [480, 40] on button "add" at bounding box center [484, 33] width 22 height 22
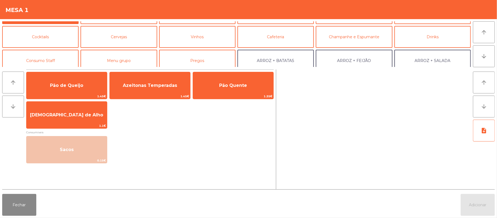
scroll to position [24, 0]
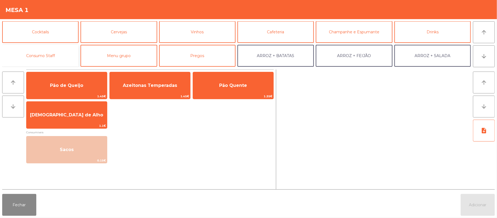
click at [56, 59] on button "Consumo Staff" at bounding box center [40, 56] width 76 height 22
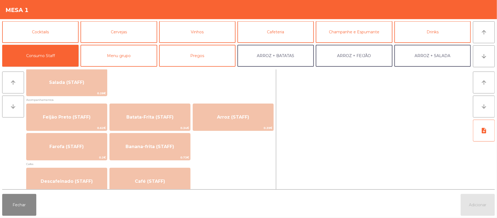
scroll to position [242, 0]
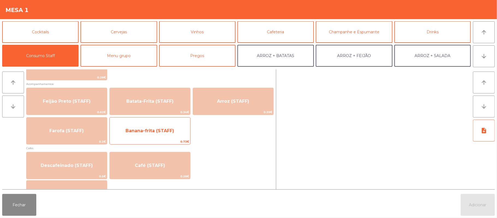
click at [161, 131] on span "Banana-frita (STAFF)" at bounding box center [150, 130] width 49 height 5
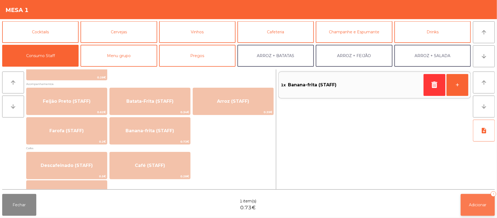
click at [474, 205] on span "Adicionar" at bounding box center [477, 204] width 17 height 5
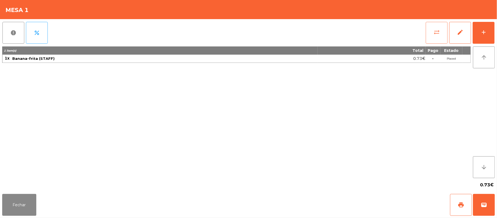
click at [434, 35] on button "sync_alt" at bounding box center [437, 33] width 22 height 22
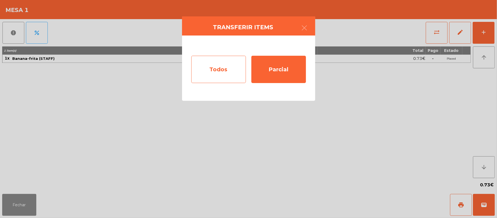
click at [227, 74] on div "Todos" at bounding box center [218, 69] width 55 height 27
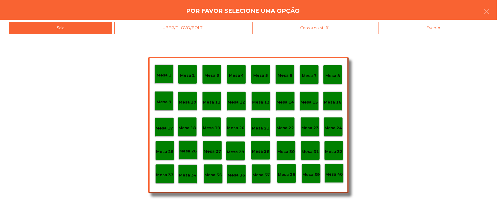
click at [445, 33] on div "Evento" at bounding box center [433, 28] width 110 height 12
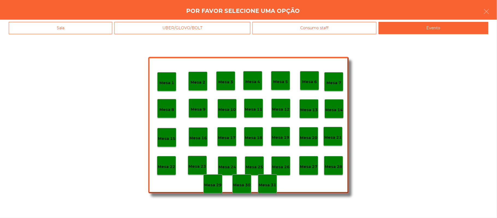
click at [330, 166] on p "Mesa 28" at bounding box center [333, 166] width 17 height 6
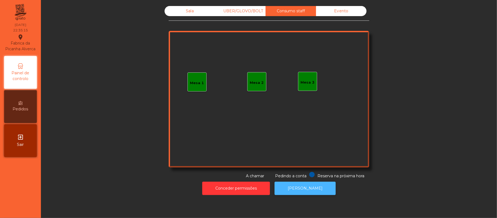
click at [306, 188] on button "[PERSON_NAME]" at bounding box center [305, 187] width 61 height 13
click at [176, 11] on div "Sala" at bounding box center [190, 11] width 50 height 10
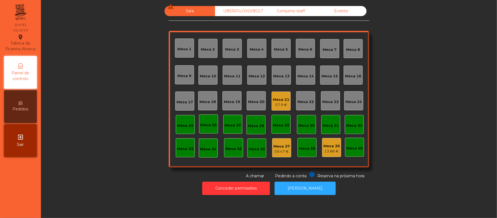
click at [279, 103] on div "57.9 €" at bounding box center [281, 104] width 16 height 5
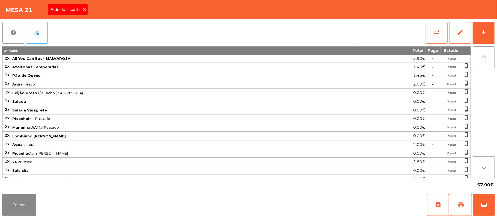
click at [74, 12] on span "Pedindo a conta" at bounding box center [66, 10] width 34 height 6
click at [459, 205] on span "print" at bounding box center [461, 204] width 7 height 7
click at [461, 205] on span "print" at bounding box center [461, 204] width 7 height 7
click at [427, 27] on button "sync_alt" at bounding box center [437, 33] width 22 height 22
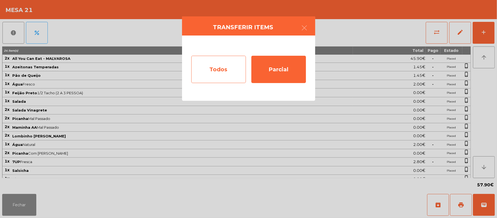
click at [214, 70] on div "Todos" at bounding box center [218, 69] width 55 height 27
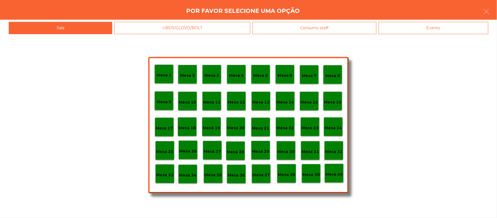
click at [443, 29] on div "Evento" at bounding box center [433, 28] width 110 height 12
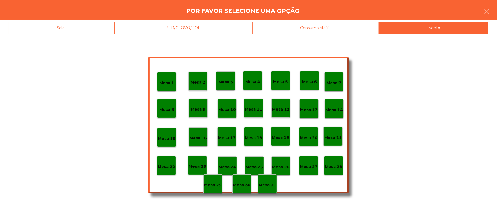
click at [336, 160] on div "Mesa 28" at bounding box center [333, 165] width 19 height 19
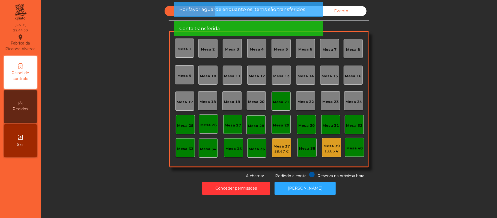
click at [275, 106] on div "Mesa 21" at bounding box center [281, 100] width 19 height 19
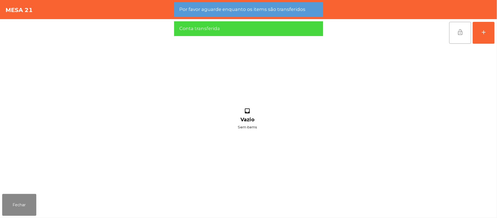
click at [453, 34] on button "lock_open" at bounding box center [460, 33] width 22 height 22
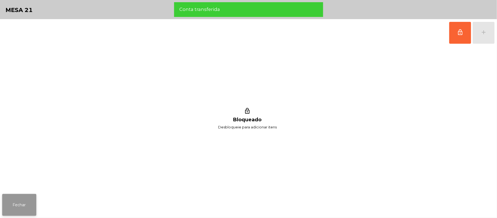
click at [19, 198] on button "Fechar" at bounding box center [19, 205] width 34 height 22
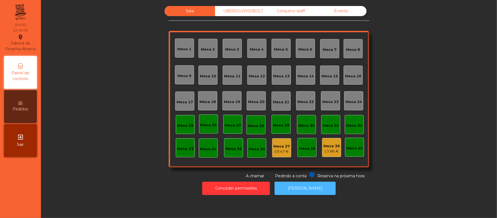
click at [309, 188] on button "[PERSON_NAME]" at bounding box center [305, 187] width 61 height 13
click at [290, 11] on div "Consumo staff" at bounding box center [291, 11] width 50 height 10
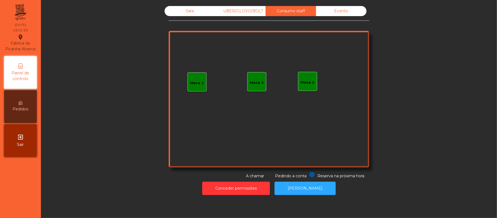
click at [307, 81] on div "Mesa 3" at bounding box center [308, 82] width 14 height 5
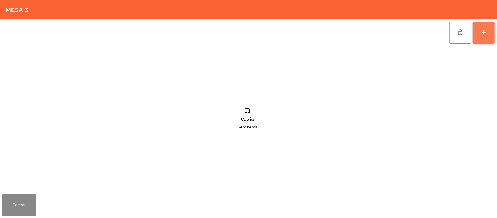
click at [478, 36] on button "add" at bounding box center [484, 33] width 22 height 22
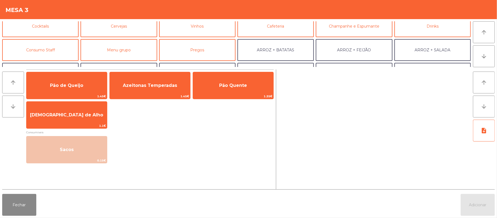
scroll to position [33, 0]
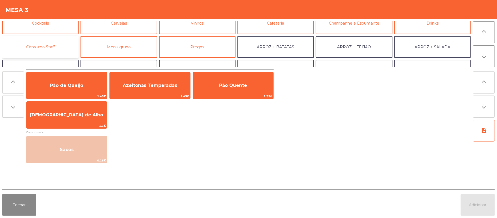
click at [59, 46] on button "Consumo Staff" at bounding box center [40, 47] width 76 height 22
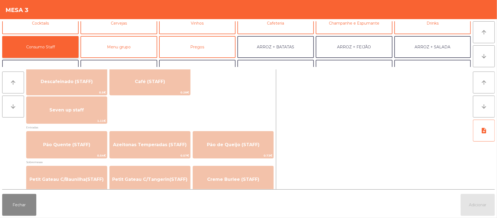
scroll to position [327, 0]
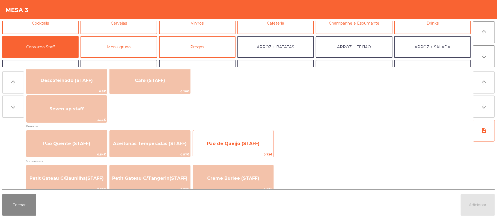
click at [247, 147] on span "Pão de Queijo (STAFF)" at bounding box center [233, 143] width 81 height 15
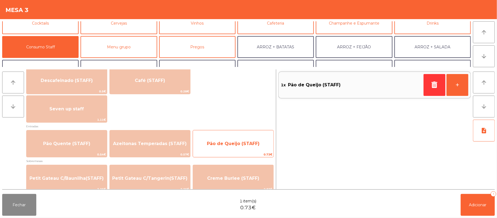
click at [249, 136] on span "Pão de Queijo (STAFF)" at bounding box center [233, 143] width 81 height 15
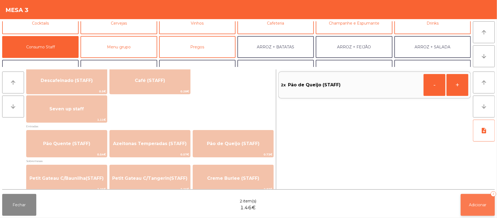
click at [475, 196] on button "Adicionar 2" at bounding box center [478, 205] width 34 height 22
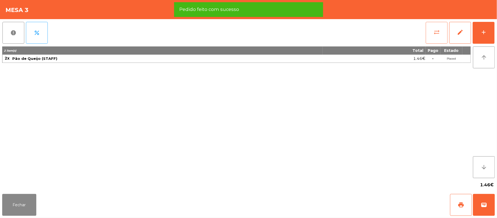
click at [432, 31] on button "sync_alt" at bounding box center [437, 33] width 22 height 22
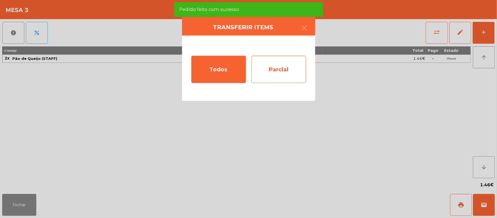
click at [283, 69] on div "Parcial" at bounding box center [278, 69] width 55 height 27
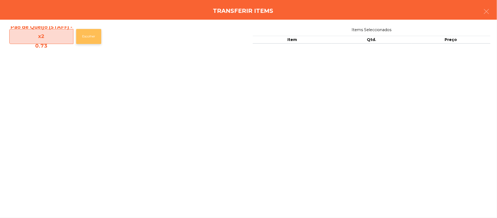
click at [90, 30] on button "Escolher" at bounding box center [88, 36] width 25 height 15
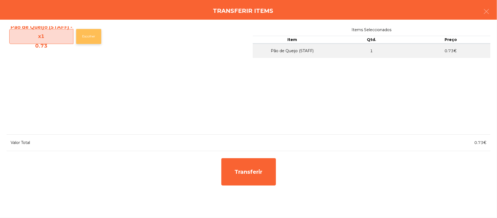
click at [90, 36] on button "Escolher" at bounding box center [88, 36] width 25 height 15
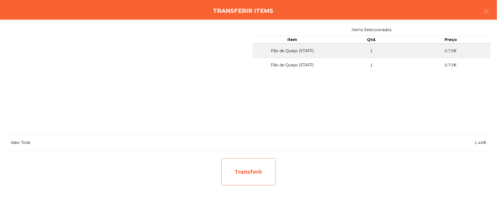
click at [259, 166] on div "Transferir" at bounding box center [248, 171] width 55 height 27
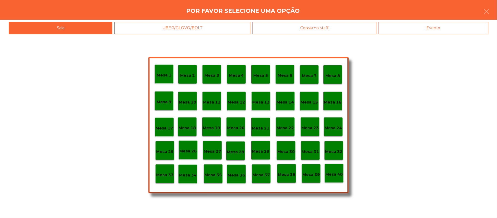
click at [454, 27] on div "Evento" at bounding box center [433, 28] width 110 height 12
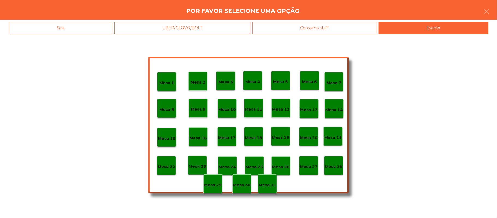
click at [336, 160] on div "Mesa 28" at bounding box center [333, 165] width 19 height 19
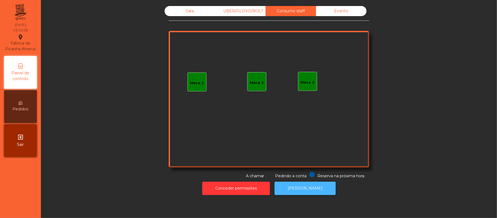
click at [303, 193] on button "[PERSON_NAME]" at bounding box center [305, 187] width 61 height 13
click at [307, 189] on button "[PERSON_NAME]" at bounding box center [305, 187] width 61 height 13
click at [315, 191] on button "[PERSON_NAME]" at bounding box center [305, 187] width 61 height 13
click at [342, 12] on div "Evento" at bounding box center [341, 11] width 50 height 10
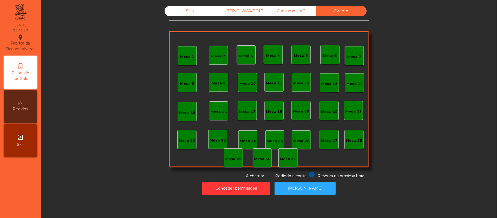
click at [296, 13] on div "Consumo staff" at bounding box center [291, 11] width 50 height 10
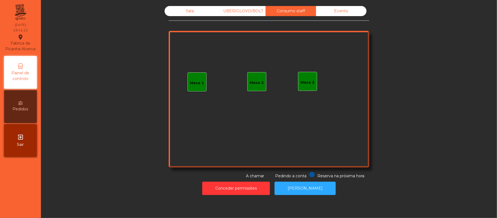
click at [249, 9] on div "UBER/GLOVO/BOLT" at bounding box center [240, 11] width 50 height 10
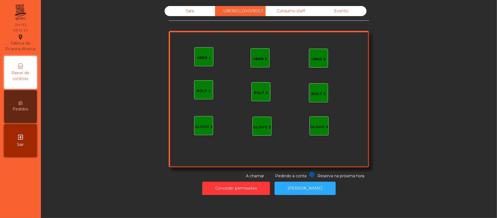
click at [189, 10] on div "Sala" at bounding box center [190, 11] width 50 height 10
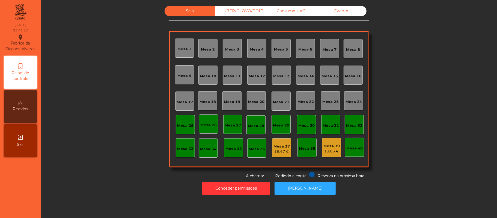
click at [277, 147] on div "Mesa 37" at bounding box center [281, 146] width 16 height 5
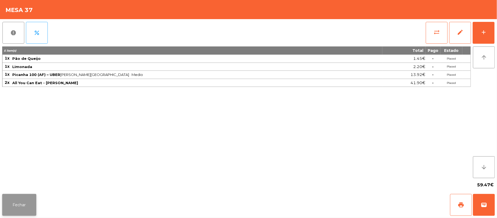
click at [32, 200] on button "Fechar" at bounding box center [19, 205] width 34 height 22
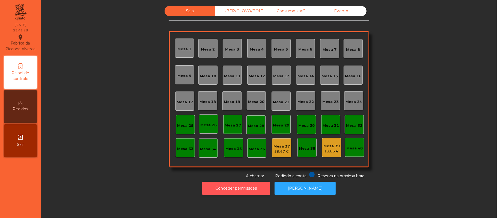
click at [249, 190] on button "Conceder permissões" at bounding box center [236, 187] width 68 height 13
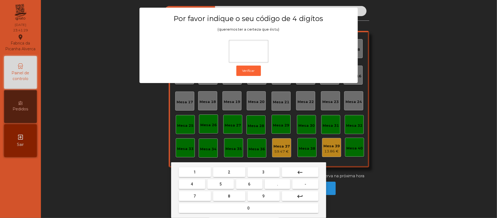
click at [231, 173] on button "2" at bounding box center [229, 172] width 32 height 10
click at [249, 183] on span "6" at bounding box center [249, 184] width 2 height 4
click at [205, 169] on button "1" at bounding box center [195, 172] width 32 height 10
click at [225, 184] on button "5" at bounding box center [220, 184] width 26 height 10
type input "****"
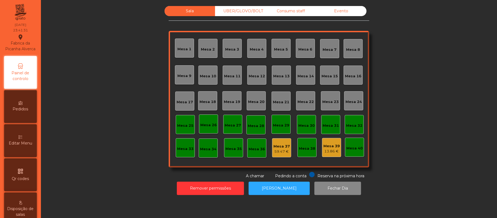
click at [283, 148] on div "Mesa 37" at bounding box center [281, 146] width 16 height 5
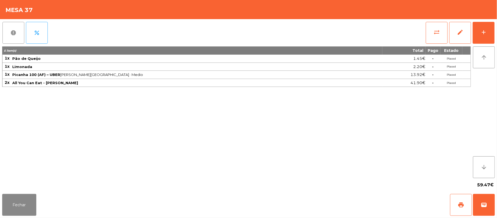
click at [16, 34] on span "report" at bounding box center [13, 32] width 7 height 7
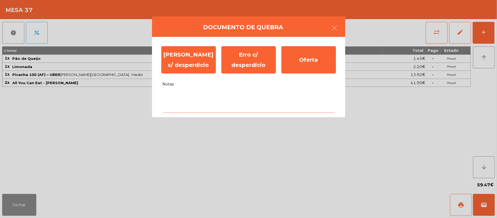
click at [188, 96] on textarea "Notas" at bounding box center [249, 101] width 172 height 23
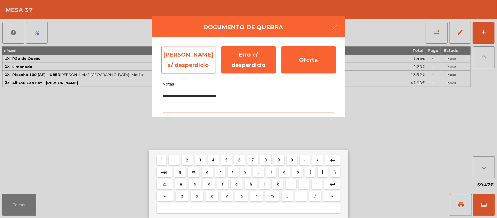
type textarea "**********"
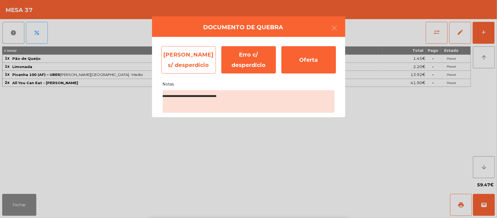
click at [186, 61] on div "Erro s/ desperdício" at bounding box center [188, 59] width 55 height 27
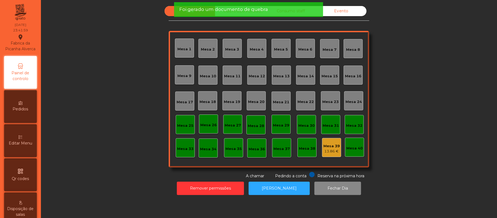
click at [328, 145] on div "Mesa 39" at bounding box center [331, 145] width 16 height 5
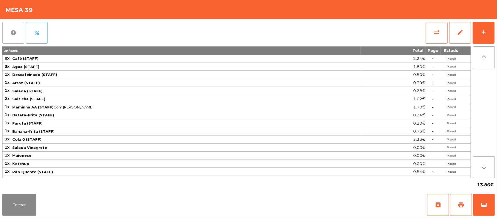
click at [16, 36] on button "report" at bounding box center [13, 33] width 22 height 22
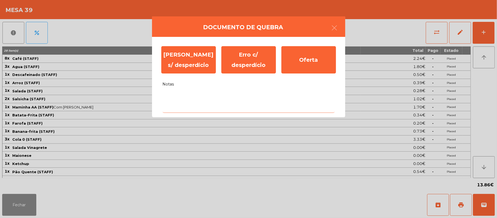
click at [178, 97] on textarea "Notas" at bounding box center [249, 101] width 172 height 23
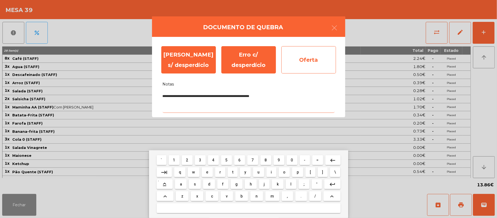
type textarea "**********"
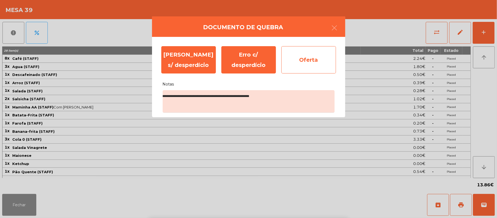
click at [311, 57] on div "Oferta" at bounding box center [308, 59] width 55 height 27
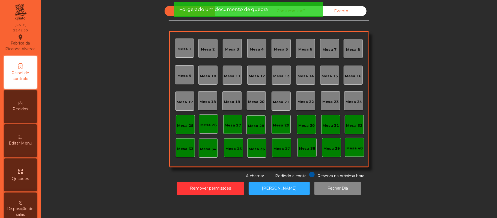
click at [344, 16] on div "Evento" at bounding box center [341, 11] width 50 height 10
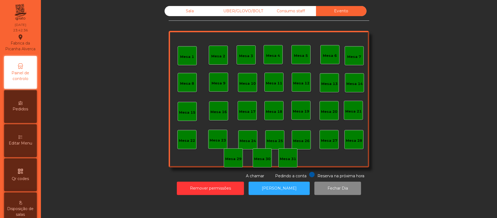
click at [287, 13] on div "Consumo staff" at bounding box center [291, 11] width 50 height 10
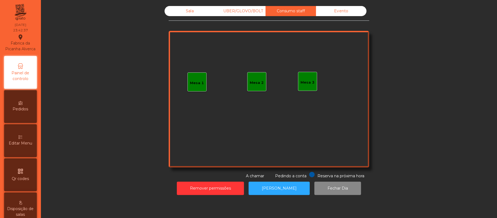
click at [249, 10] on div "UBER/GLOVO/BOLT" at bounding box center [240, 11] width 50 height 10
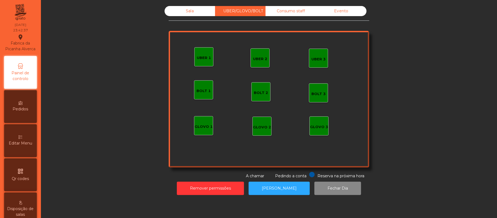
click at [185, 13] on div "Sala" at bounding box center [190, 11] width 50 height 10
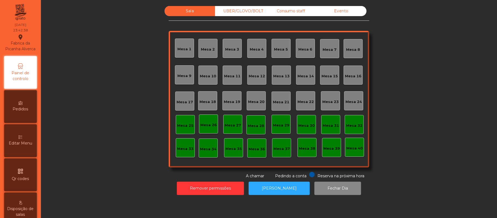
click at [225, 10] on div "UBER/GLOVO/BOLT" at bounding box center [240, 11] width 50 height 10
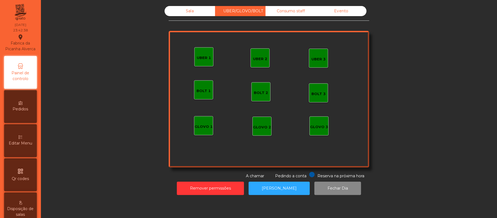
click at [285, 10] on div "Consumo staff" at bounding box center [291, 11] width 50 height 10
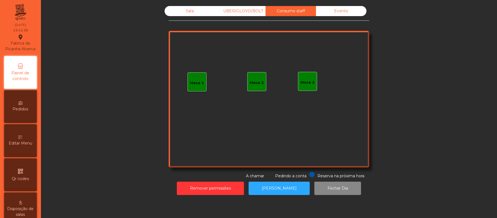
click at [342, 10] on div "Evento" at bounding box center [341, 11] width 50 height 10
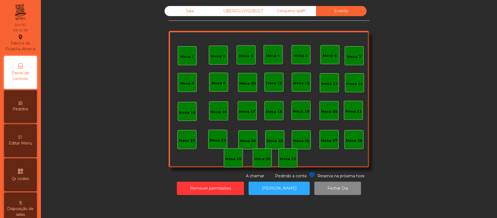
click at [336, 13] on div "Evento" at bounding box center [341, 11] width 50 height 10
click at [295, 11] on div "Consumo staff" at bounding box center [291, 11] width 50 height 10
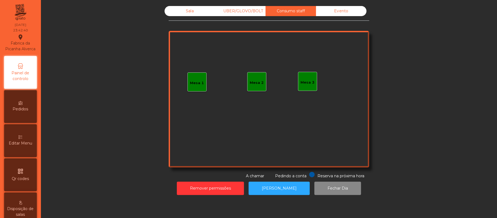
click at [245, 11] on div "UBER/GLOVO/BOLT" at bounding box center [240, 11] width 50 height 10
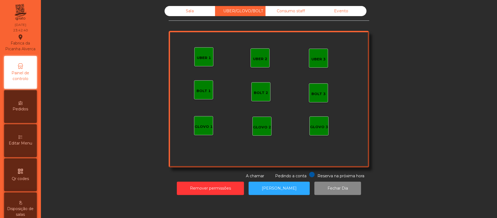
click at [187, 11] on div "Sala" at bounding box center [190, 11] width 50 height 10
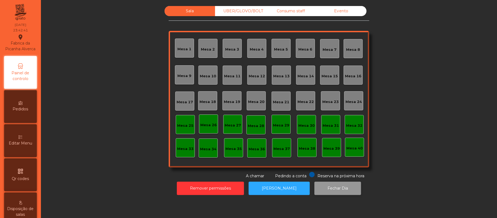
click at [333, 188] on button "Fechar Dia" at bounding box center [337, 187] width 47 height 13
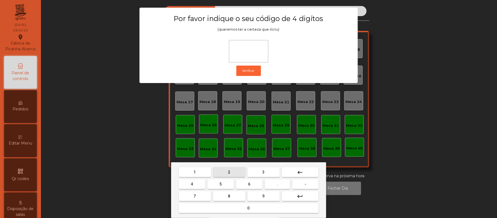
click at [229, 172] on span "2" at bounding box center [229, 172] width 2 height 4
click at [249, 183] on span "6" at bounding box center [249, 184] width 2 height 4
click at [195, 170] on span "1" at bounding box center [195, 172] width 2 height 4
click at [220, 184] on span "5" at bounding box center [220, 184] width 2 height 4
type input "****"
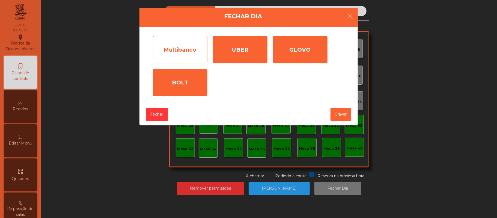
click at [188, 50] on div "Multibanco" at bounding box center [180, 49] width 55 height 27
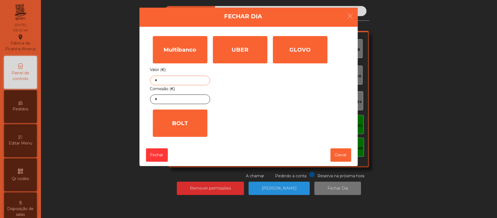
click at [190, 82] on input "*" at bounding box center [180, 81] width 60 height 10
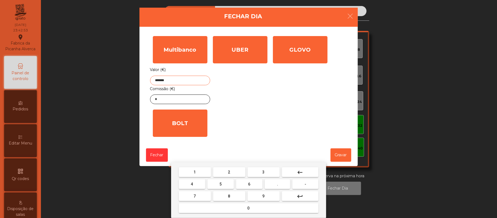
type input "*******"
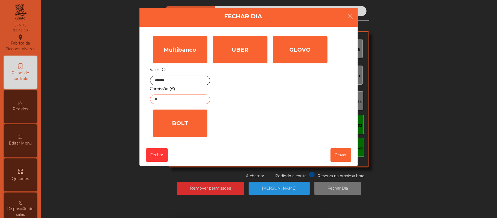
click at [173, 100] on input "*" at bounding box center [180, 99] width 60 height 10
click at [187, 80] on input "*******" at bounding box center [180, 81] width 60 height 10
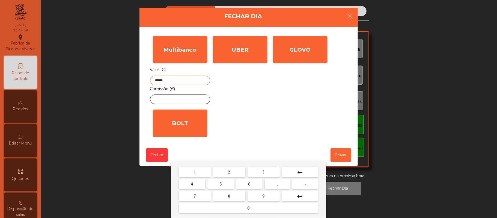
type input "*******"
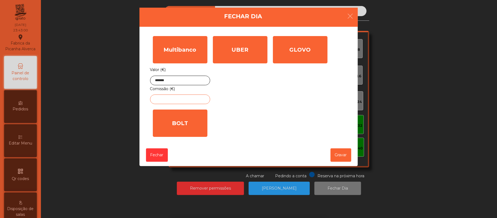
click at [174, 98] on input "text" at bounding box center [180, 99] width 60 height 10
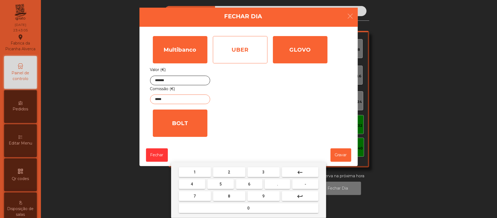
type input "*****"
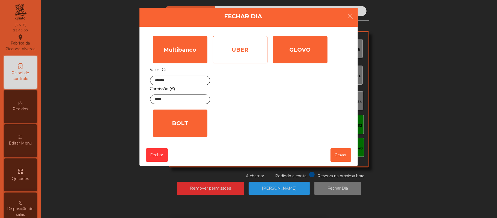
click at [236, 57] on div "UBER" at bounding box center [240, 49] width 55 height 27
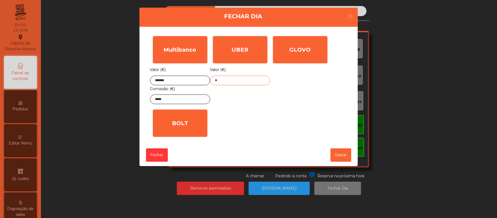
click at [236, 80] on input "*" at bounding box center [240, 81] width 60 height 10
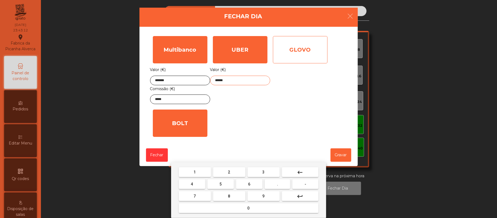
type input "******"
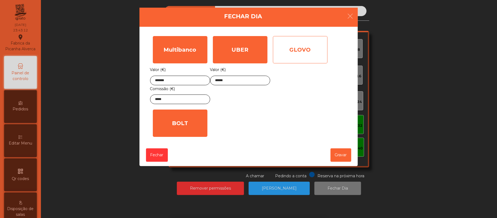
click at [296, 49] on div "GLOVO" at bounding box center [300, 49] width 55 height 27
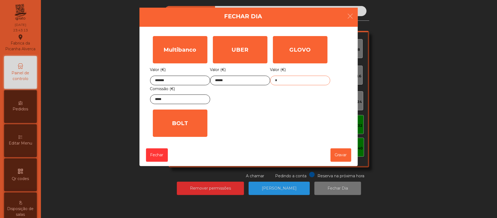
click at [296, 80] on input "*" at bounding box center [300, 81] width 60 height 10
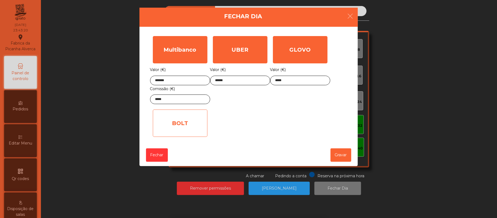
click at [189, 124] on div "BOLT" at bounding box center [180, 122] width 55 height 27
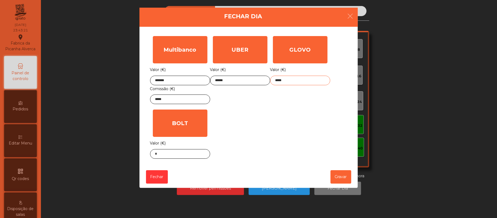
click at [296, 80] on input "*****" at bounding box center [300, 81] width 60 height 10
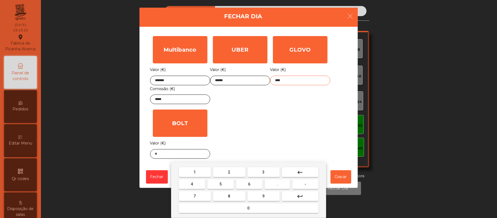
type input "*****"
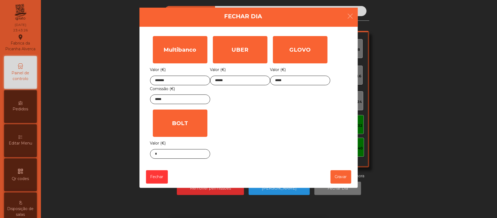
click at [270, 122] on div "Multibanco Valor (€) ******* Comissão (€) ***** UBER Valor (€) ****** GLOVO Val…" at bounding box center [248, 97] width 197 height 128
click at [333, 180] on button "Gravar" at bounding box center [340, 176] width 21 height 13
